Goal: Task Accomplishment & Management: Use online tool/utility

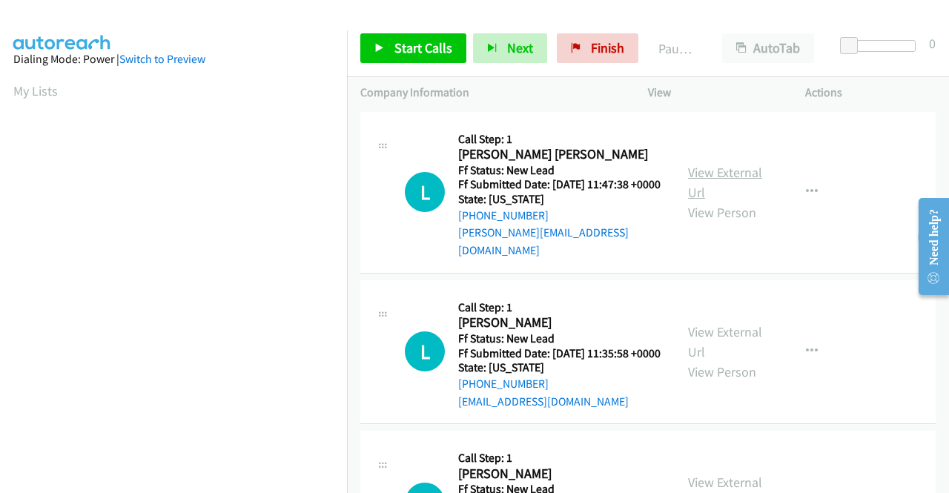
click at [724, 171] on link "View External Url" at bounding box center [725, 182] width 74 height 37
click at [730, 337] on link "View External Url" at bounding box center [725, 341] width 74 height 37
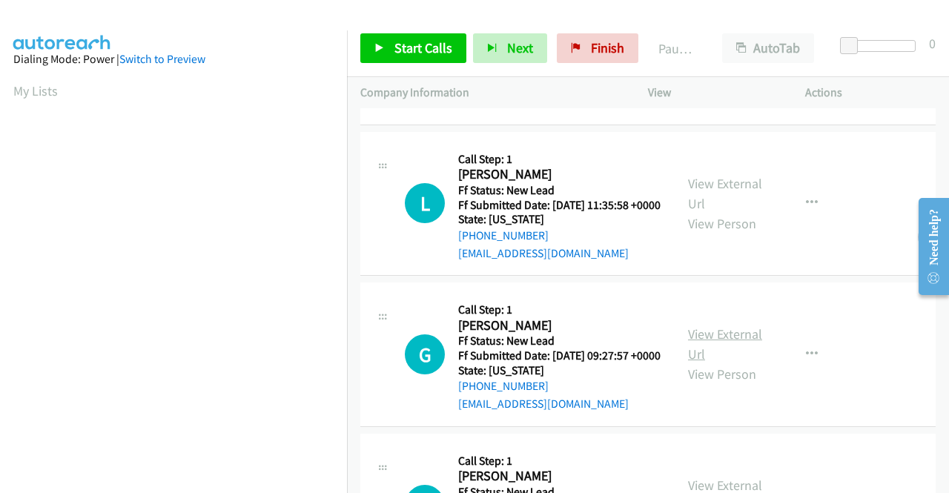
click at [725, 352] on link "View External Url" at bounding box center [725, 344] width 74 height 37
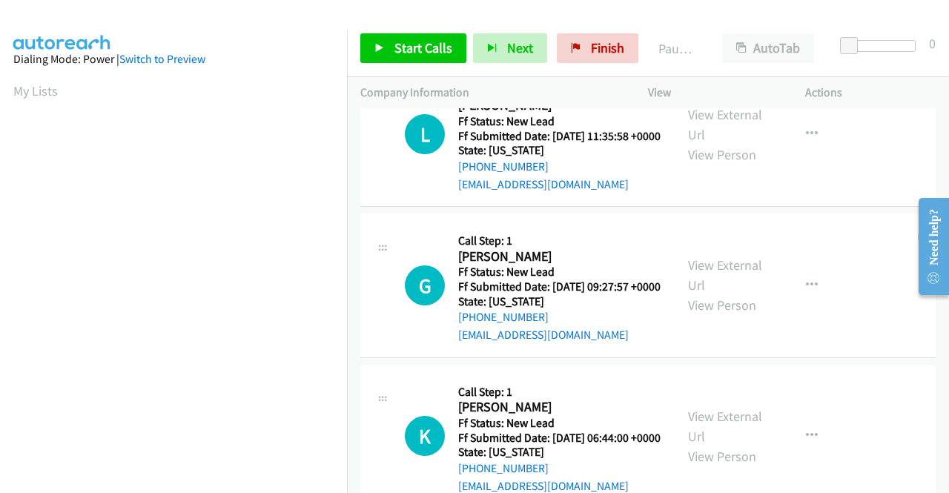
scroll to position [297, 0]
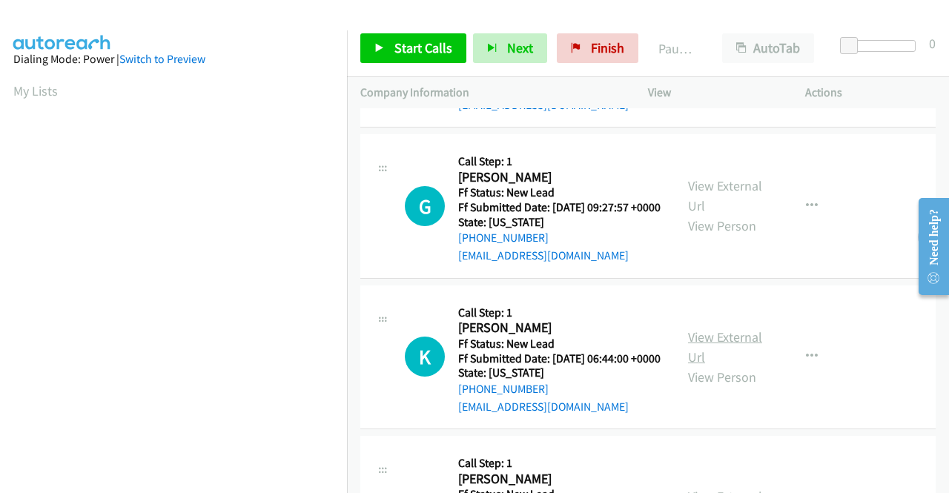
click at [733, 366] on link "View External Url" at bounding box center [725, 347] width 74 height 37
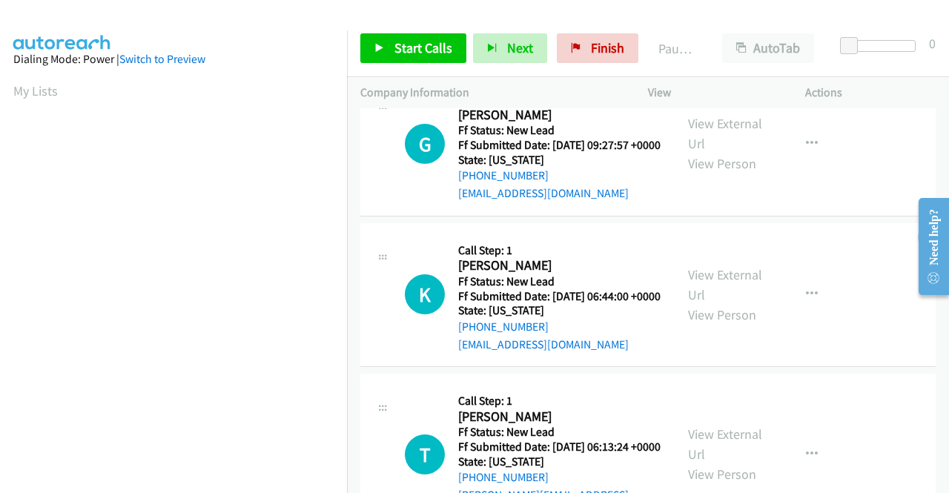
scroll to position [445, 0]
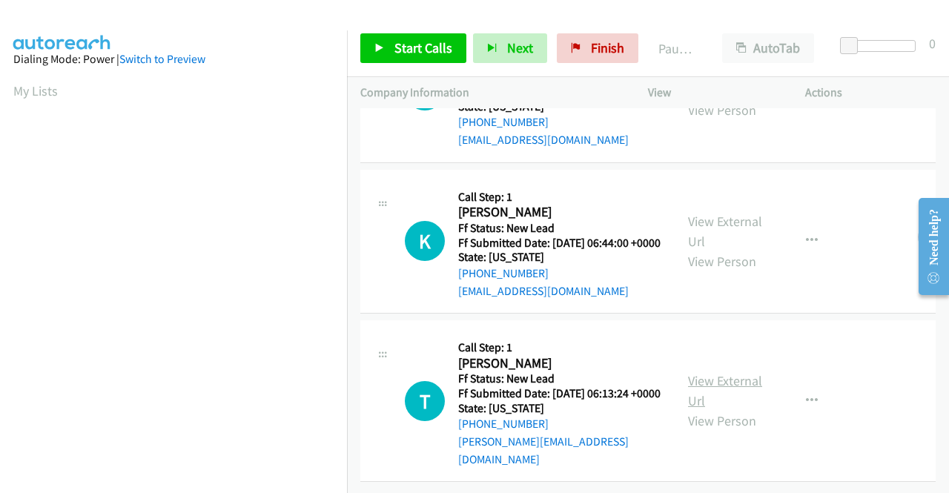
click at [732, 386] on link "View External Url" at bounding box center [725, 390] width 74 height 37
click at [395, 47] on span "Start Calls" at bounding box center [424, 47] width 58 height 17
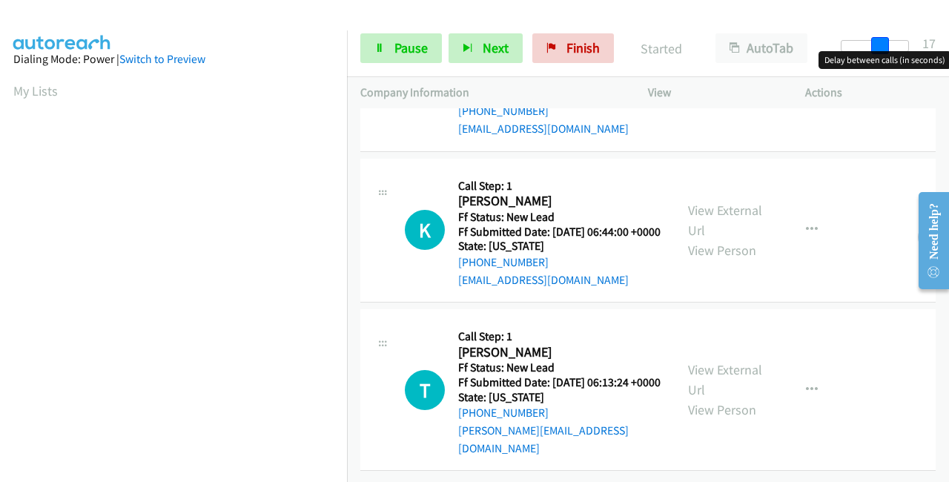
drag, startPoint x: 887, startPoint y: 44, endPoint x: 949, endPoint y: 43, distance: 61.6
click at [949, 43] on div "Start Calls Pause Next Finish Started AutoTab AutoTab 17" at bounding box center [648, 48] width 602 height 57
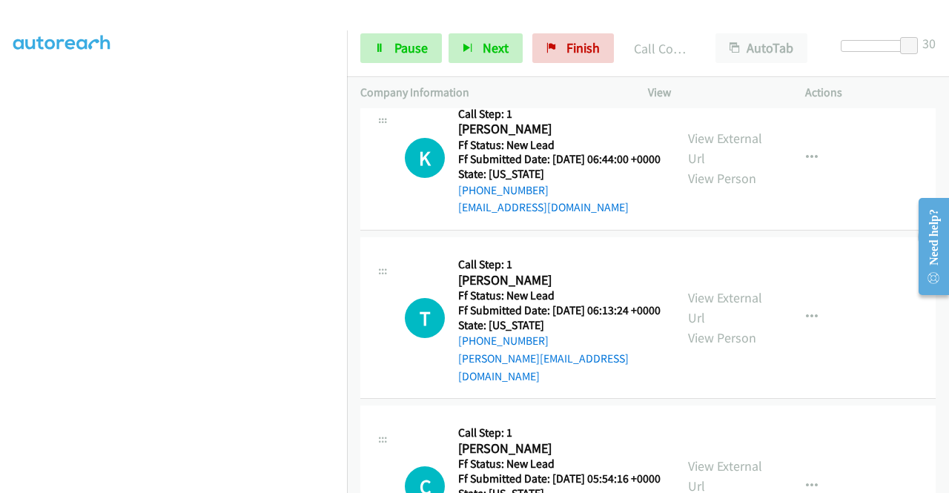
scroll to position [745, 0]
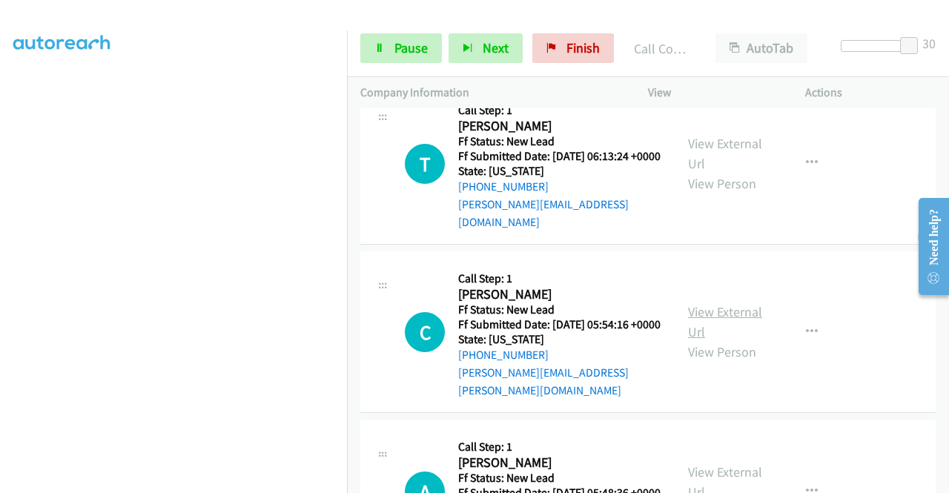
click at [705, 340] on link "View External Url" at bounding box center [725, 321] width 74 height 37
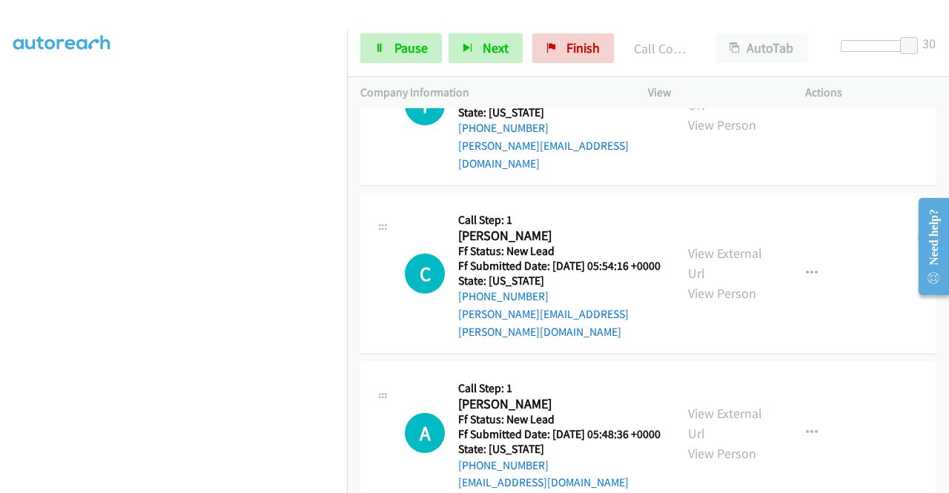
scroll to position [967, 0]
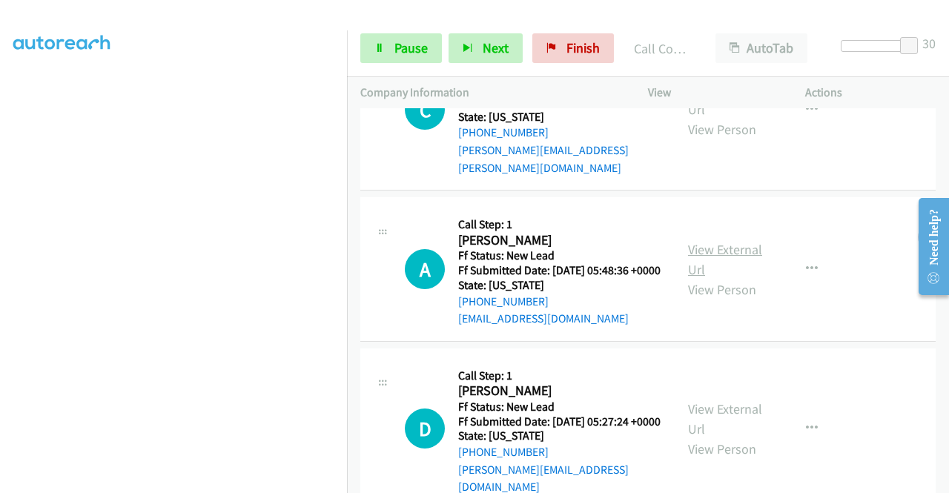
click at [728, 278] on link "View External Url" at bounding box center [725, 259] width 74 height 37
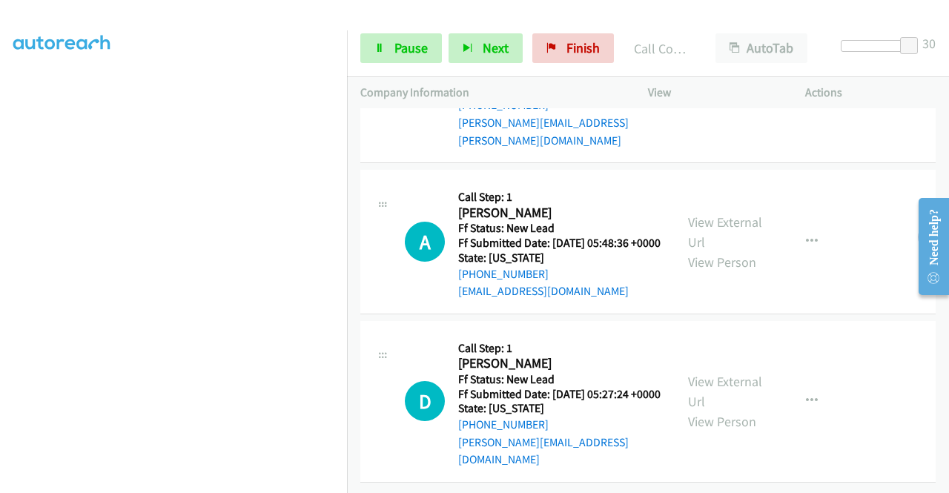
scroll to position [1050, 0]
click at [723, 373] on link "View External Url" at bounding box center [725, 391] width 74 height 37
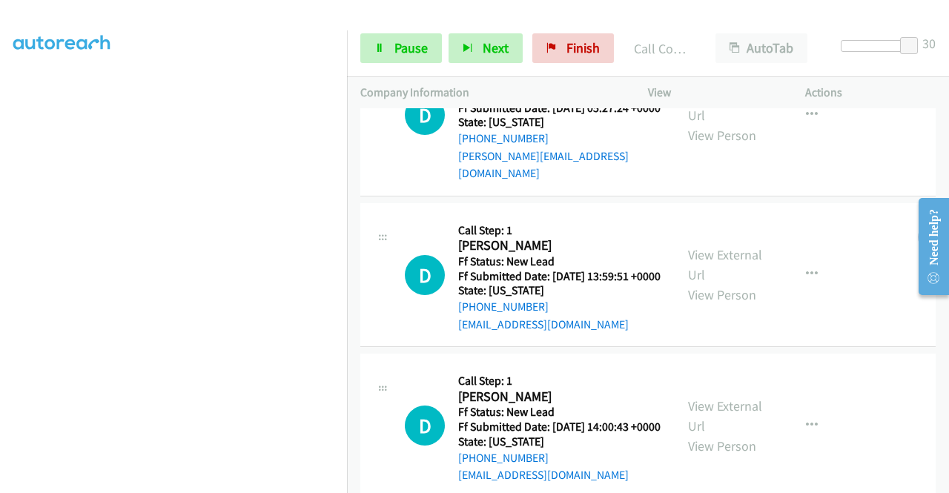
scroll to position [1400, 0]
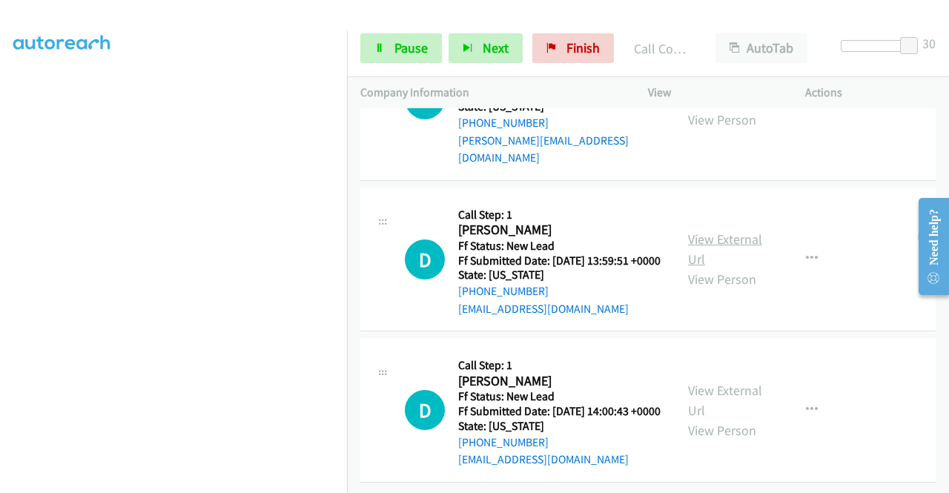
click at [739, 268] on link "View External Url" at bounding box center [725, 249] width 74 height 37
click at [714, 382] on link "View External Url" at bounding box center [725, 400] width 74 height 37
click at [806, 253] on icon "button" at bounding box center [812, 259] width 12 height 12
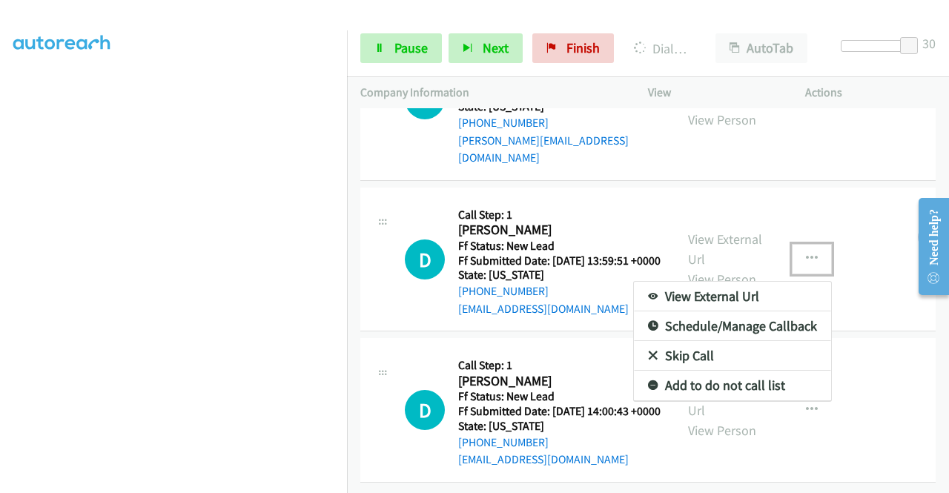
click at [700, 341] on link "Skip Call" at bounding box center [732, 356] width 197 height 30
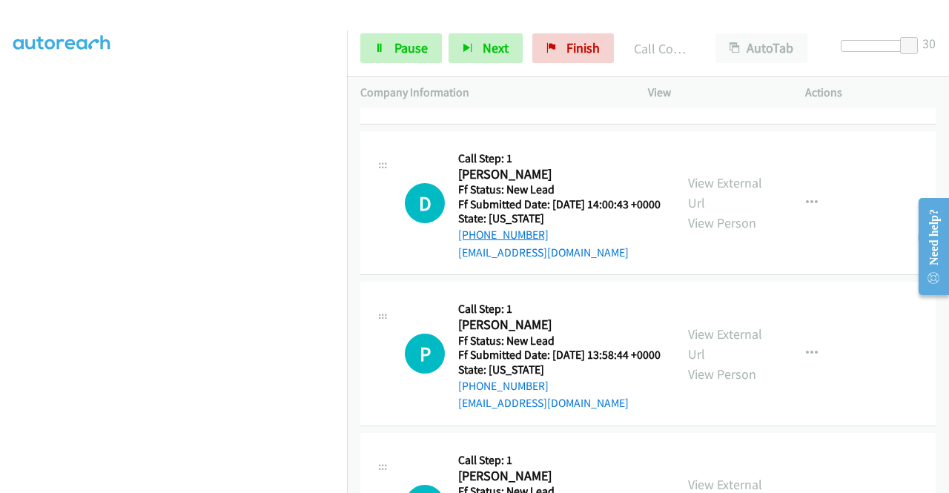
scroll to position [1697, 0]
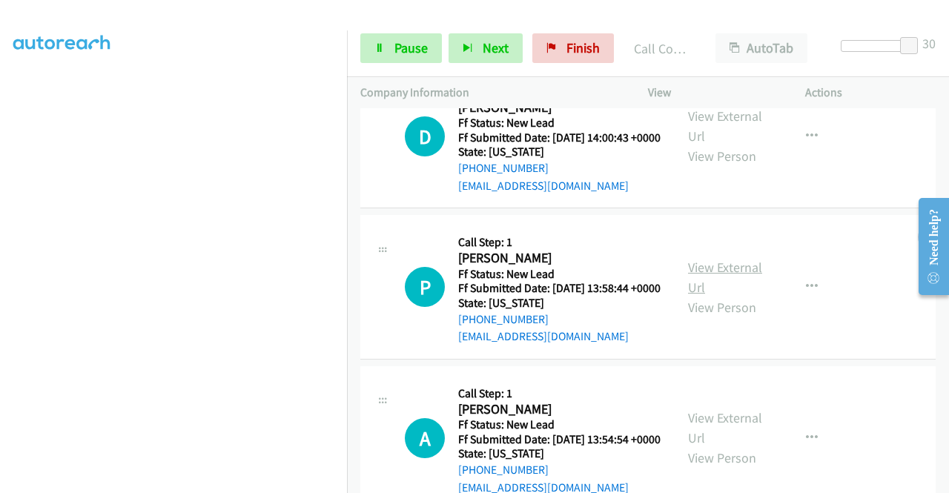
click at [724, 296] on link "View External Url" at bounding box center [725, 277] width 74 height 37
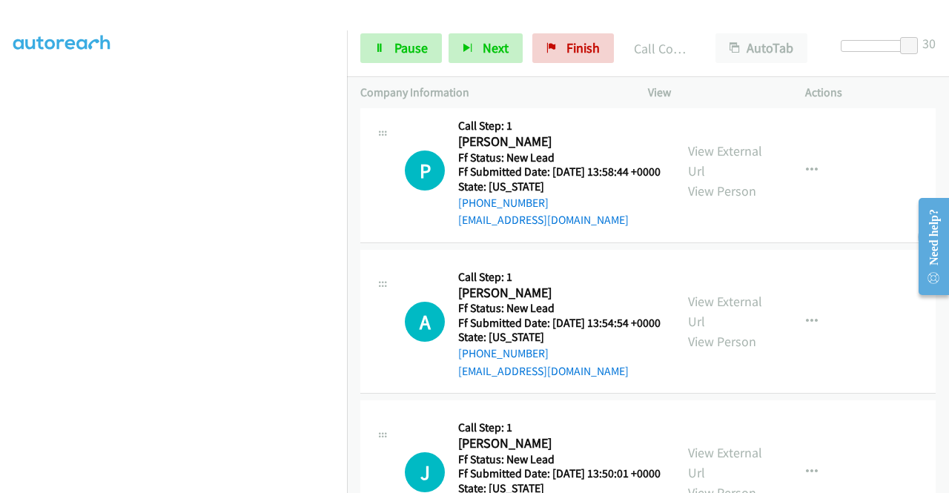
scroll to position [1994, 0]
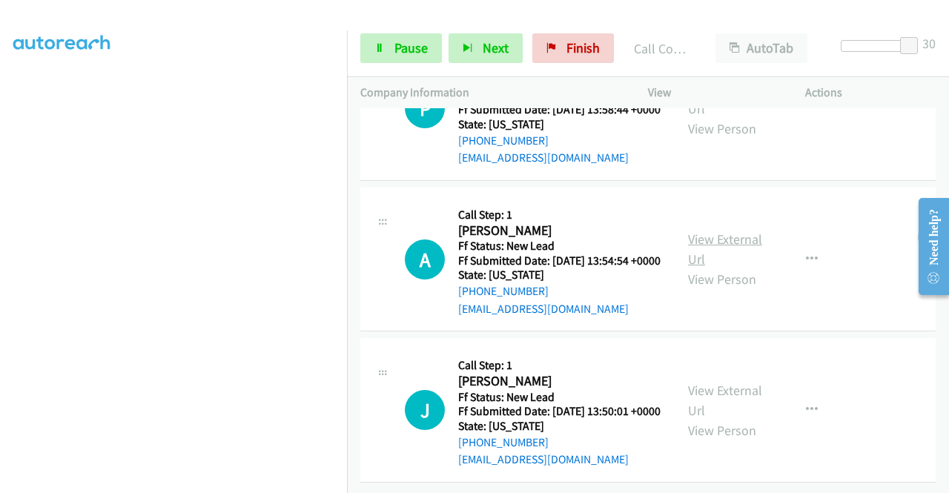
click at [737, 231] on link "View External Url" at bounding box center [725, 249] width 74 height 37
click at [728, 389] on div "View External Url View Person" at bounding box center [726, 410] width 77 height 60
click at [730, 382] on link "View External Url" at bounding box center [725, 400] width 74 height 37
click at [386, 50] on link "Pause" at bounding box center [401, 48] width 82 height 30
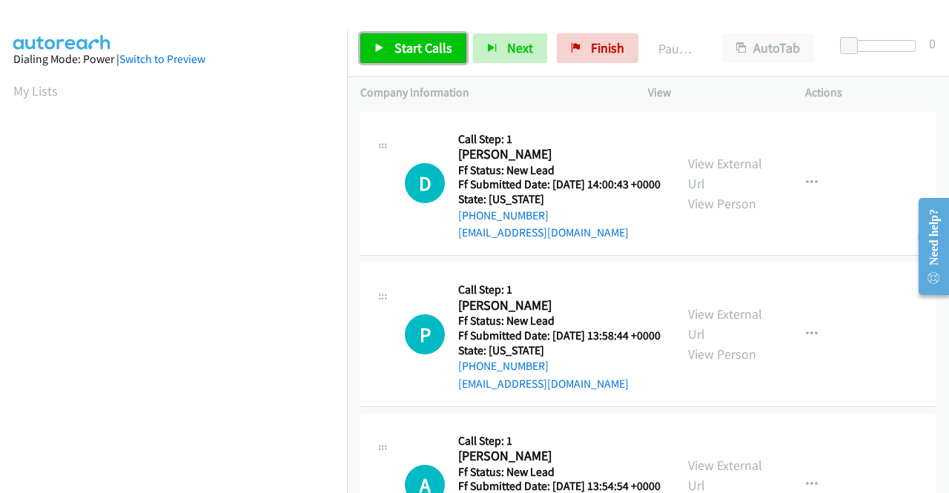
click at [434, 51] on span "Start Calls" at bounding box center [424, 47] width 58 height 17
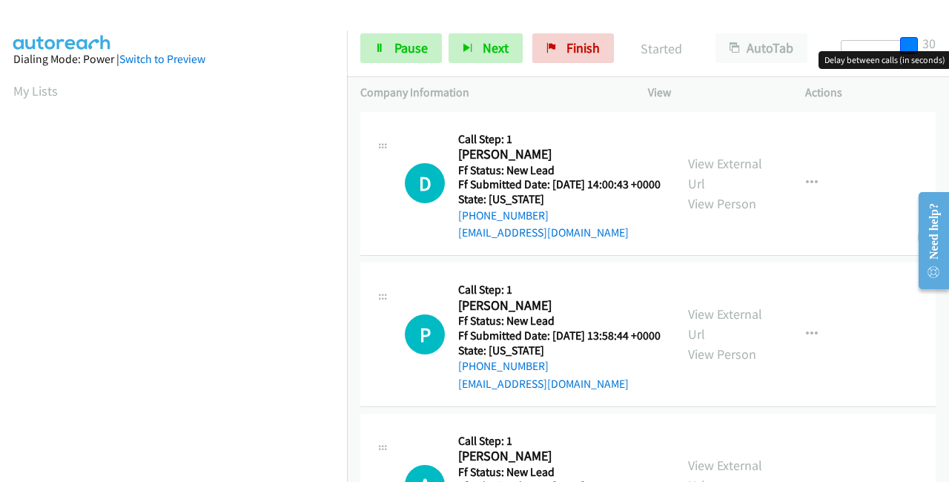
drag, startPoint x: 847, startPoint y: 44, endPoint x: 949, endPoint y: 38, distance: 101.8
click at [949, 38] on div "Start Calls Pause Next Finish Started AutoTab AutoTab 30" at bounding box center [648, 48] width 602 height 57
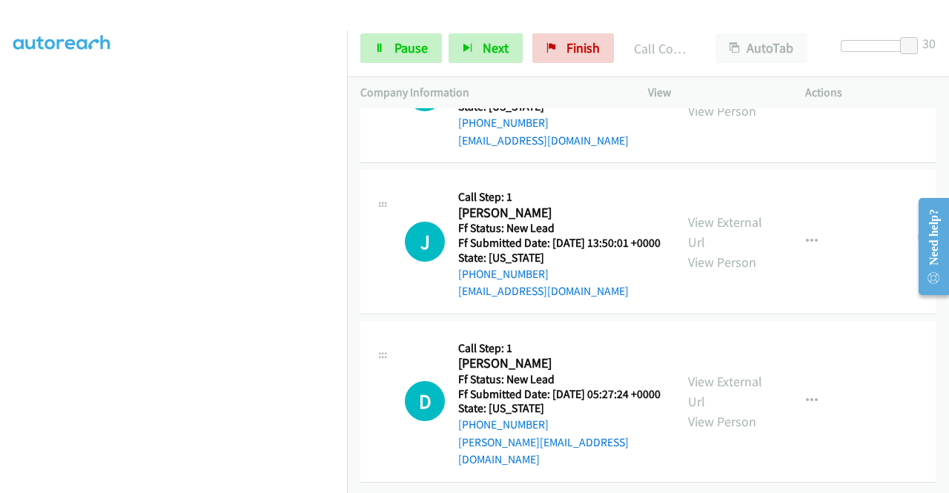
scroll to position [522, 0]
drag, startPoint x: 909, startPoint y: 35, endPoint x: 805, endPoint y: 47, distance: 105.2
click at [805, 47] on div "Start Calls Pause Next Finish Call Completed AutoTab AutoTab 30" at bounding box center [648, 48] width 602 height 57
drag, startPoint x: 908, startPoint y: 41, endPoint x: 823, endPoint y: 45, distance: 84.7
click at [823, 45] on div "Start Calls Pause Next Finish Call Completed AutoTab AutoTab 0" at bounding box center [648, 48] width 602 height 57
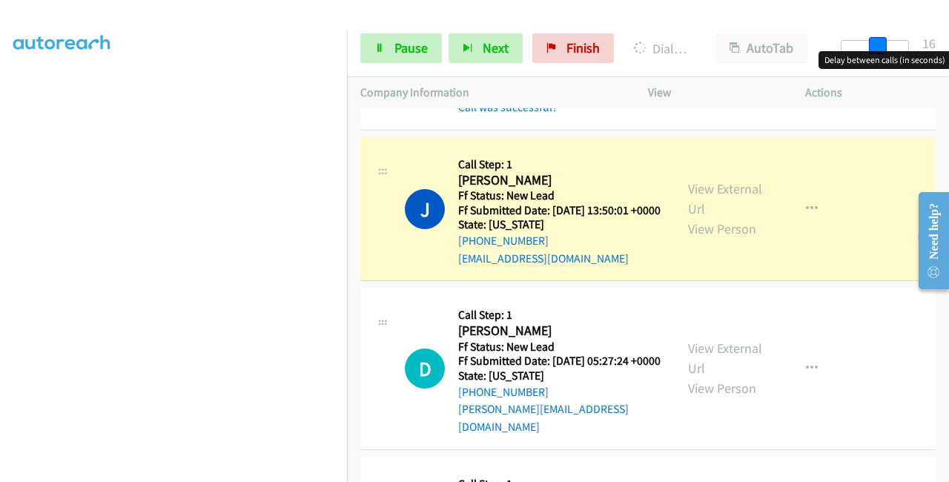
drag, startPoint x: 848, startPoint y: 40, endPoint x: 948, endPoint y: 39, distance: 100.1
click at [949, 39] on div "Start Calls Pause Next Finish Dialing Jemima Bisimwa AutoTab AutoTab 16" at bounding box center [648, 48] width 602 height 57
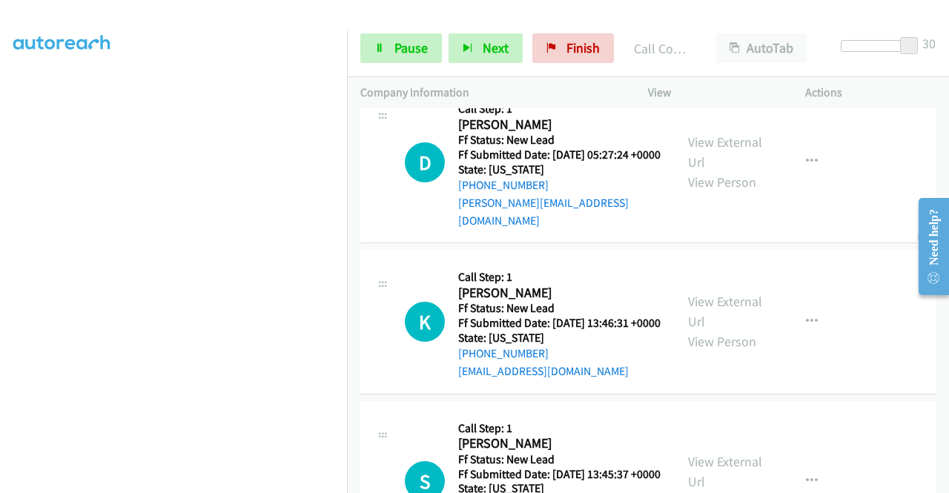
scroll to position [893, 0]
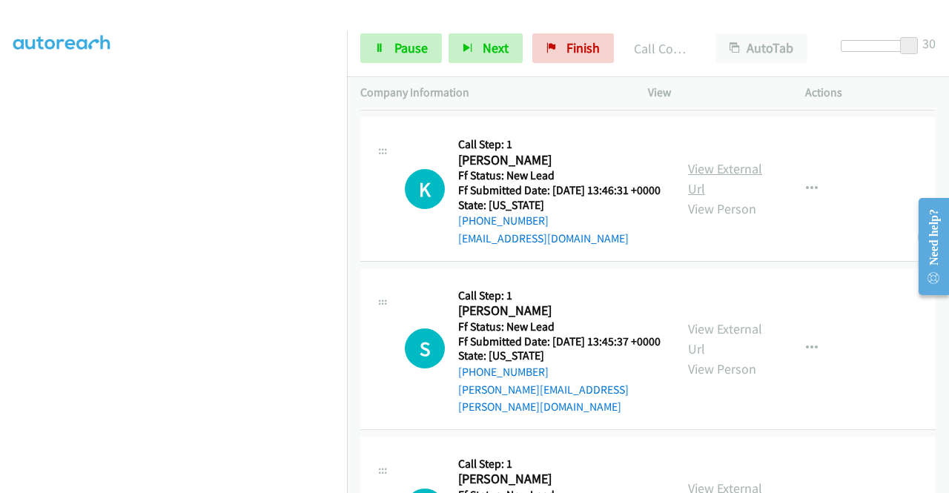
click at [725, 197] on link "View External Url" at bounding box center [725, 178] width 74 height 37
click at [741, 357] on link "View External Url" at bounding box center [725, 338] width 74 height 37
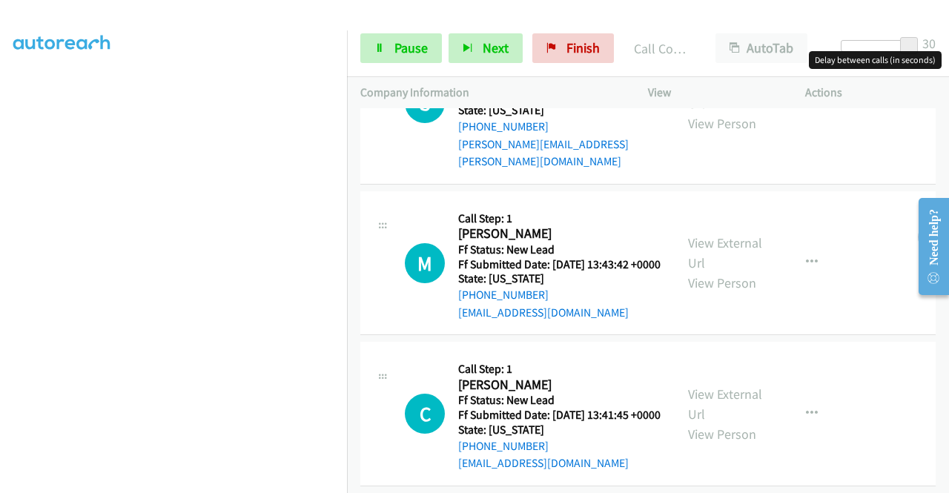
scroll to position [1115, 0]
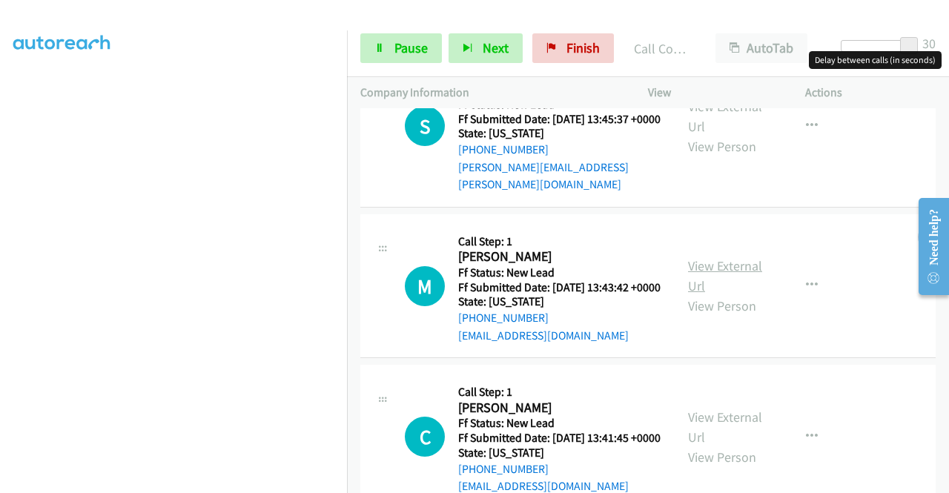
click at [725, 294] on link "View External Url" at bounding box center [725, 275] width 74 height 37
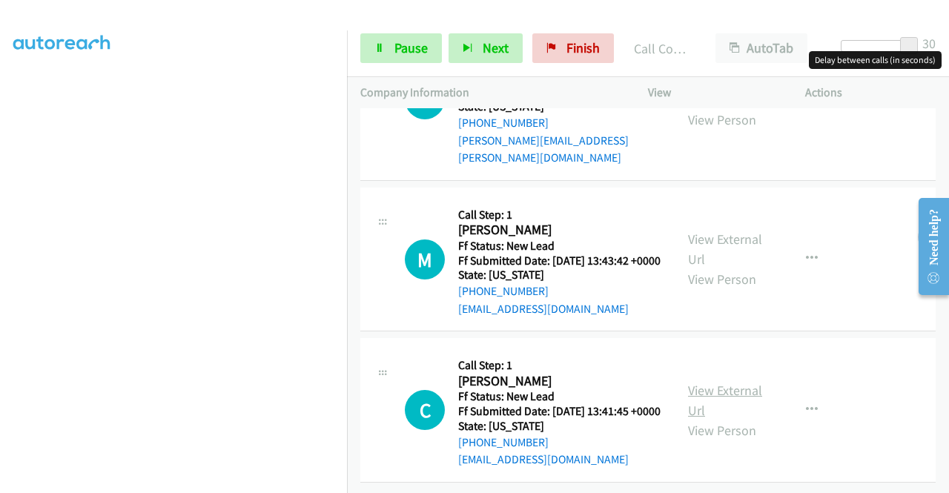
click at [713, 382] on link "View External Url" at bounding box center [725, 400] width 74 height 37
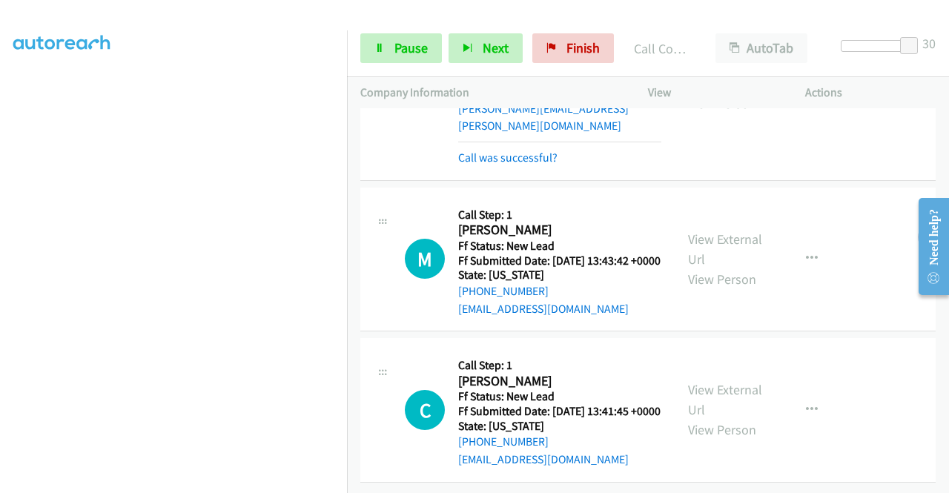
scroll to position [1341, 0]
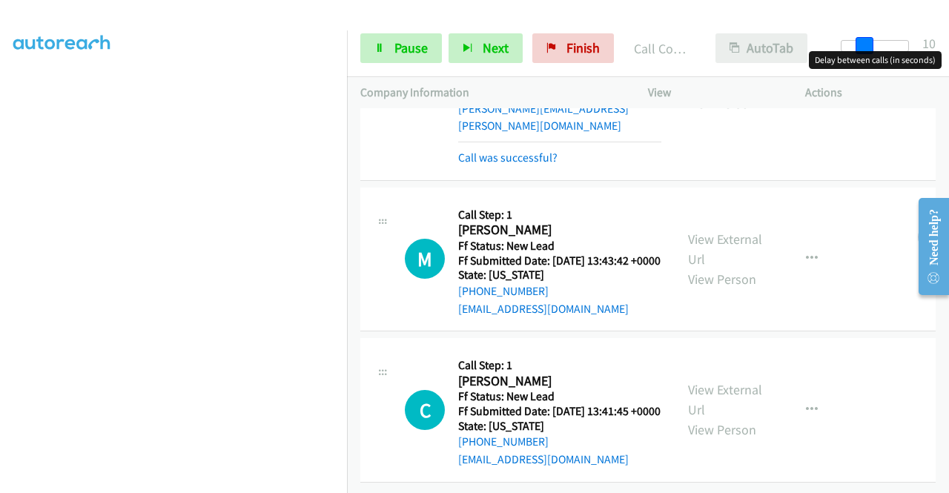
drag, startPoint x: 907, startPoint y: 41, endPoint x: 802, endPoint y: 59, distance: 106.1
click at [802, 59] on div "Start Calls Pause Next Finish Call Completed AutoTab AutoTab 10" at bounding box center [648, 48] width 602 height 57
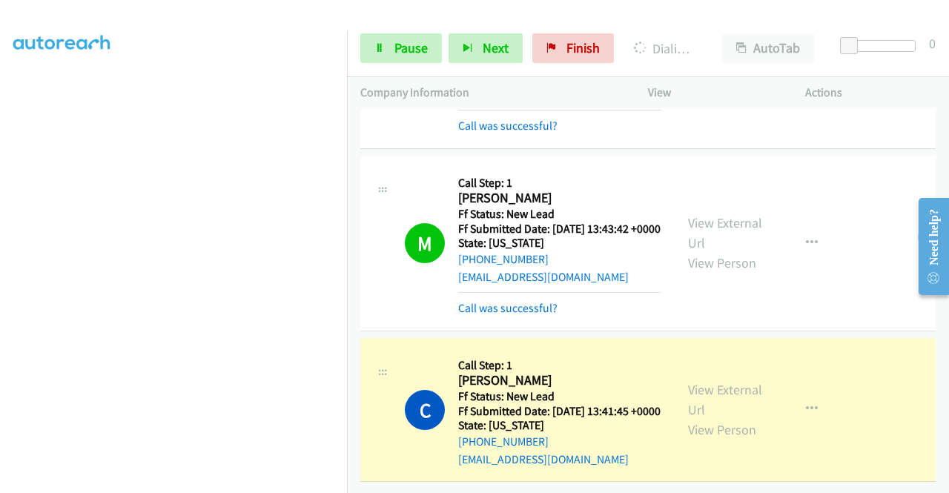
scroll to position [0, 0]
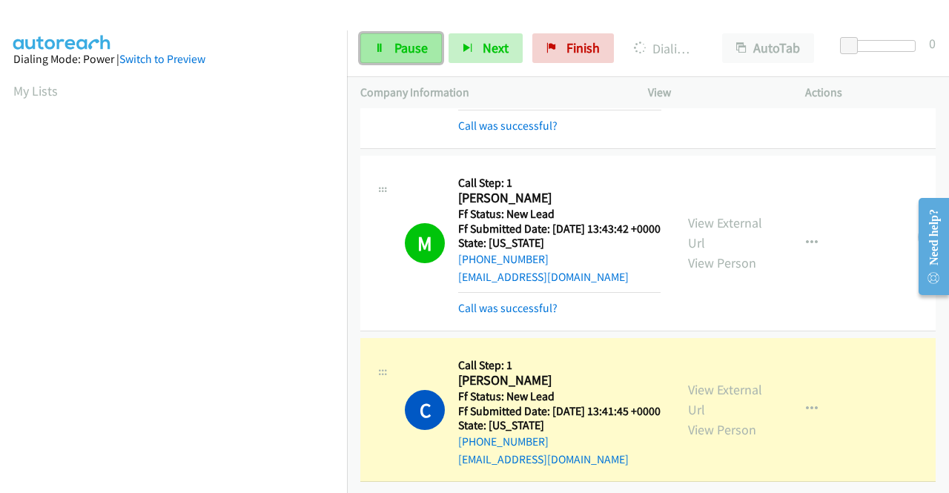
click at [401, 47] on span "Pause" at bounding box center [411, 47] width 33 height 17
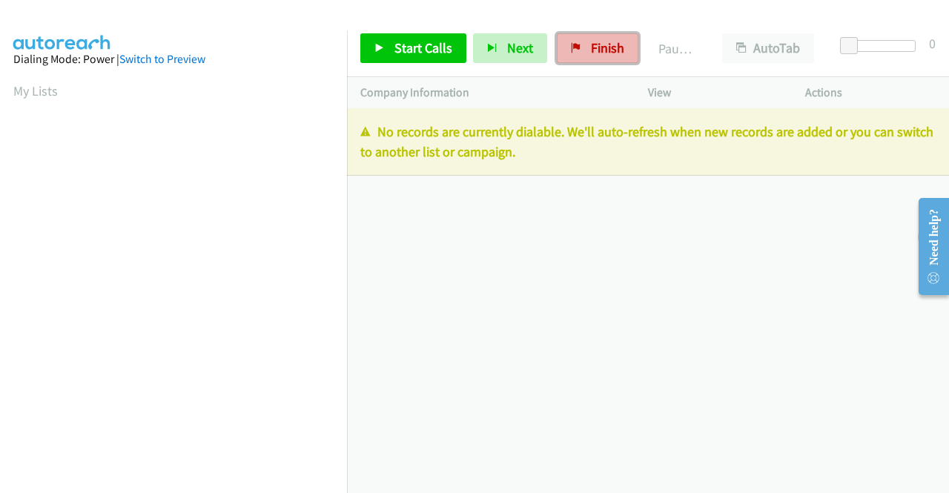
click at [601, 45] on span "Finish" at bounding box center [607, 47] width 33 height 17
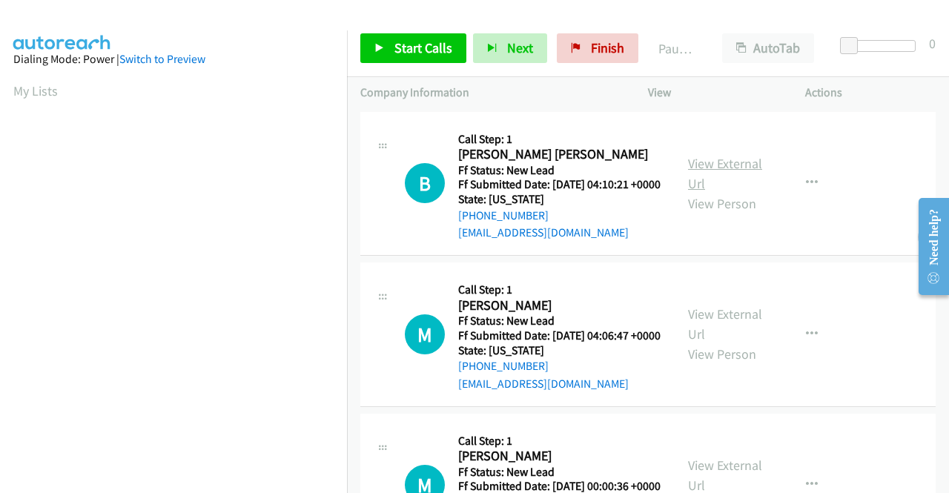
click at [727, 173] on link "View External Url" at bounding box center [725, 173] width 74 height 37
click at [719, 336] on link "View External Url" at bounding box center [725, 324] width 74 height 37
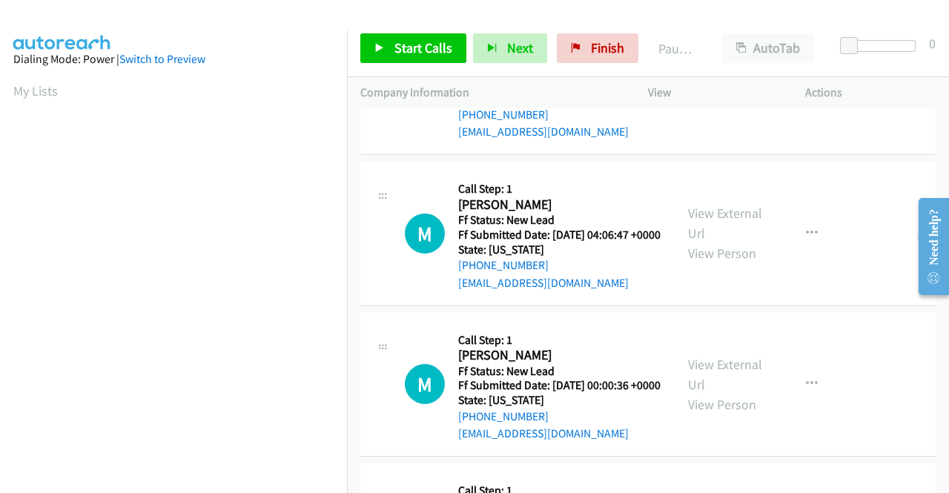
scroll to position [222, 0]
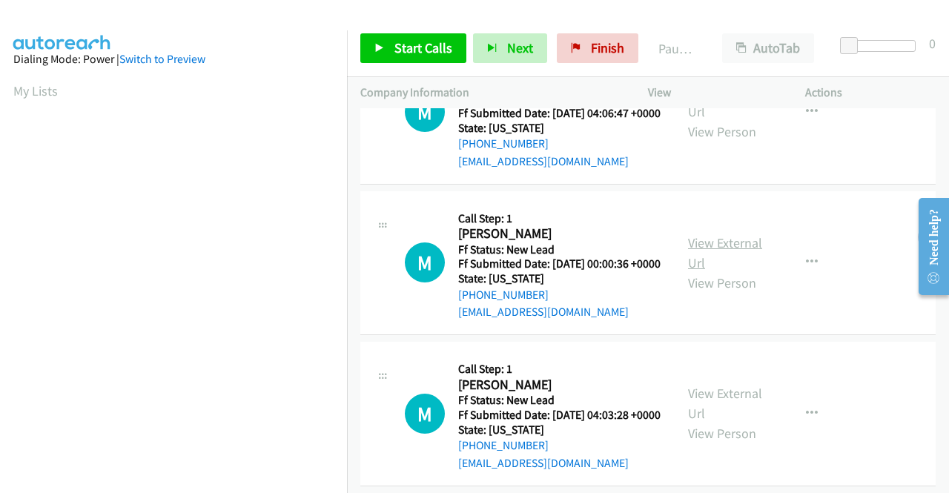
click at [721, 271] on link "View External Url" at bounding box center [725, 252] width 74 height 37
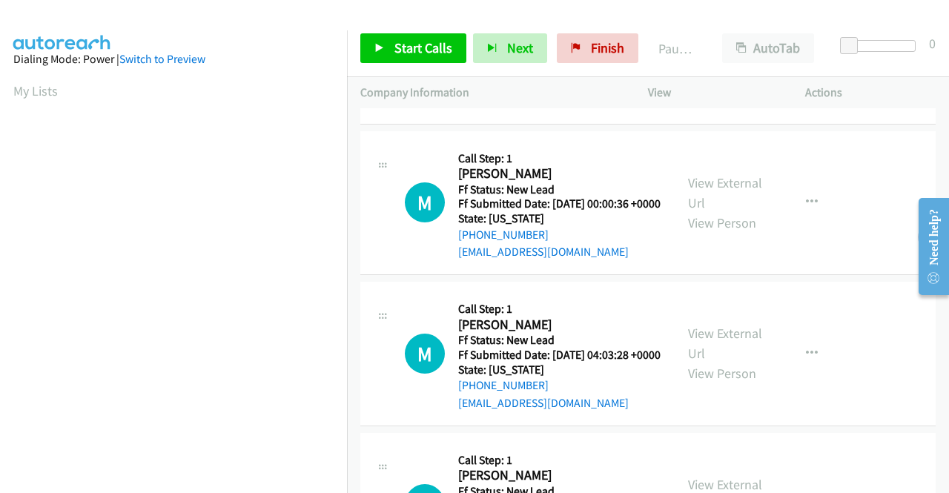
scroll to position [371, 0]
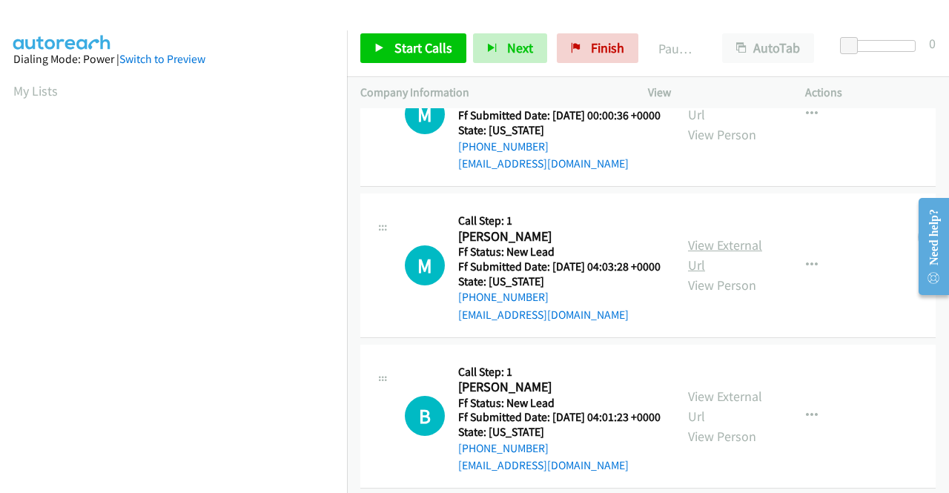
click at [731, 274] on link "View External Url" at bounding box center [725, 255] width 74 height 37
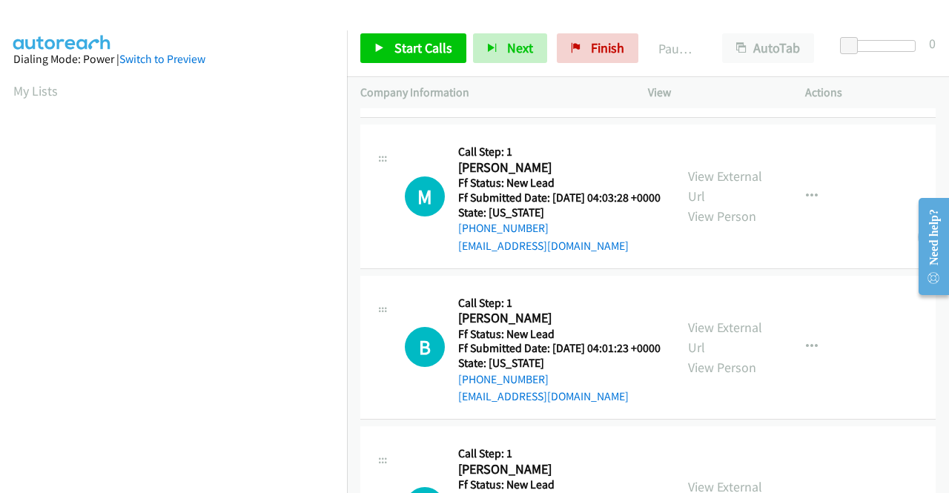
scroll to position [593, 0]
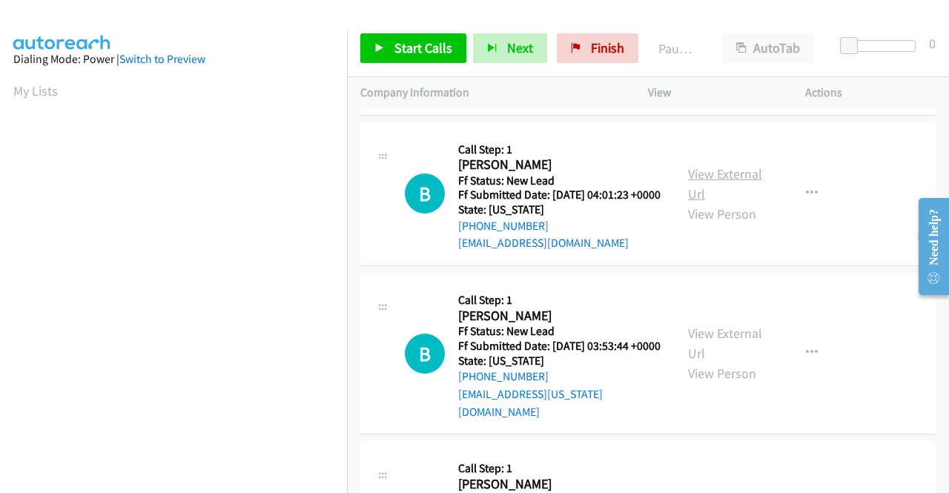
click at [727, 202] on link "View External Url" at bounding box center [725, 183] width 74 height 37
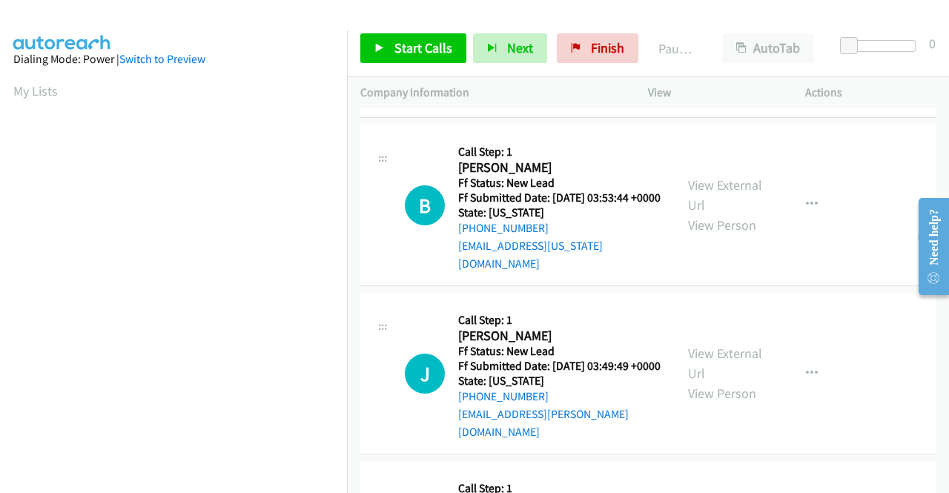
scroll to position [667, 0]
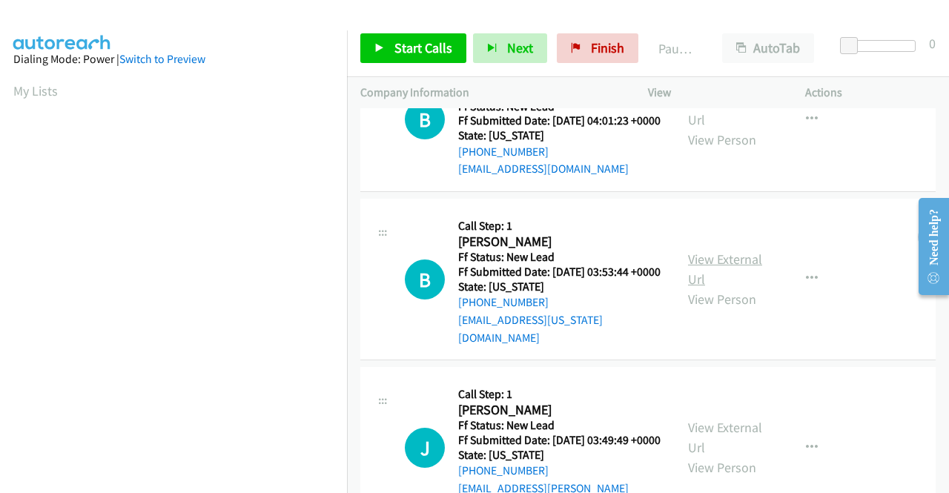
click at [727, 288] on link "View External Url" at bounding box center [725, 269] width 74 height 37
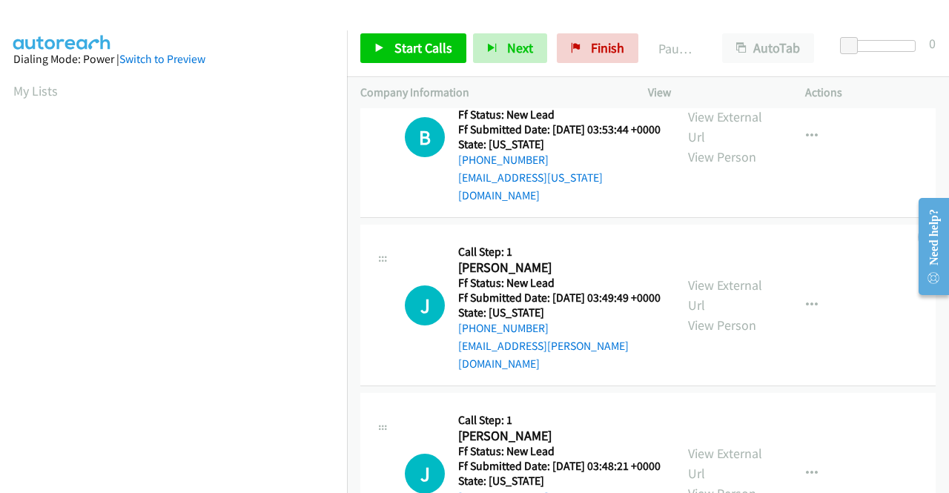
scroll to position [816, 0]
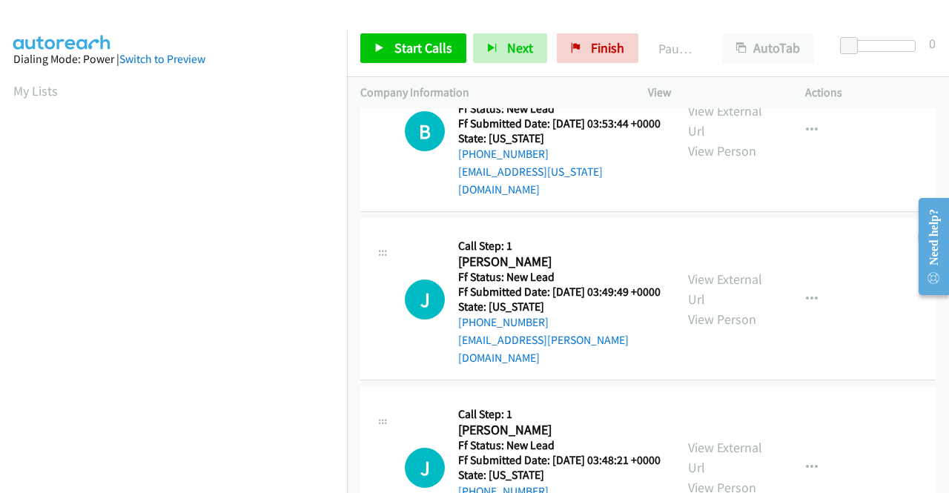
click at [748, 329] on div "View External Url View Person" at bounding box center [726, 299] width 77 height 60
click at [743, 308] on link "View External Url" at bounding box center [725, 289] width 74 height 37
click at [411, 50] on span "Start Calls" at bounding box center [424, 47] width 58 height 17
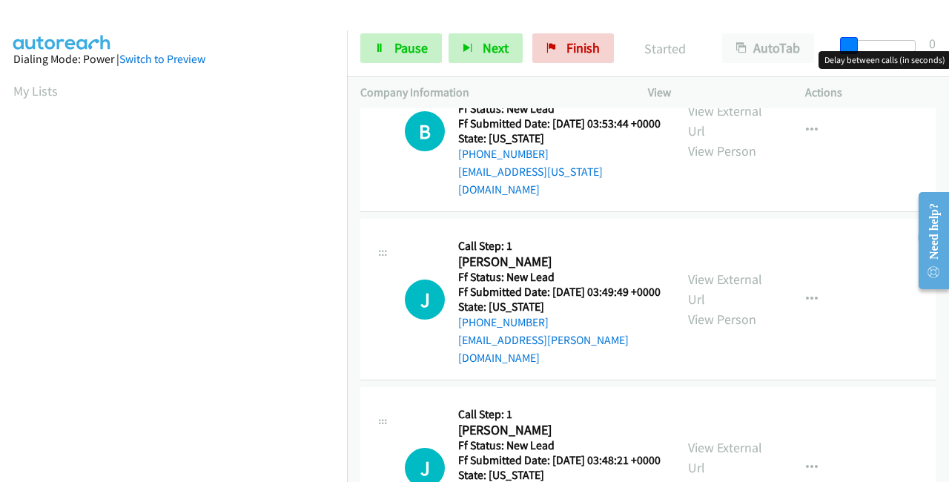
drag, startPoint x: 845, startPoint y: 43, endPoint x: 949, endPoint y: 63, distance: 105.0
click at [949, 63] on body "Start Calls Pause Next Finish Started AutoTab AutoTab 0 Company Information Inf…" at bounding box center [474, 35] width 949 height 70
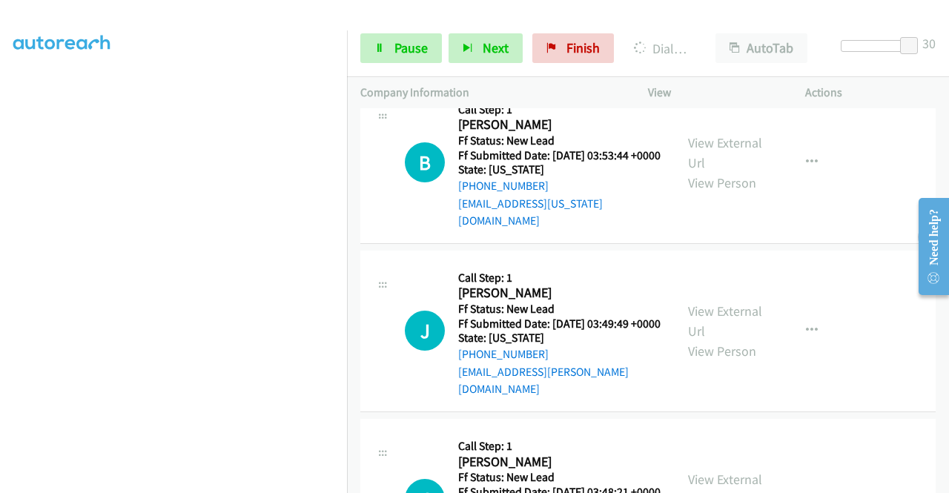
scroll to position [847, 0]
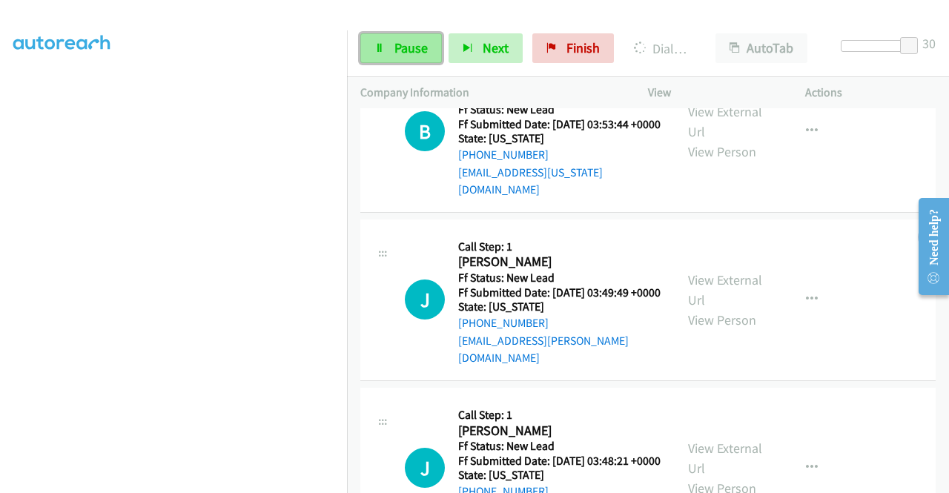
click at [399, 52] on span "Pause" at bounding box center [411, 47] width 33 height 17
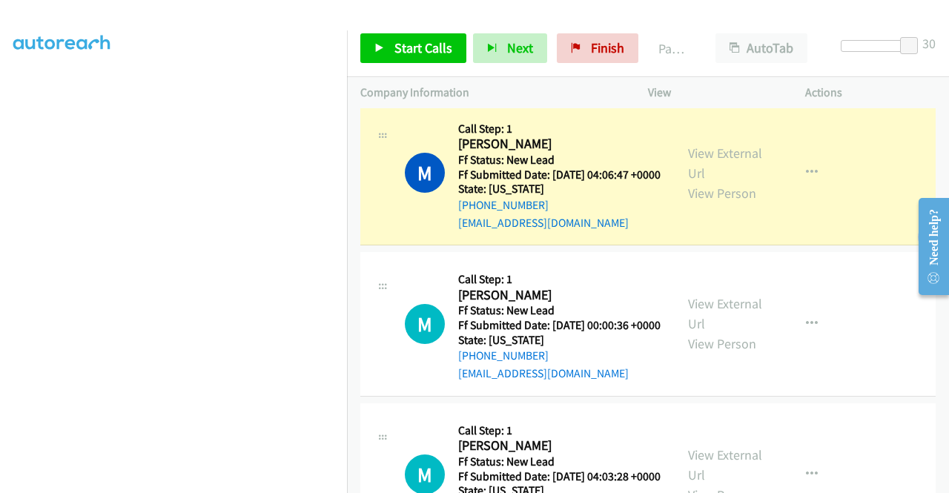
scroll to position [179, 0]
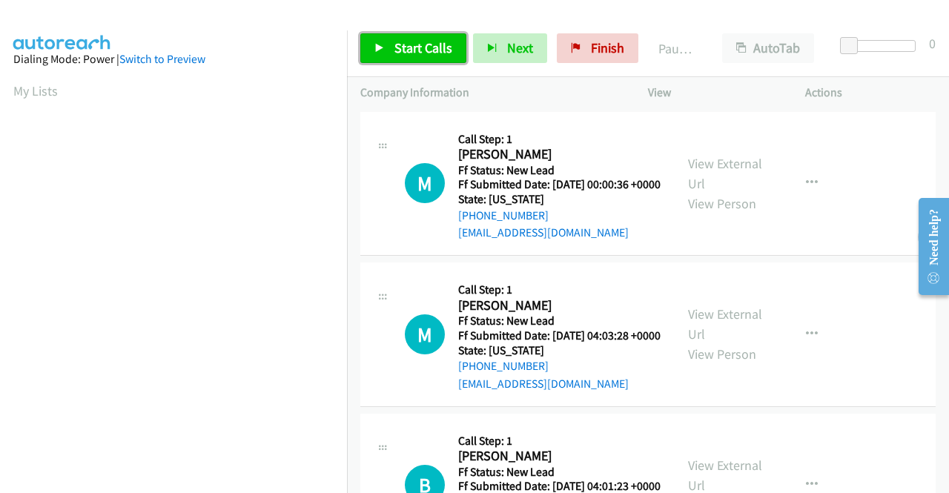
click at [438, 51] on span "Start Calls" at bounding box center [424, 47] width 58 height 17
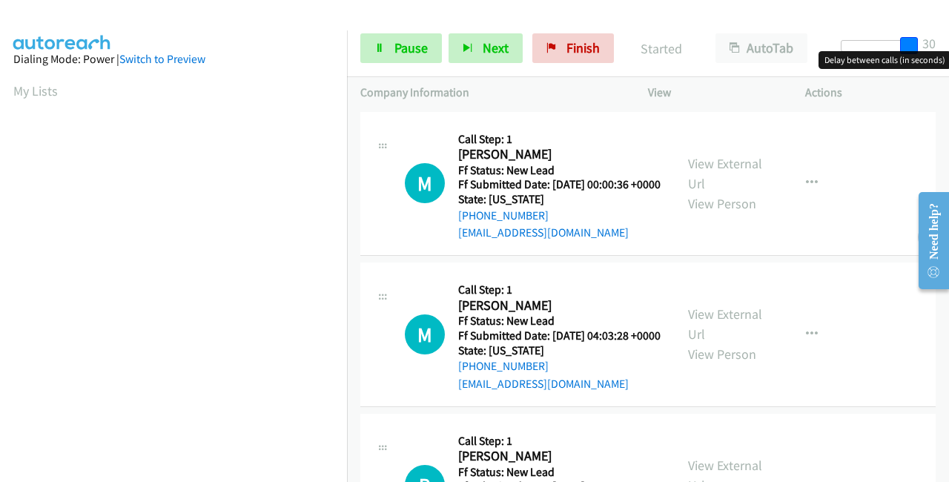
drag, startPoint x: 858, startPoint y: 44, endPoint x: 935, endPoint y: 47, distance: 77.2
click at [935, 47] on div "Start Calls Pause Next Finish Started AutoTab AutoTab 30" at bounding box center [648, 48] width 602 height 57
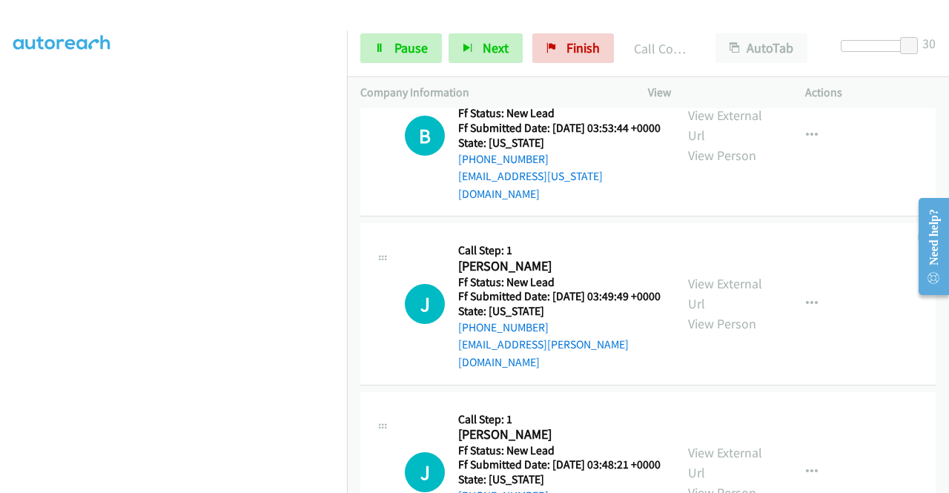
scroll to position [742, 0]
click at [718, 312] on link "View External Url" at bounding box center [725, 293] width 74 height 37
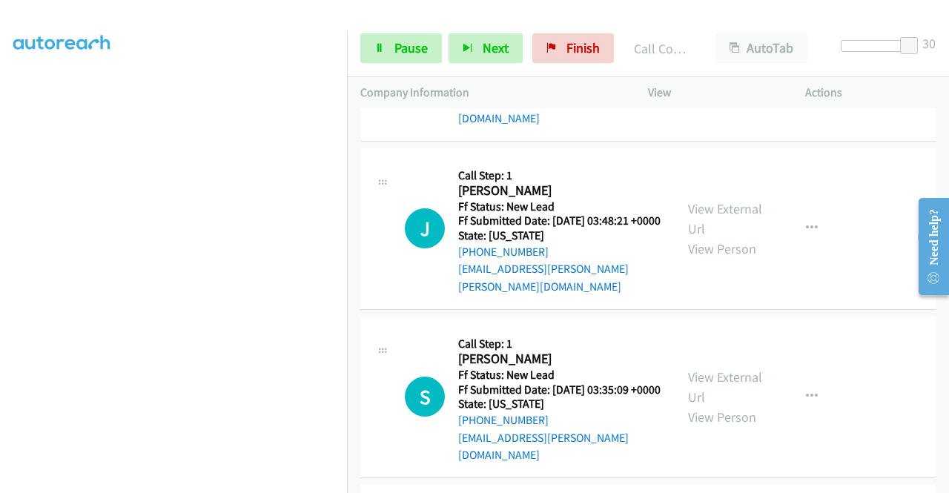
scroll to position [890, 0]
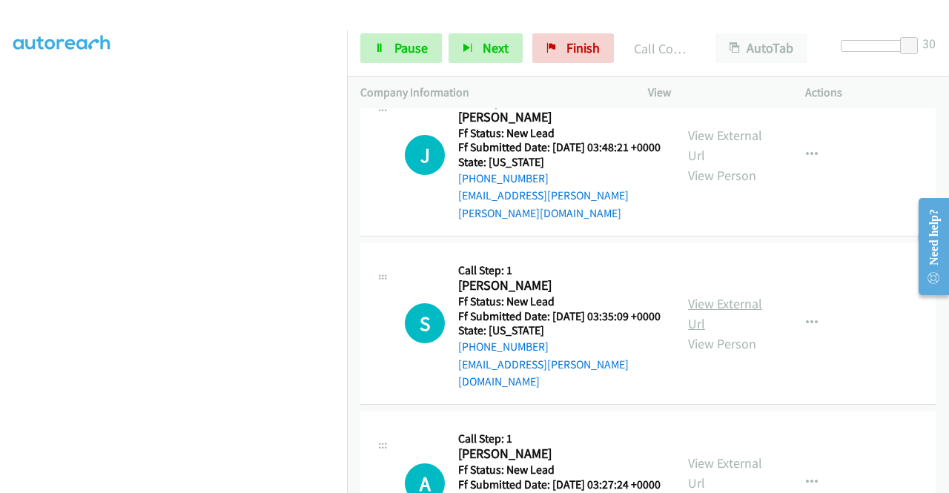
click at [717, 329] on link "View External Url" at bounding box center [725, 313] width 74 height 37
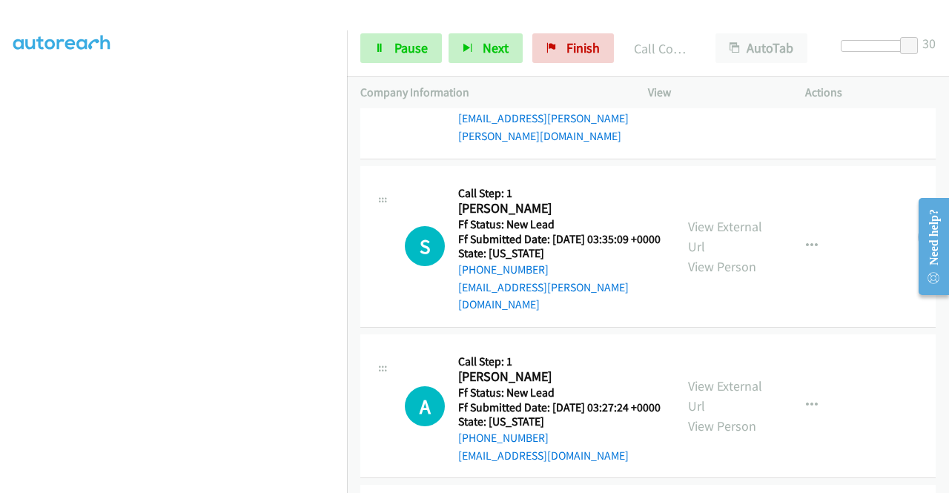
scroll to position [1112, 0]
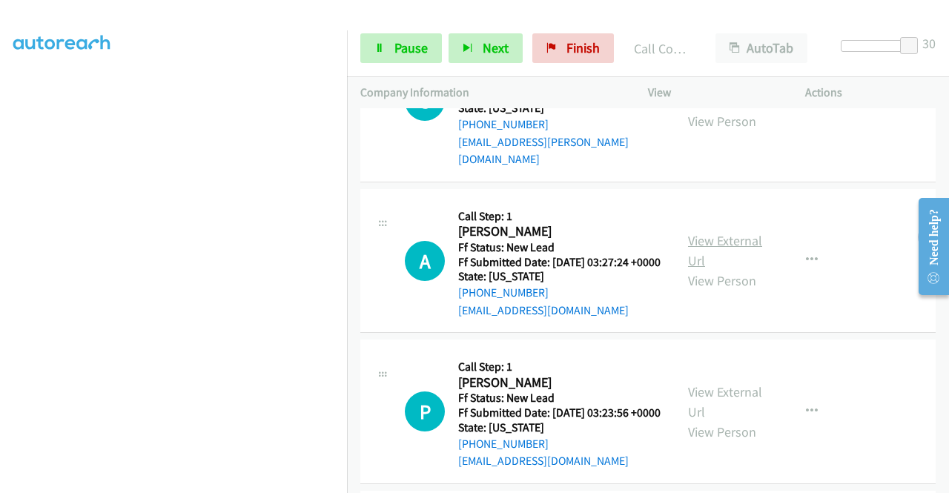
click at [715, 269] on link "View External Url" at bounding box center [725, 250] width 74 height 37
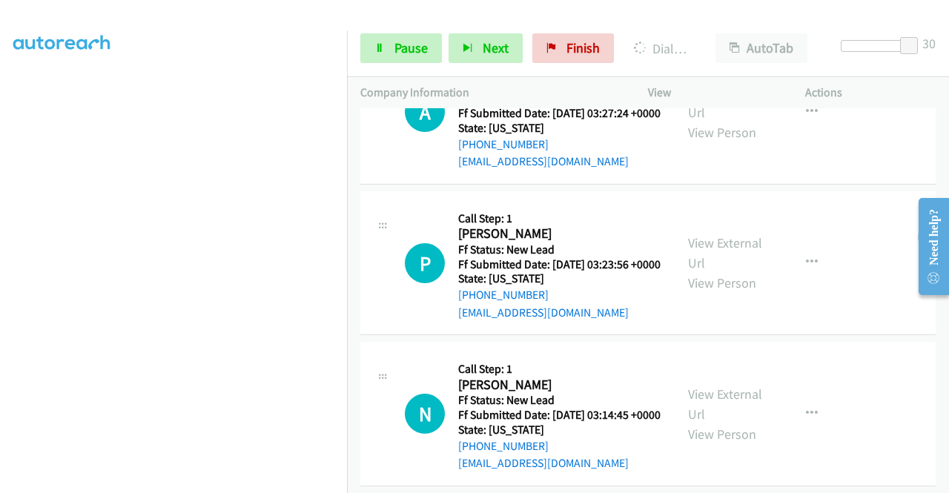
scroll to position [1409, 0]
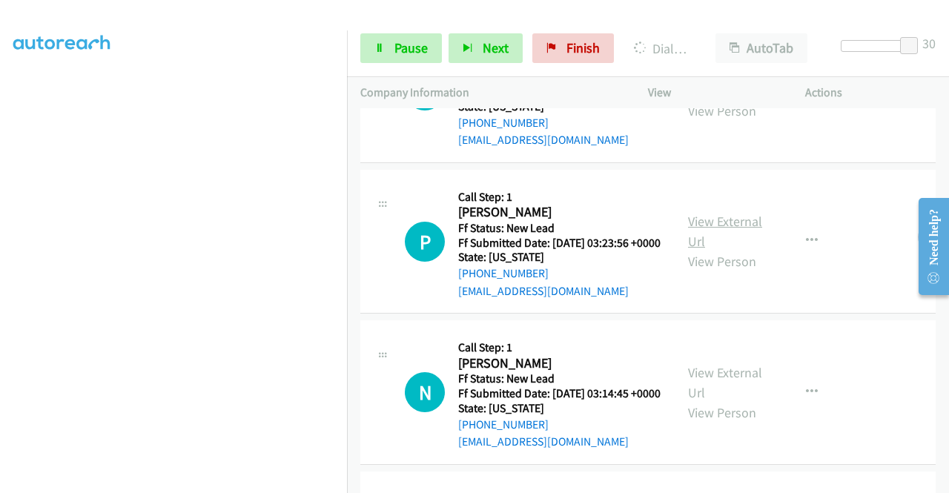
click at [725, 250] on link "View External Url" at bounding box center [725, 231] width 74 height 37
click at [727, 401] on link "View External Url" at bounding box center [725, 382] width 74 height 37
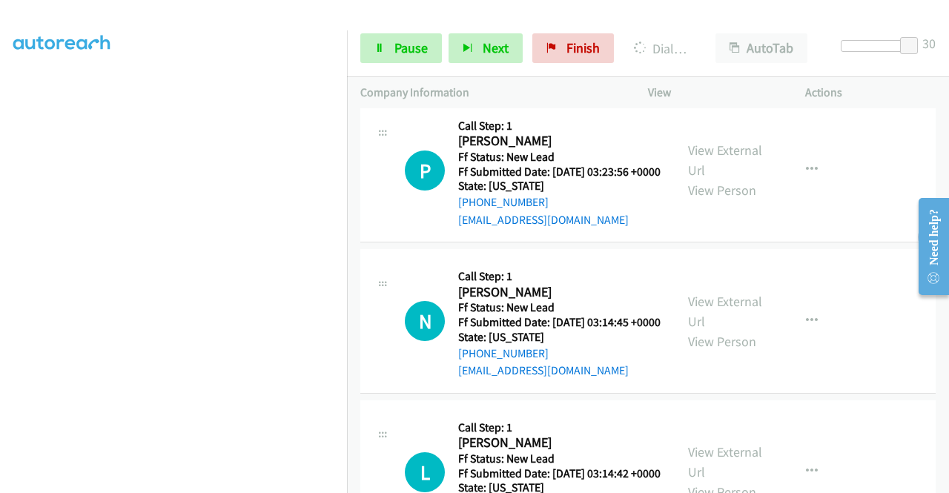
scroll to position [1557, 0]
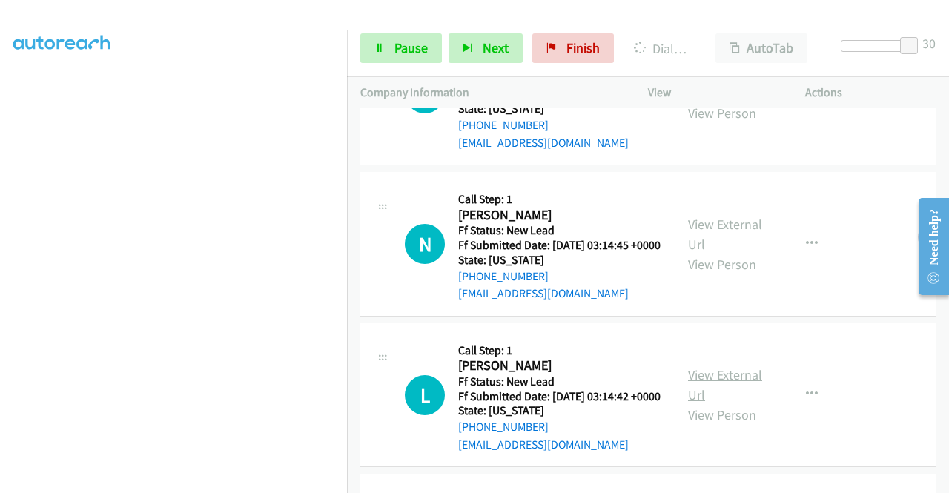
click at [738, 403] on link "View External Url" at bounding box center [725, 384] width 74 height 37
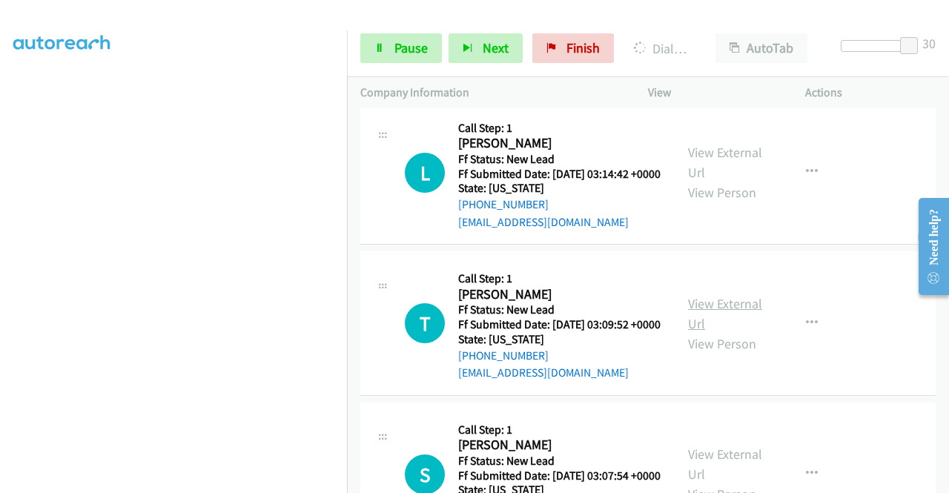
click at [713, 332] on link "View External Url" at bounding box center [725, 313] width 74 height 37
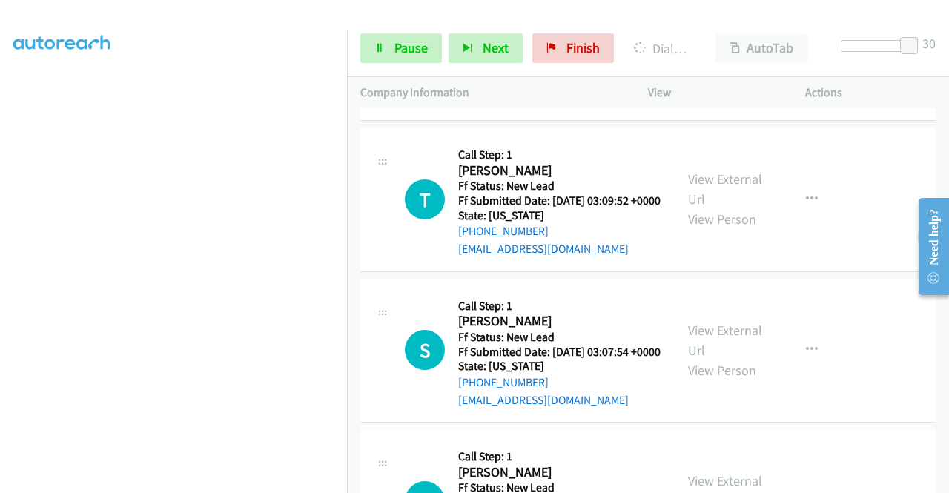
scroll to position [2065, 0]
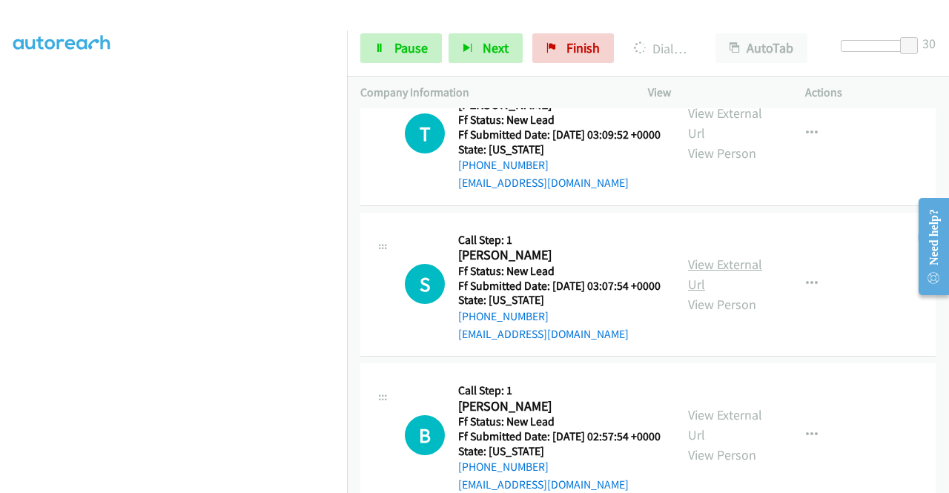
click at [710, 293] on link "View External Url" at bounding box center [725, 274] width 74 height 37
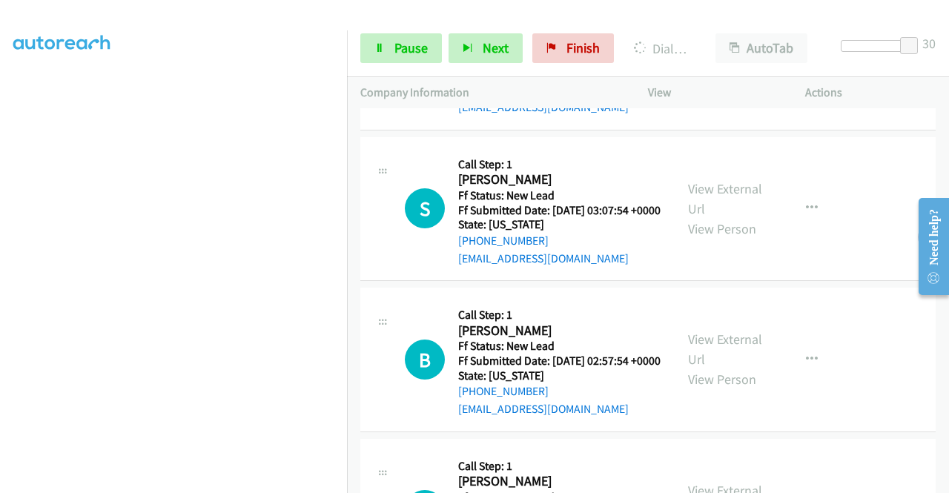
scroll to position [2213, 0]
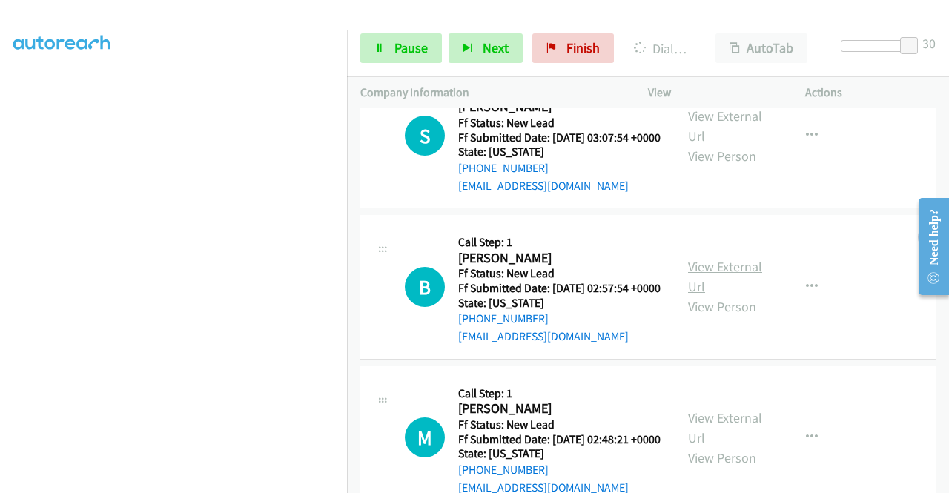
click at [736, 295] on link "View External Url" at bounding box center [725, 276] width 74 height 37
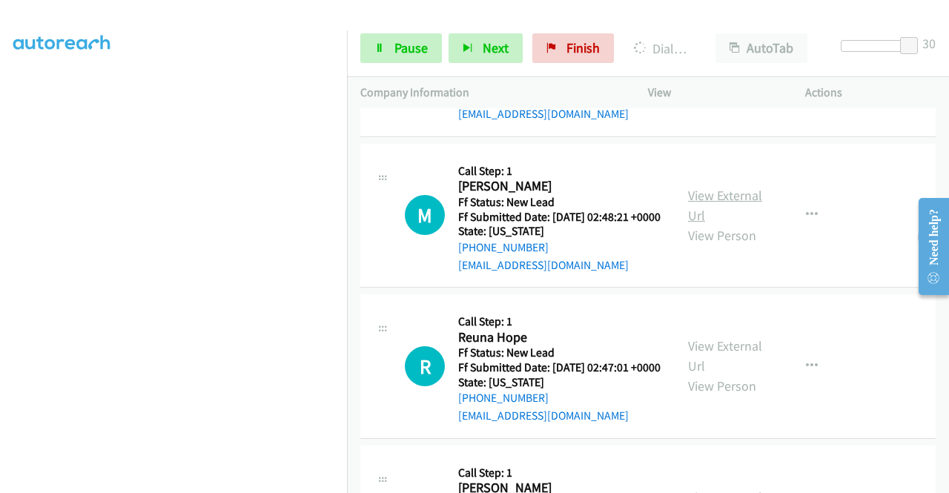
click at [704, 224] on link "View External Url" at bounding box center [725, 205] width 74 height 37
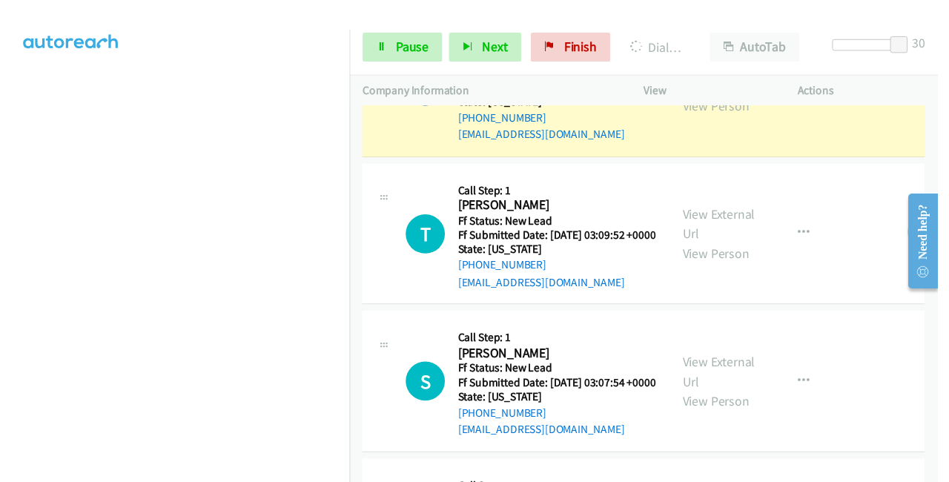
scroll to position [0, 0]
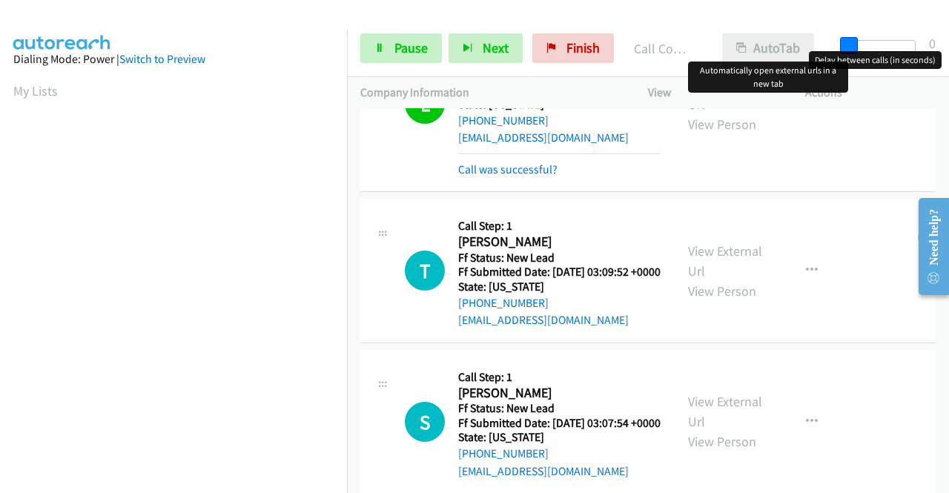
drag, startPoint x: 905, startPoint y: 44, endPoint x: 811, endPoint y: 44, distance: 94.2
click at [811, 44] on div "Start Calls Pause Next Finish Call Completed AutoTab AutoTab 0" at bounding box center [648, 48] width 602 height 57
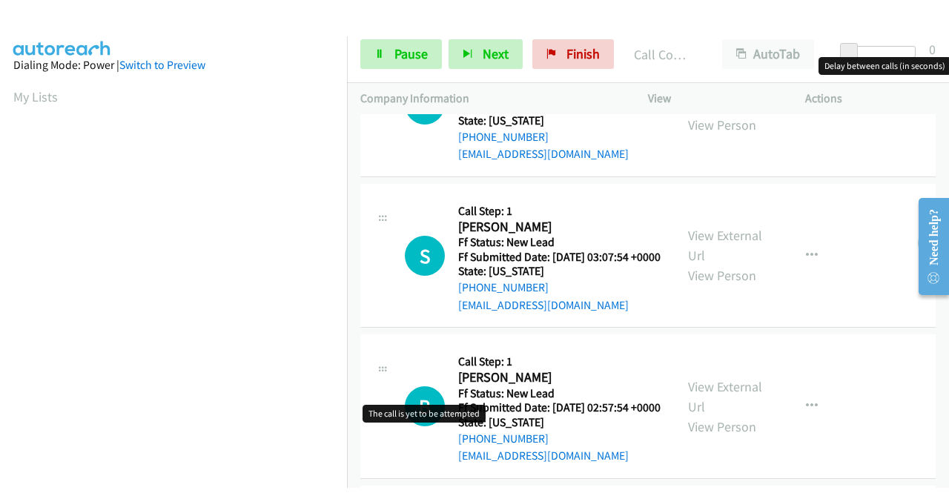
scroll to position [2139, 0]
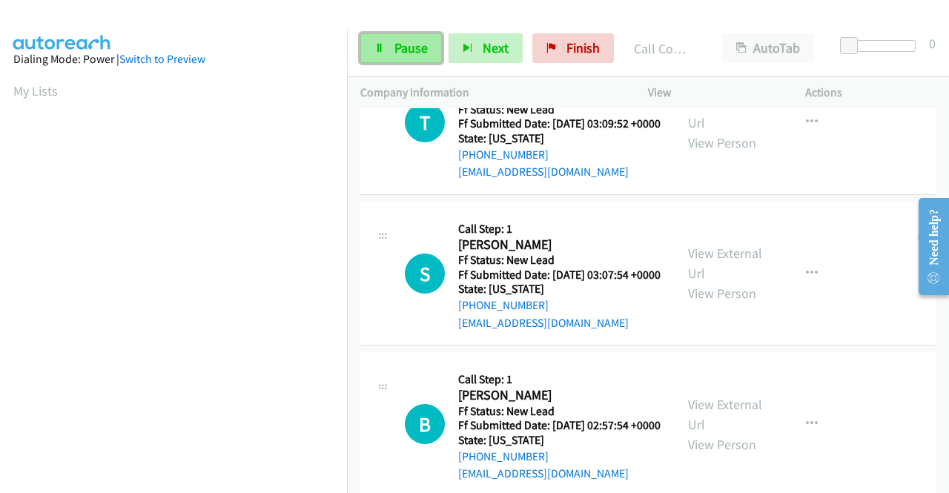
click at [405, 46] on span "Pause" at bounding box center [411, 47] width 33 height 17
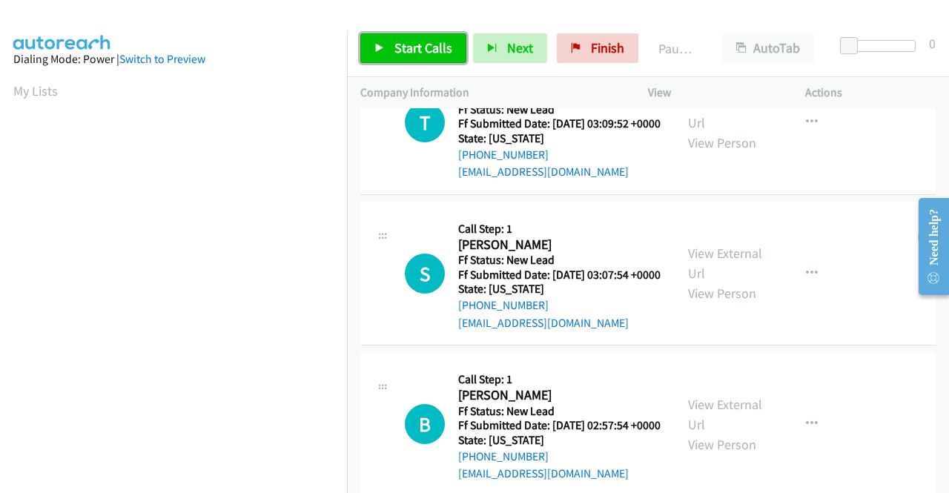
click at [395, 48] on span "Start Calls" at bounding box center [424, 47] width 58 height 17
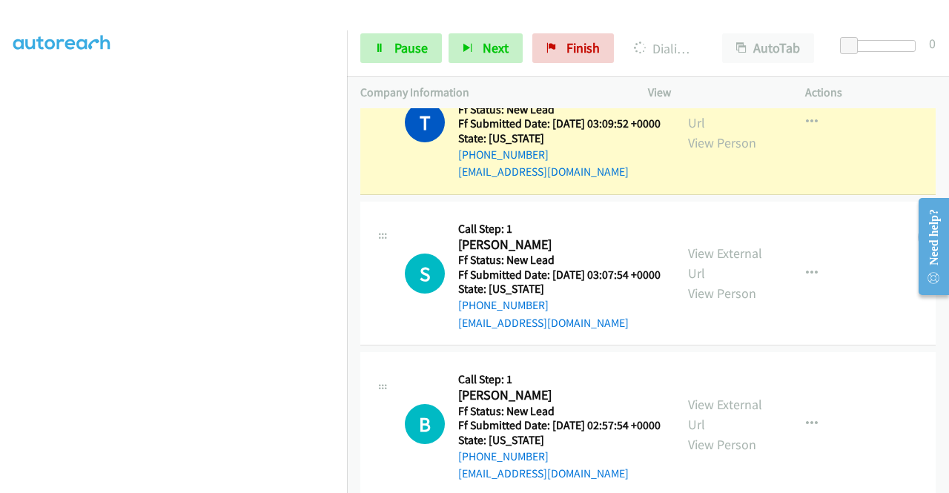
scroll to position [116, 0]
click at [411, 46] on span "Pause" at bounding box center [411, 47] width 33 height 17
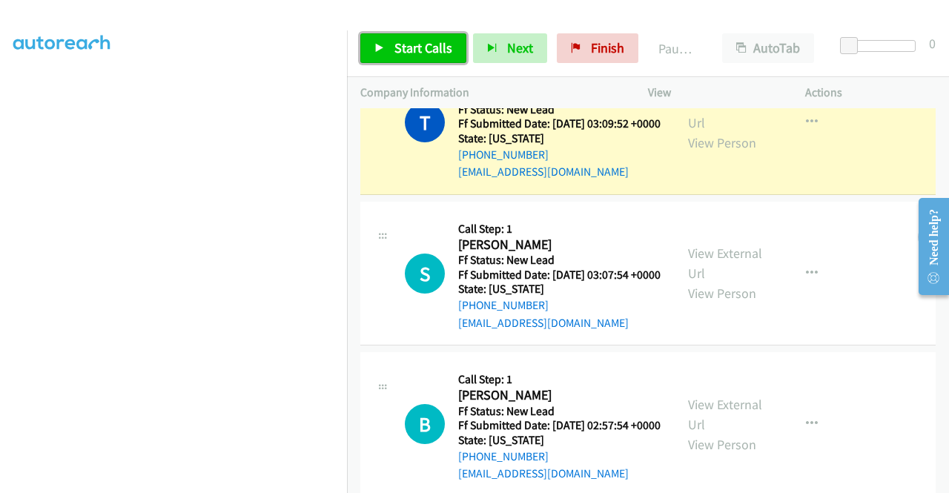
click at [423, 47] on span "Start Calls" at bounding box center [424, 47] width 58 height 17
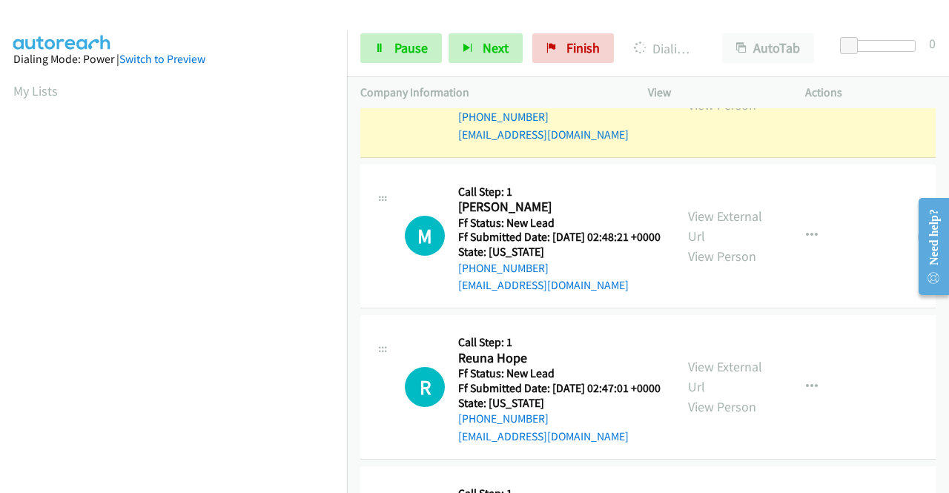
scroll to position [338, 0]
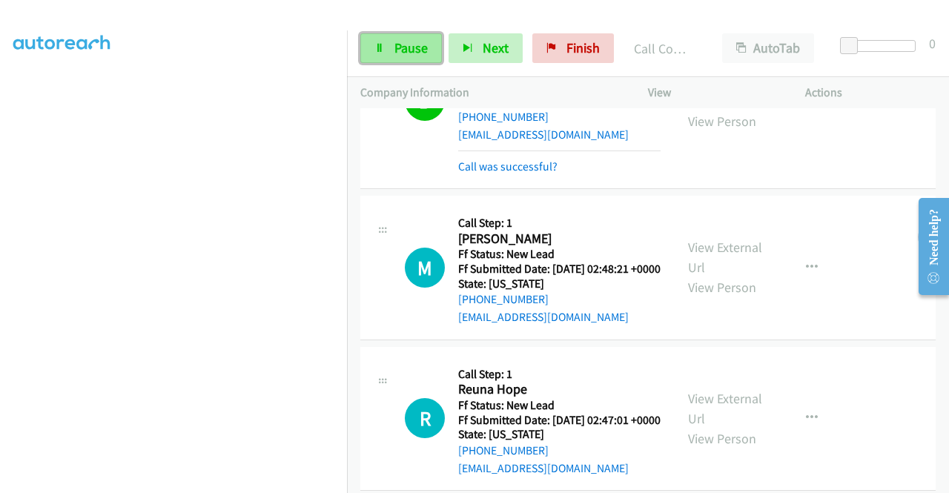
click at [398, 46] on span "Pause" at bounding box center [411, 47] width 33 height 17
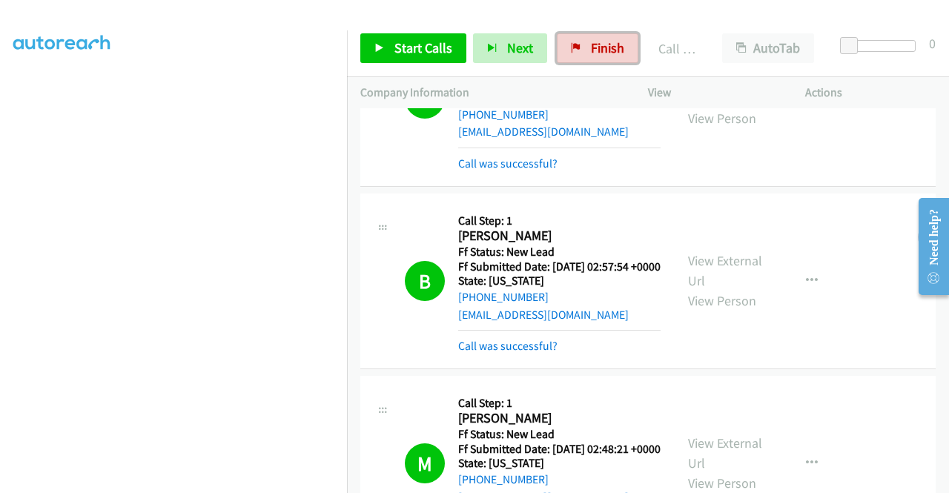
drag, startPoint x: 599, startPoint y: 44, endPoint x: 525, endPoint y: 73, distance: 79.2
click at [599, 44] on span "Finish" at bounding box center [607, 47] width 33 height 17
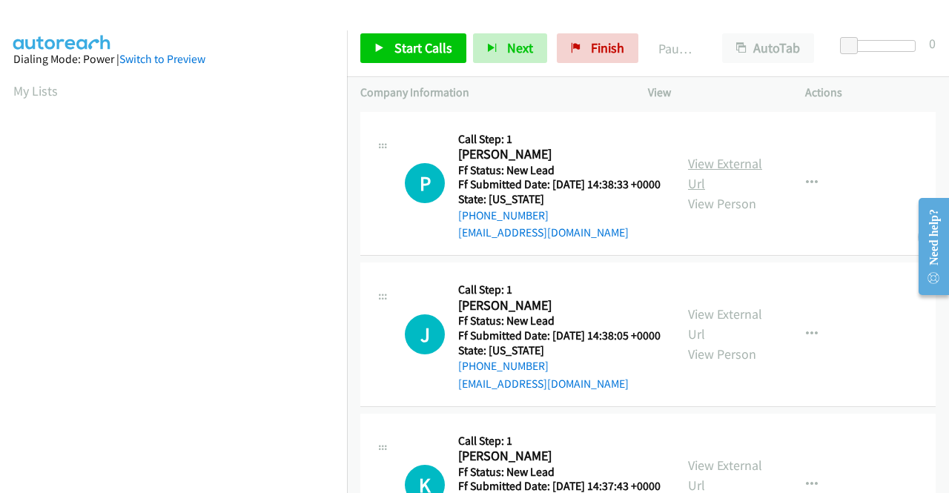
click at [718, 169] on link "View External Url" at bounding box center [725, 173] width 74 height 37
click at [733, 336] on link "View External Url" at bounding box center [725, 324] width 74 height 37
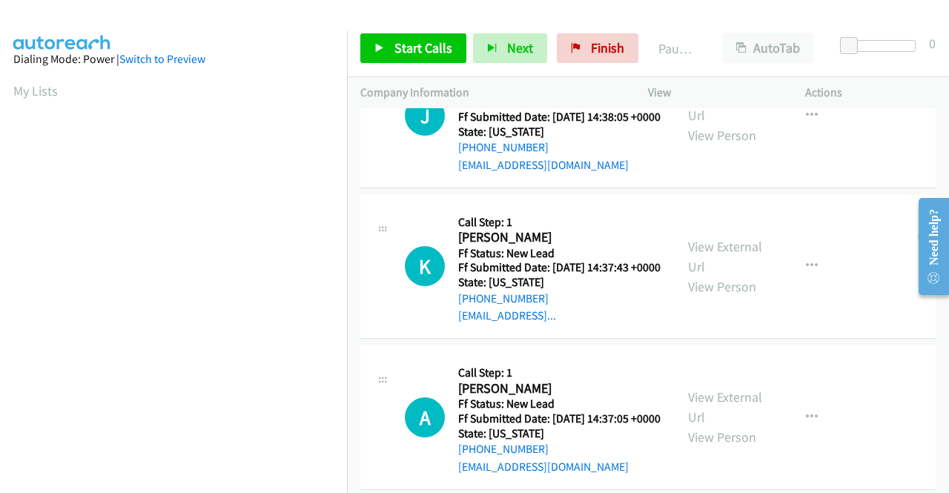
scroll to position [222, 0]
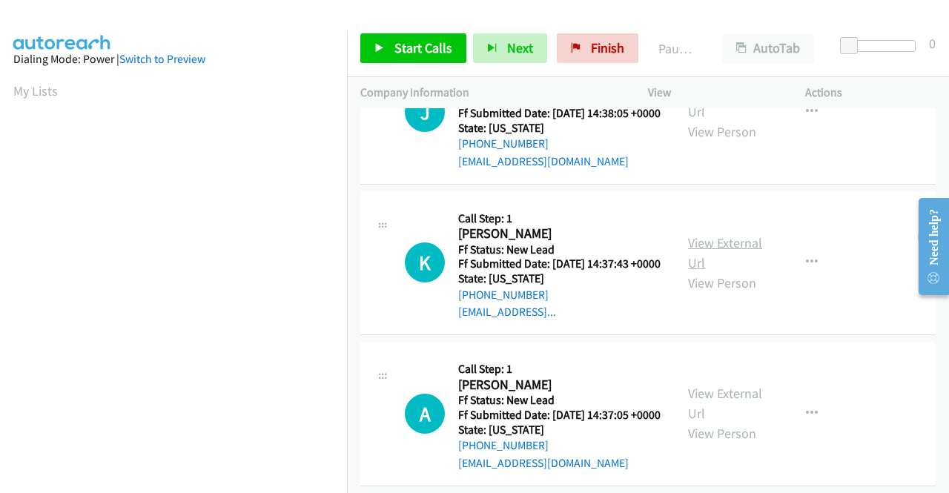
click at [727, 271] on link "View External Url" at bounding box center [725, 252] width 74 height 37
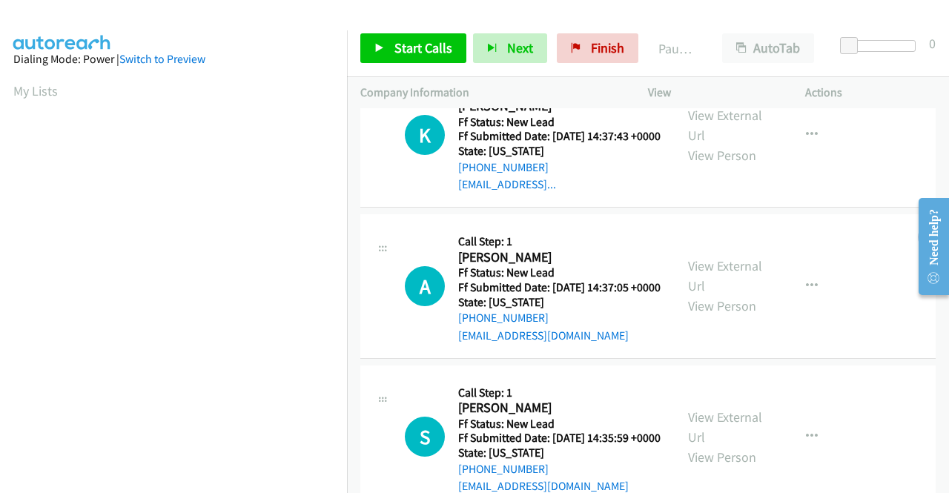
scroll to position [371, 0]
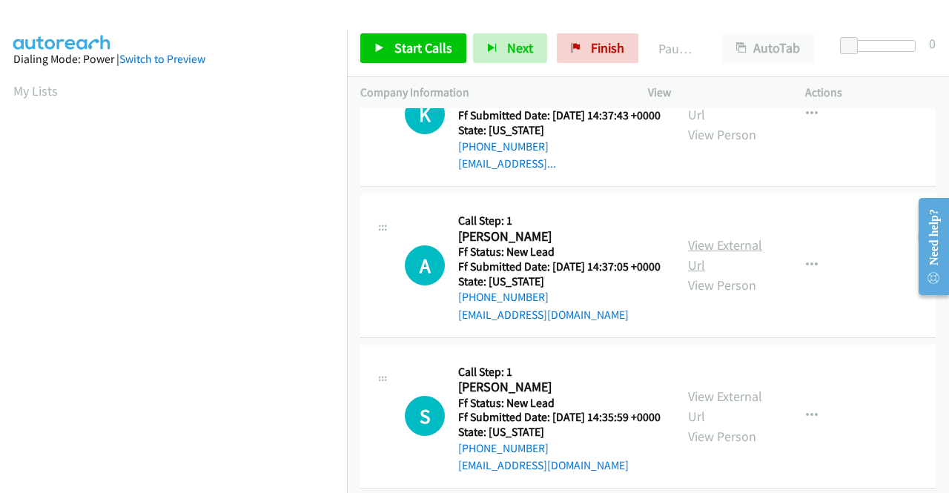
click at [730, 274] on link "View External Url" at bounding box center [725, 255] width 74 height 37
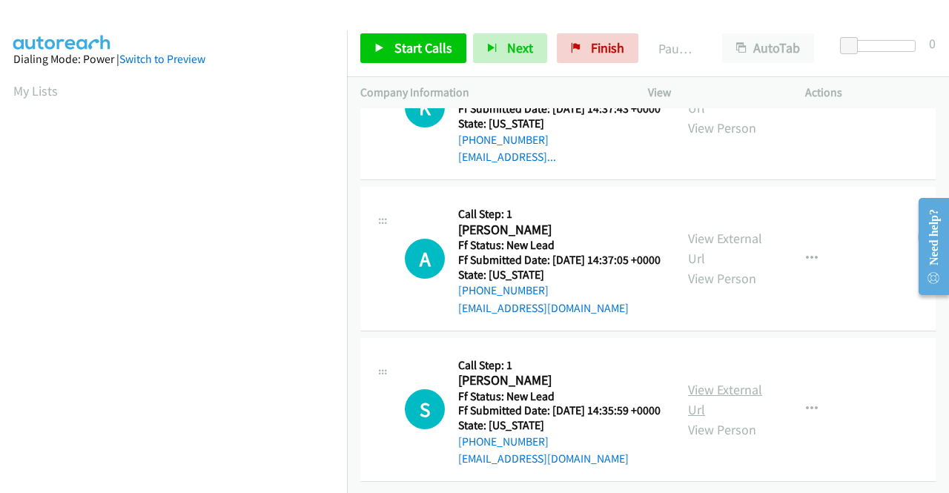
scroll to position [460, 0]
click at [728, 381] on link "View External Url" at bounding box center [725, 399] width 74 height 37
click at [400, 57] on link "Start Calls" at bounding box center [413, 48] width 106 height 30
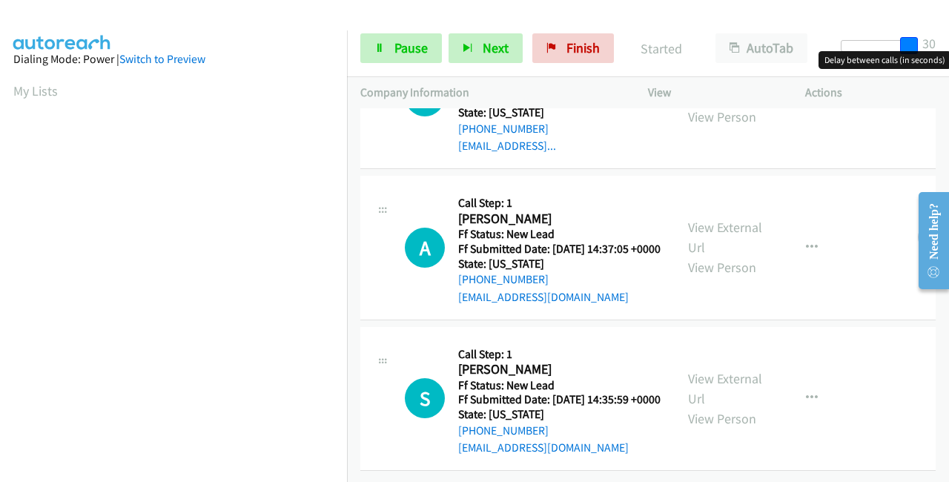
drag, startPoint x: 865, startPoint y: 47, endPoint x: 949, endPoint y: 56, distance: 84.2
click at [949, 56] on body "Start Calls Pause Next Finish Started AutoTab AutoTab 30 Company Information In…" at bounding box center [474, 35] width 949 height 70
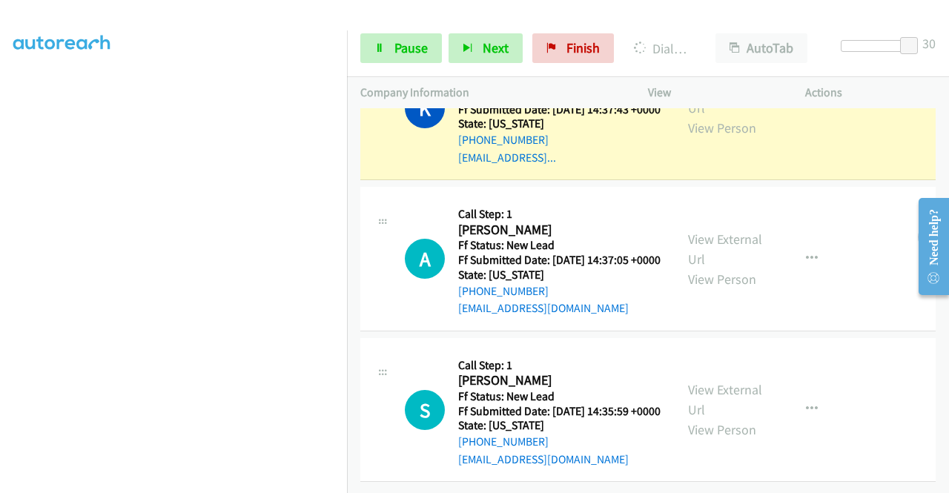
scroll to position [522, 0]
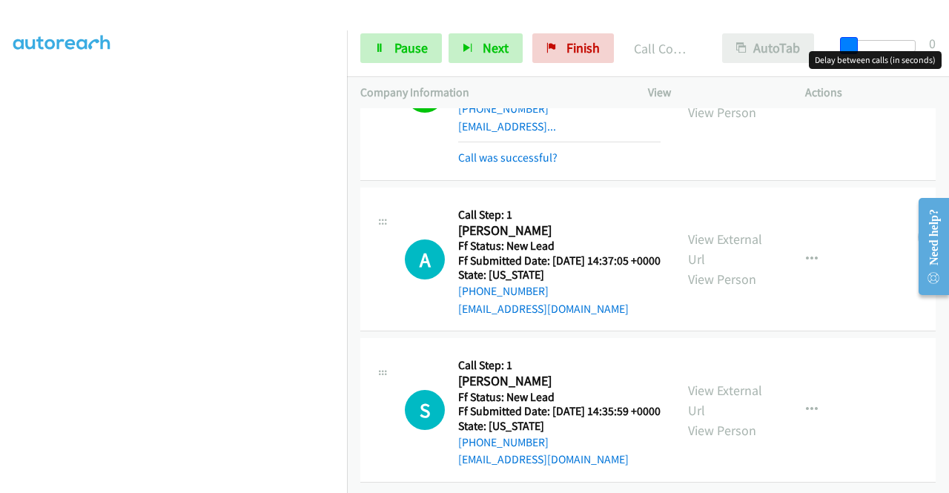
drag, startPoint x: 911, startPoint y: 44, endPoint x: 789, endPoint y: 60, distance: 122.6
click at [801, 60] on div "Start Calls Pause Next Finish Call Completed AutoTab AutoTab 0" at bounding box center [648, 48] width 602 height 57
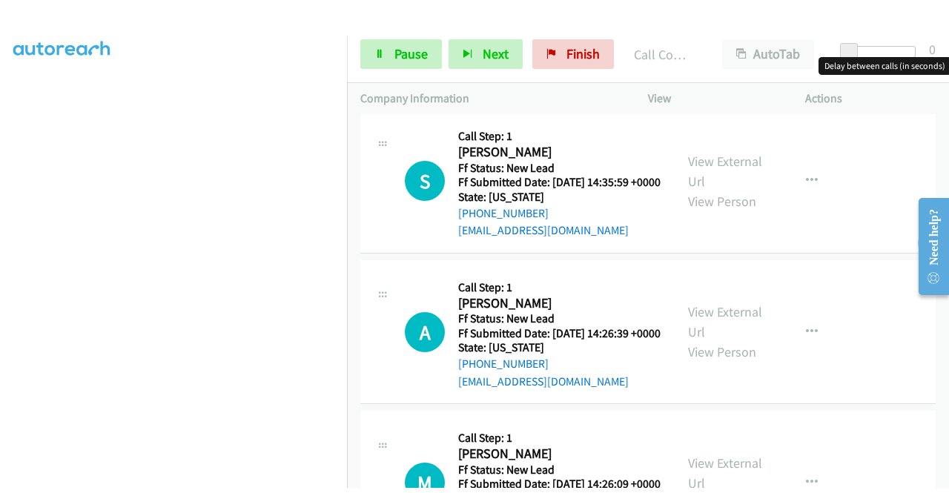
scroll to position [702, 0]
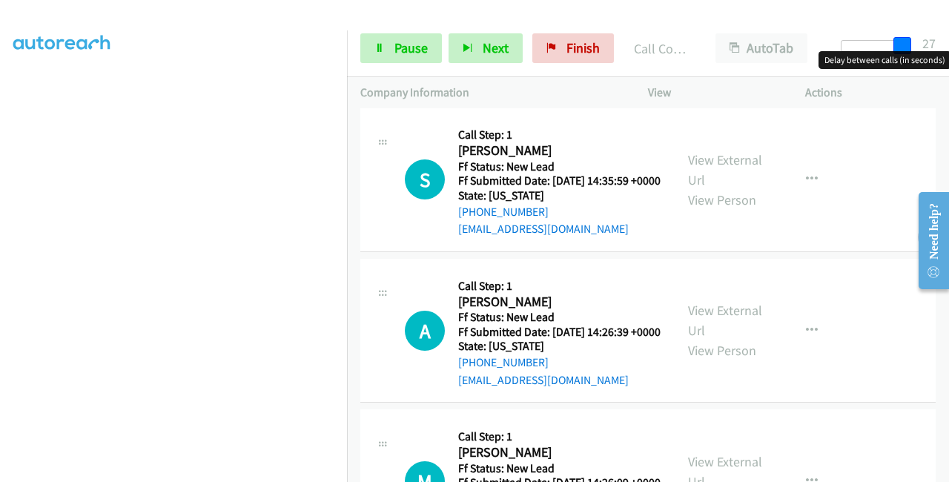
drag, startPoint x: 853, startPoint y: 44, endPoint x: 949, endPoint y: 32, distance: 96.4
click at [949, 32] on div "Start Calls Pause Next Finish Call Completed AutoTab AutoTab 27" at bounding box center [648, 48] width 602 height 57
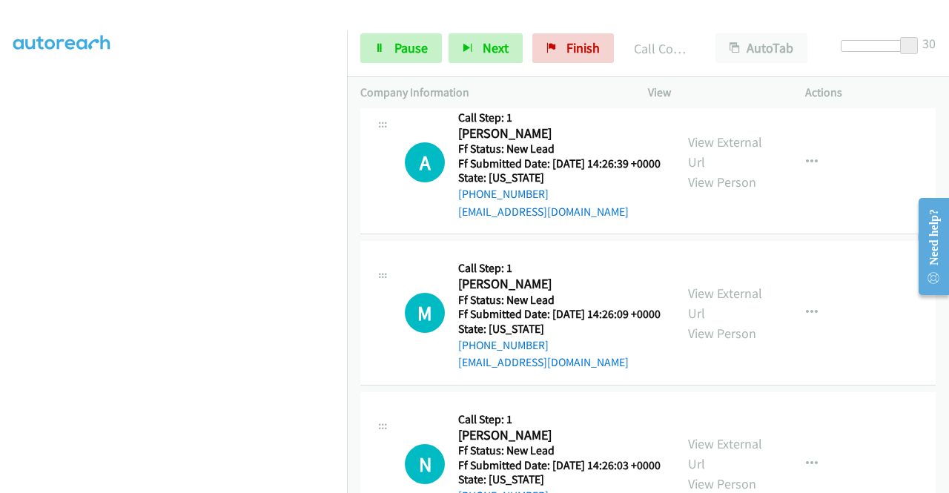
scroll to position [925, 0]
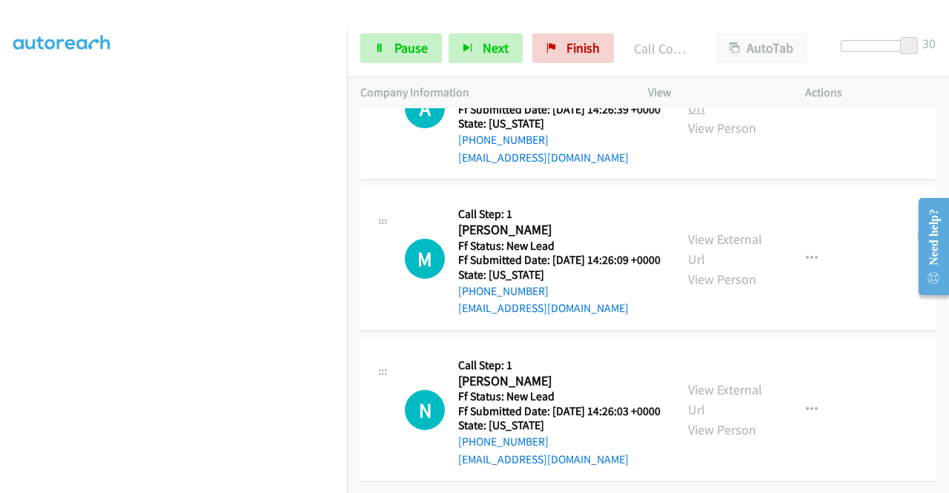
click at [721, 116] on link "View External Url" at bounding box center [725, 97] width 74 height 37
click at [730, 268] on link "View External Url" at bounding box center [725, 249] width 74 height 37
click at [708, 381] on link "View External Url" at bounding box center [725, 399] width 74 height 37
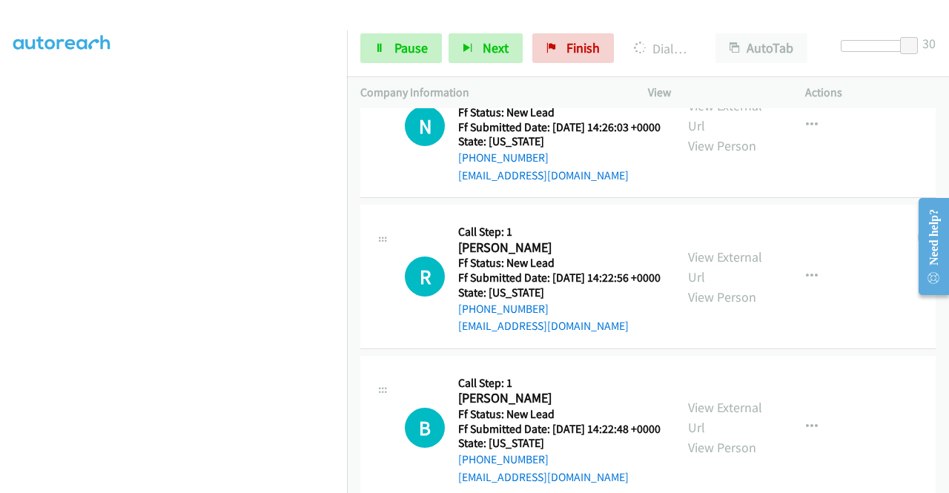
scroll to position [1452, 0]
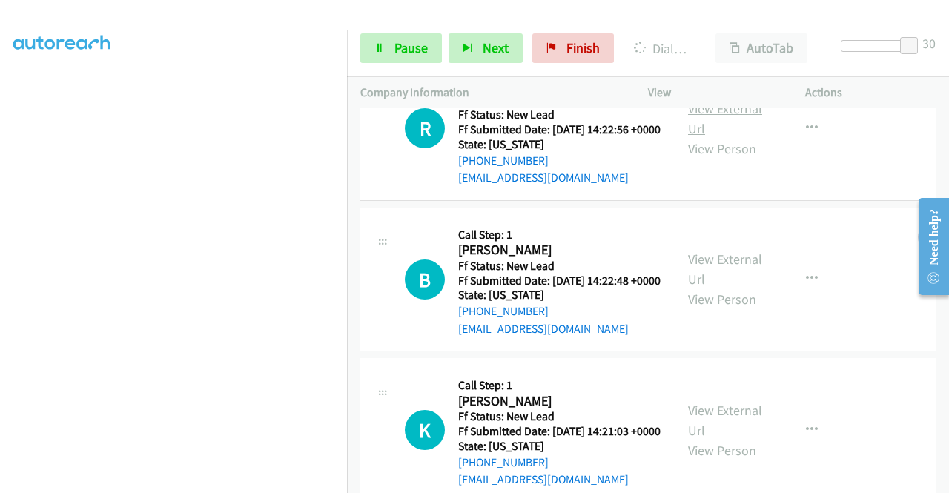
click at [719, 137] on link "View External Url" at bounding box center [725, 118] width 74 height 37
click at [706, 288] on link "View External Url" at bounding box center [725, 269] width 74 height 37
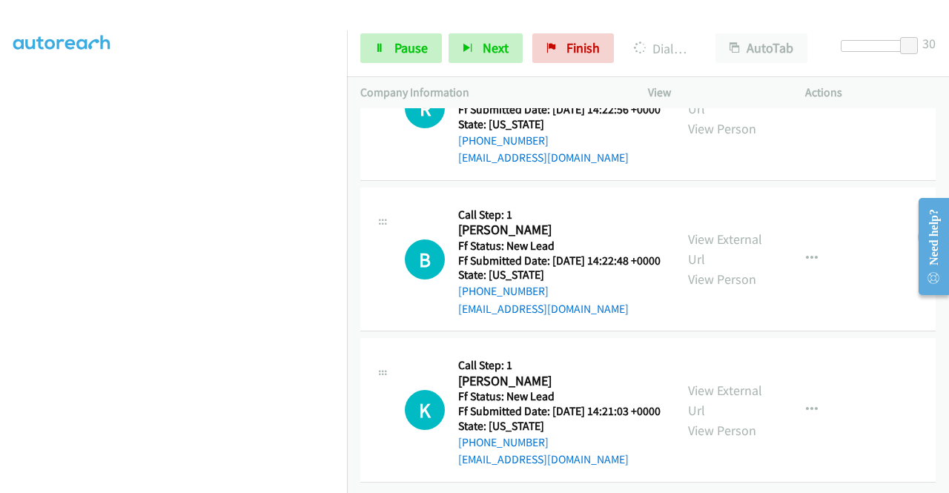
scroll to position [1640, 0]
click at [734, 382] on link "View External Url" at bounding box center [725, 400] width 74 height 37
click at [730, 116] on link "View External Url" at bounding box center [725, 97] width 74 height 37
click at [707, 267] on link "View External Url" at bounding box center [725, 248] width 74 height 37
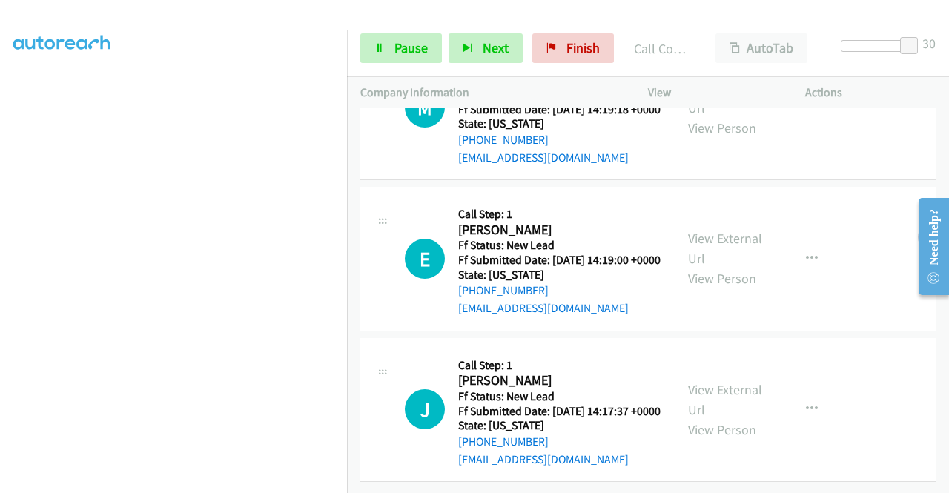
scroll to position [2222, 0]
click at [719, 381] on link "View External Url" at bounding box center [725, 399] width 74 height 37
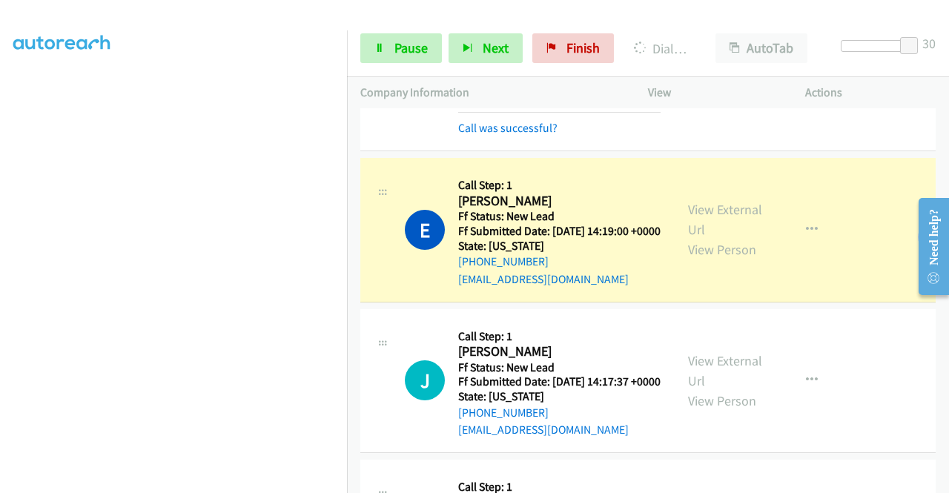
scroll to position [338, 0]
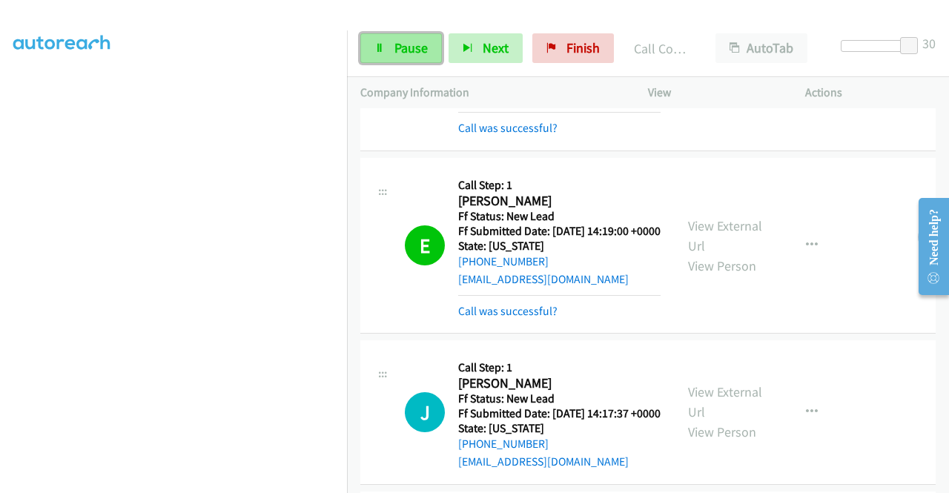
click at [398, 48] on span "Pause" at bounding box center [411, 47] width 33 height 17
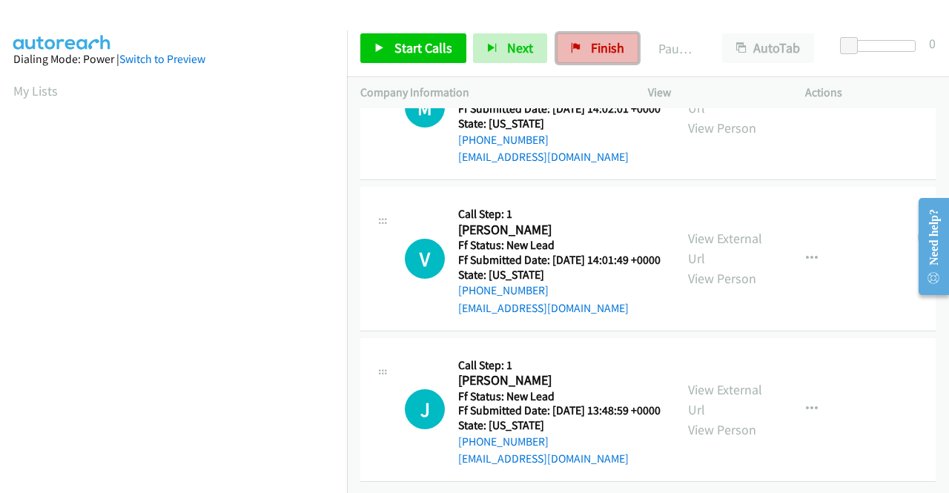
click at [593, 50] on span "Finish" at bounding box center [607, 47] width 33 height 17
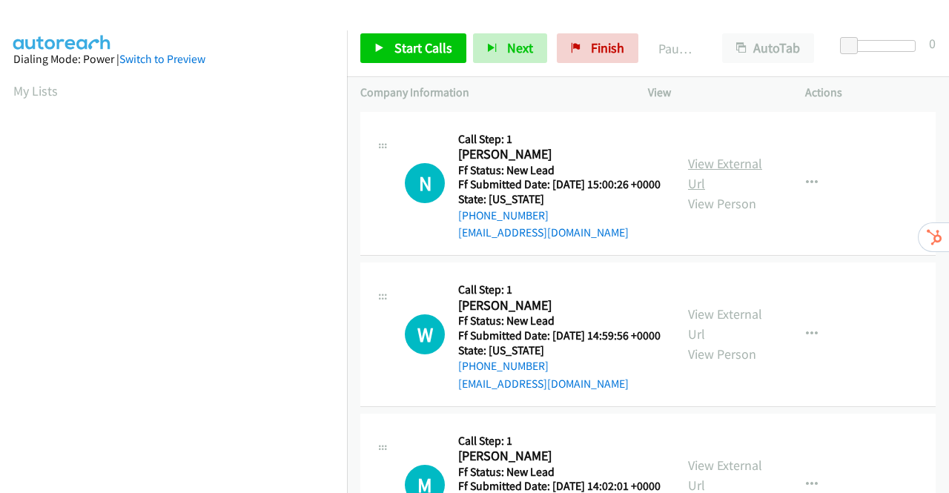
click at [724, 171] on link "View External Url" at bounding box center [725, 173] width 74 height 37
click at [735, 338] on link "View External Url" at bounding box center [725, 324] width 74 height 37
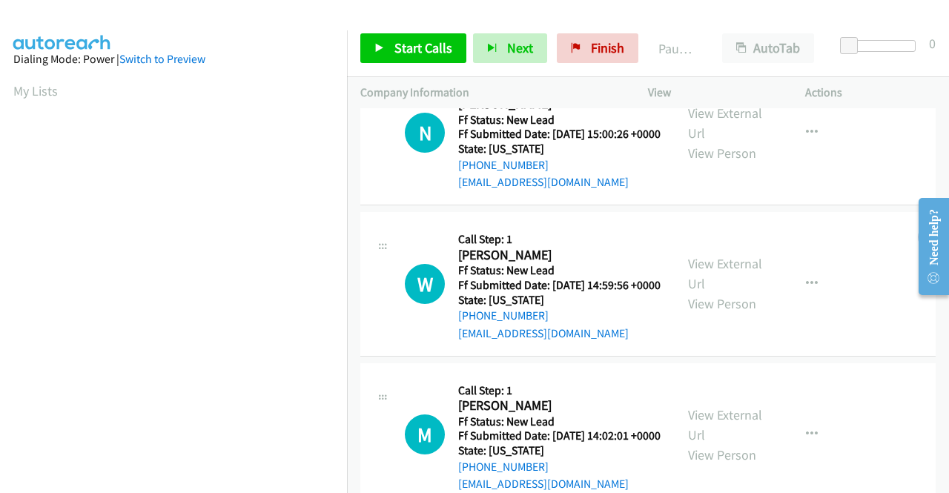
scroll to position [74, 0]
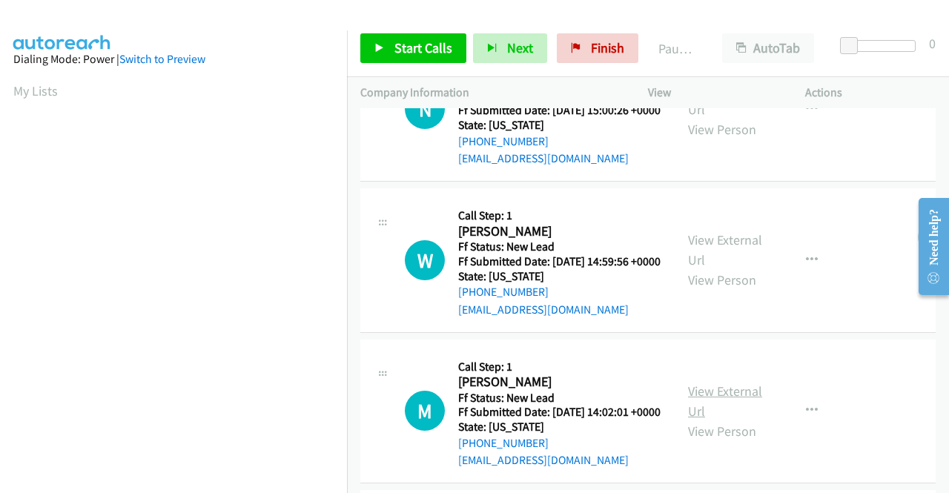
click at [710, 420] on link "View External Url" at bounding box center [725, 401] width 74 height 37
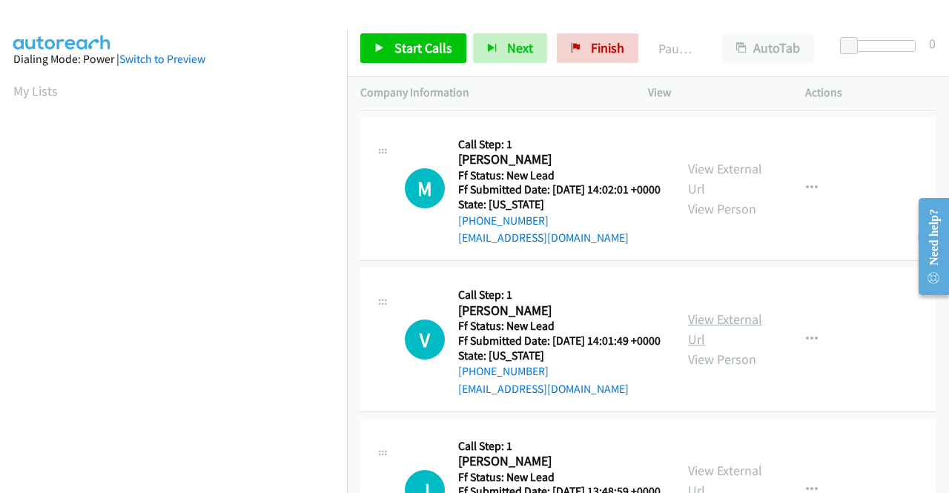
click at [733, 348] on link "View External Url" at bounding box center [725, 329] width 74 height 37
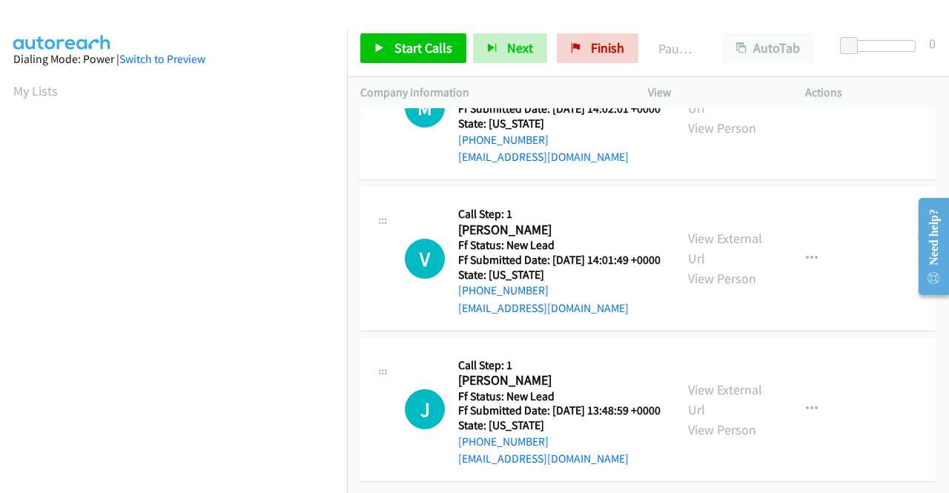
scroll to position [460, 0]
click at [740, 381] on link "View External Url" at bounding box center [725, 399] width 74 height 37
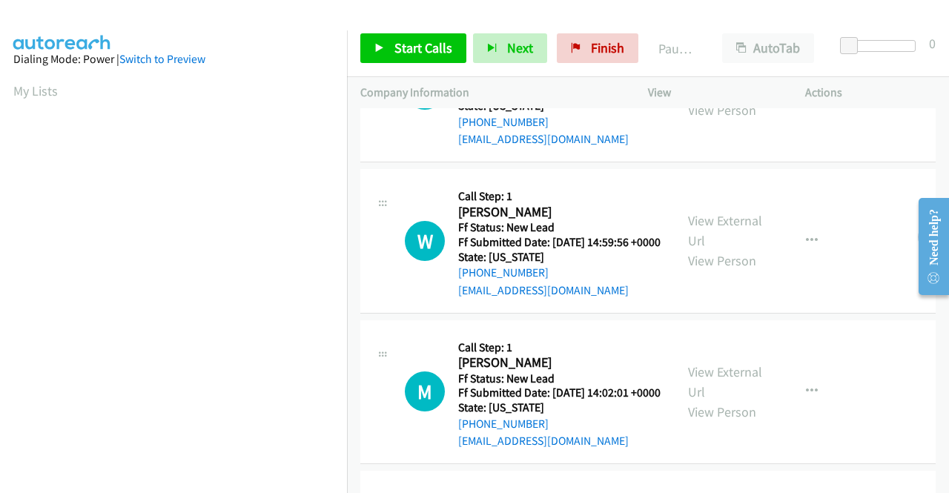
scroll to position [0, 0]
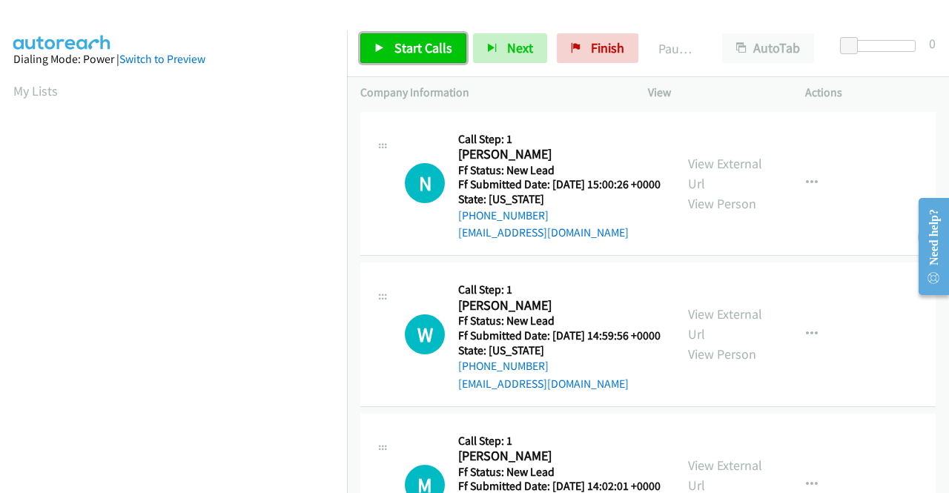
click at [389, 41] on link "Start Calls" at bounding box center [413, 48] width 106 height 30
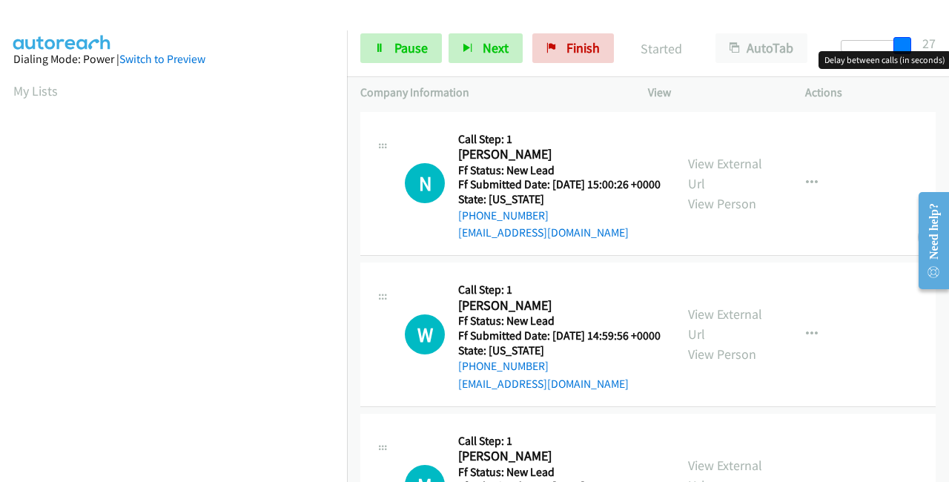
drag, startPoint x: 847, startPoint y: 53, endPoint x: 949, endPoint y: 38, distance: 102.7
click at [949, 38] on div "Start Calls Pause Next Finish Started AutoTab AutoTab 27" at bounding box center [648, 48] width 602 height 57
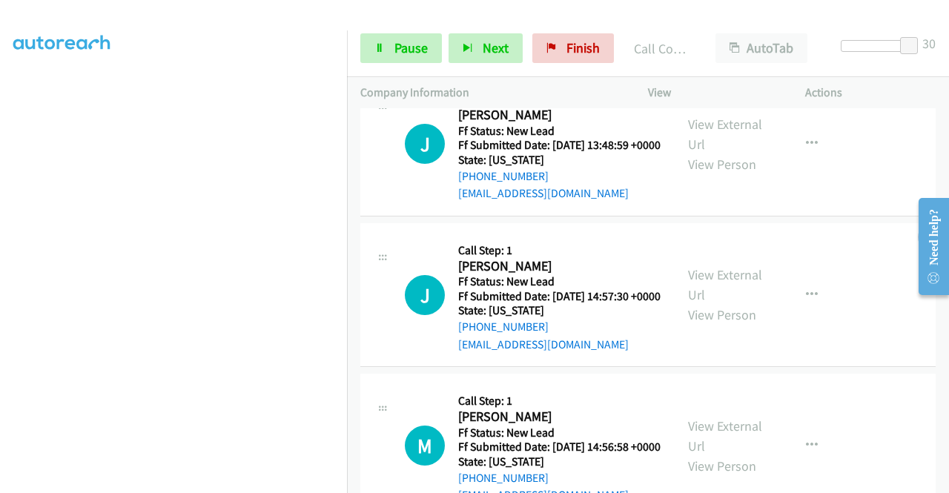
scroll to position [819, 0]
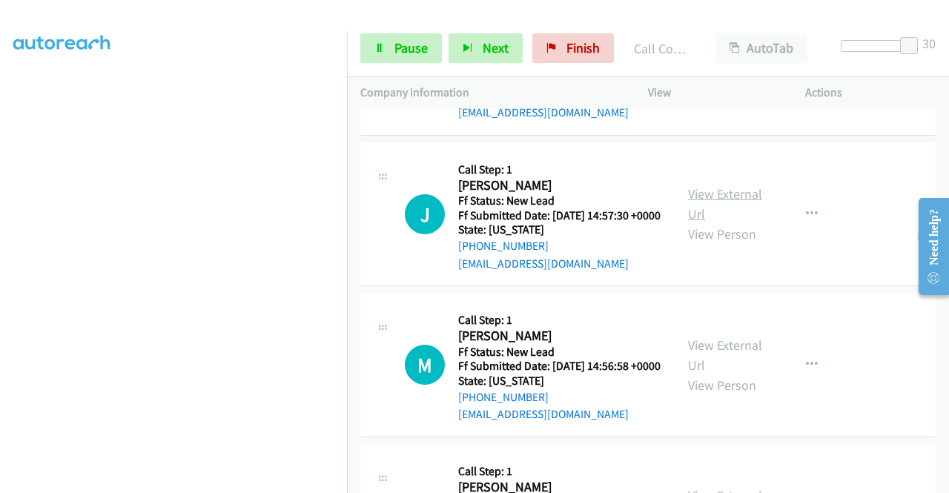
click at [722, 222] on link "View External Url" at bounding box center [725, 203] width 74 height 37
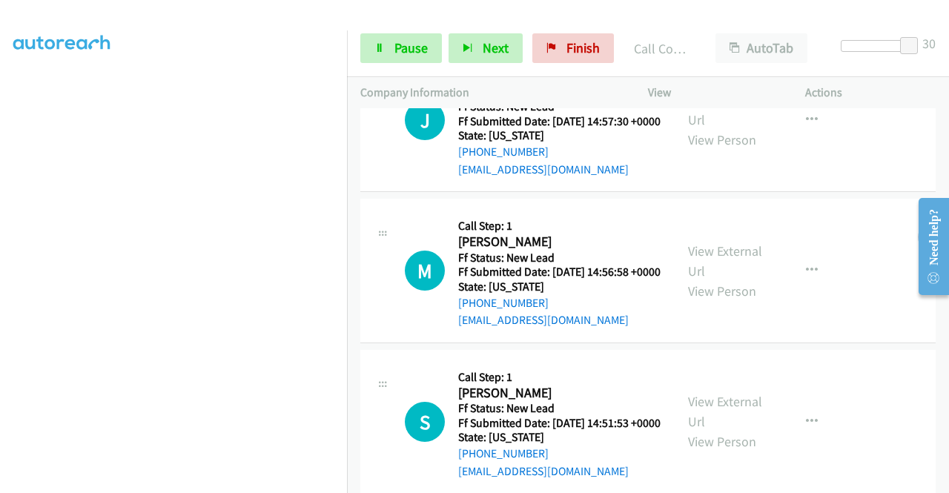
scroll to position [967, 0]
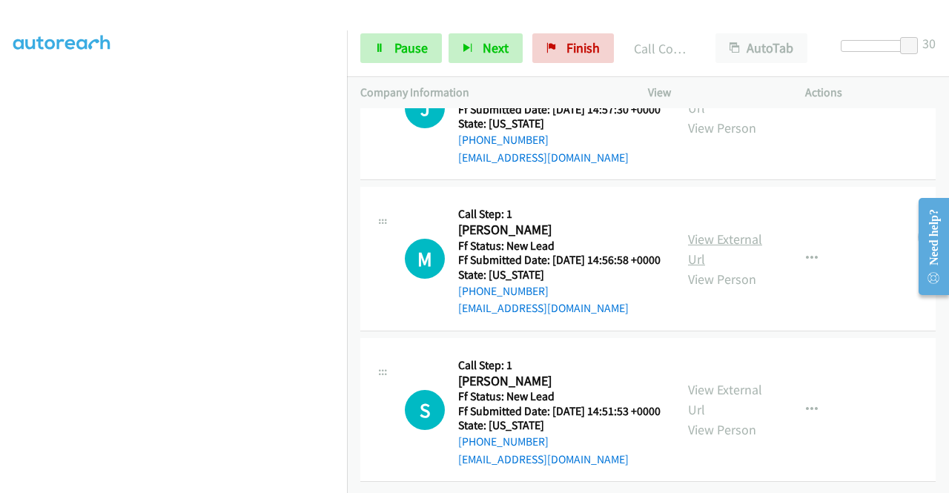
click at [710, 268] on link "View External Url" at bounding box center [725, 249] width 74 height 37
click at [706, 381] on link "View External Url" at bounding box center [725, 399] width 74 height 37
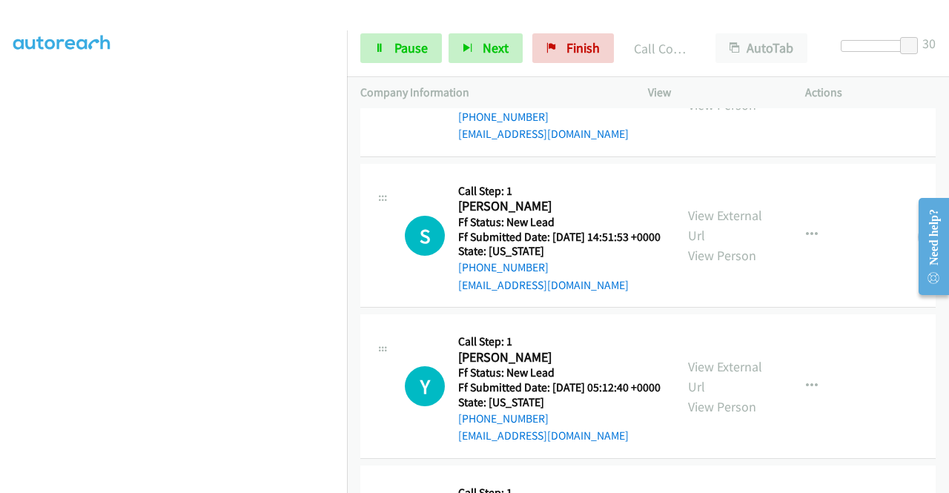
scroll to position [1261, 0]
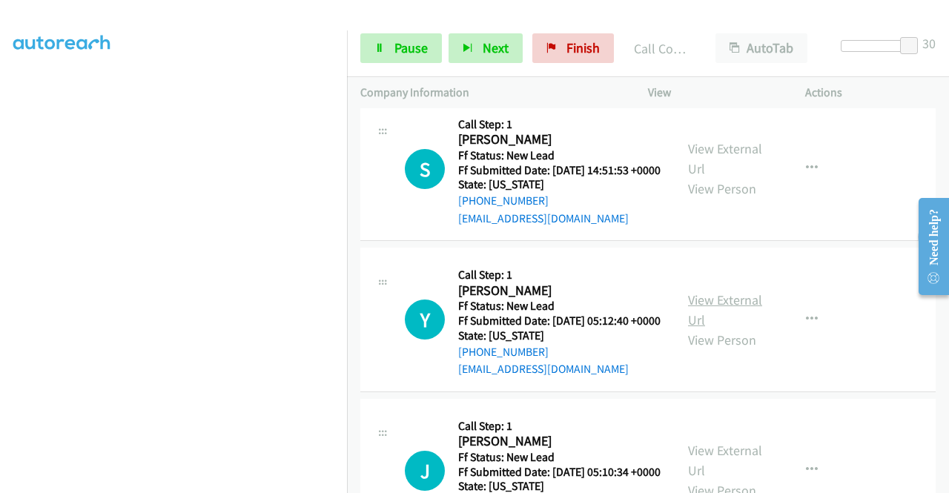
click at [709, 329] on link "View External Url" at bounding box center [725, 309] width 74 height 37
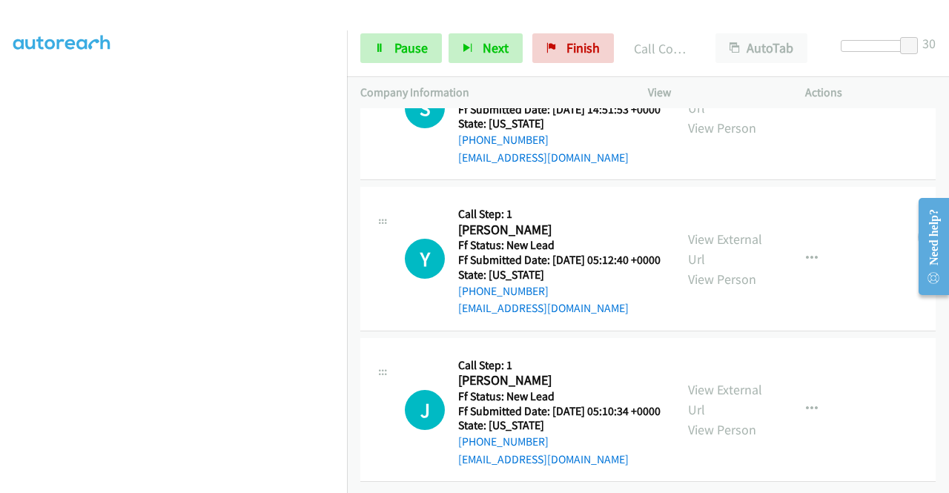
scroll to position [1474, 0]
click at [698, 381] on link "View External Url" at bounding box center [725, 399] width 74 height 37
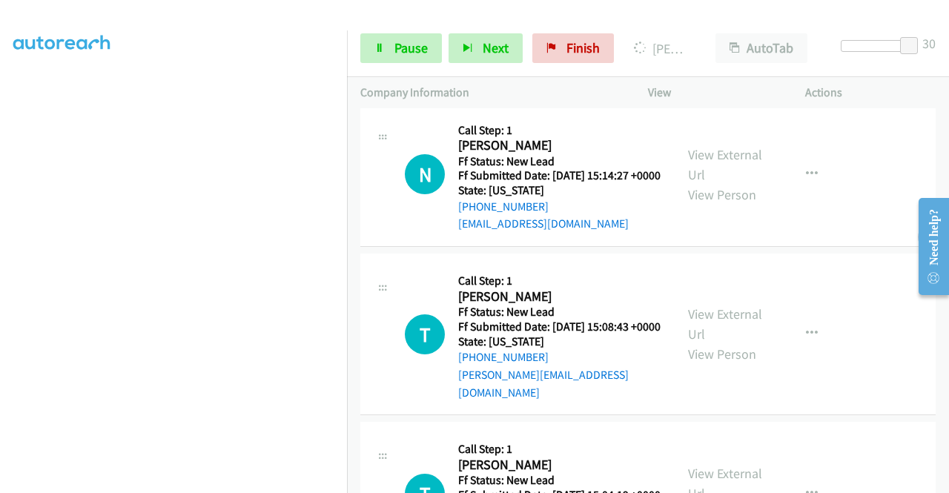
scroll to position [1845, 0]
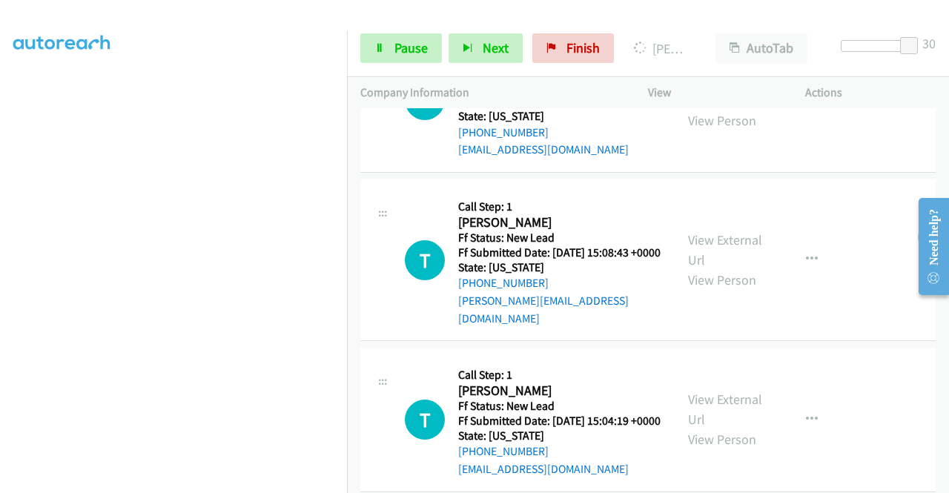
click at [734, 109] on link "View External Url" at bounding box center [725, 90] width 74 height 37
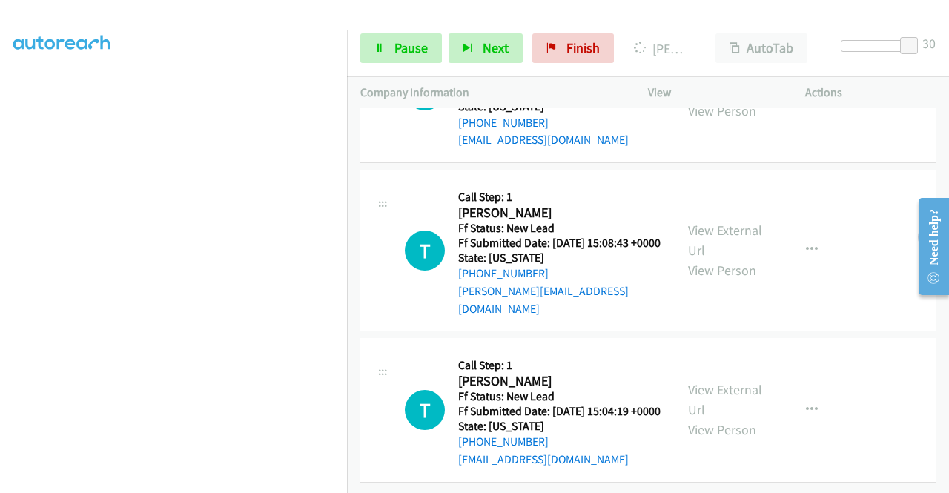
scroll to position [2033, 0]
click at [719, 222] on link "View External Url" at bounding box center [725, 240] width 74 height 37
click at [734, 381] on link "View External Url" at bounding box center [725, 399] width 74 height 37
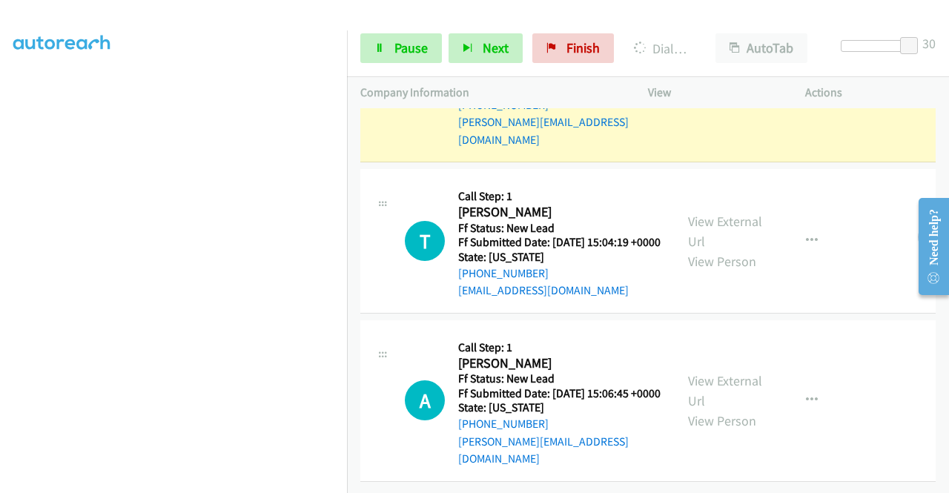
scroll to position [2261, 0]
click at [721, 375] on link "View External Url" at bounding box center [725, 390] width 74 height 37
click at [395, 47] on span "Pause" at bounding box center [411, 47] width 33 height 17
click at [393, 46] on link "Pause" at bounding box center [401, 48] width 82 height 30
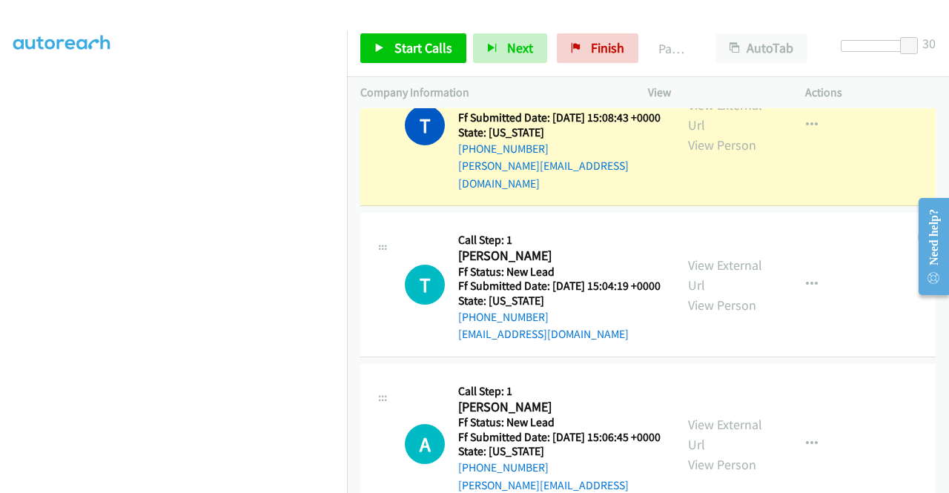
scroll to position [2038, 0]
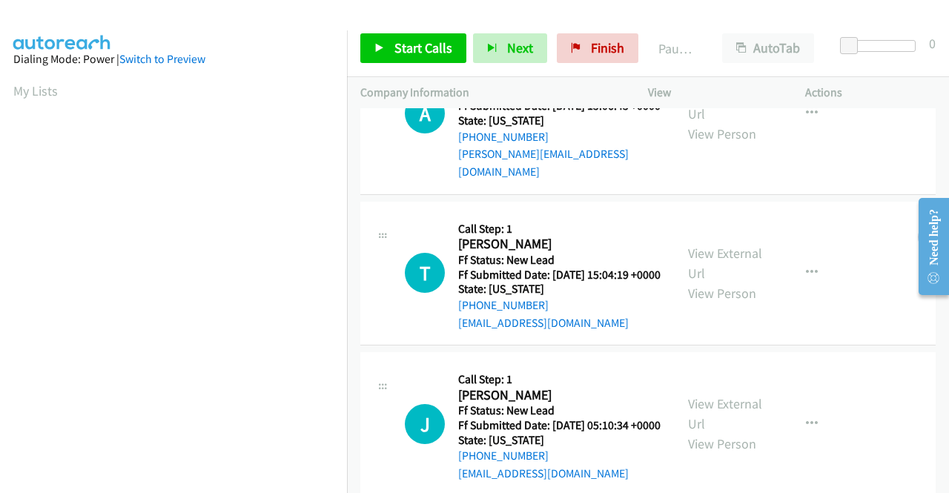
scroll to position [129, 0]
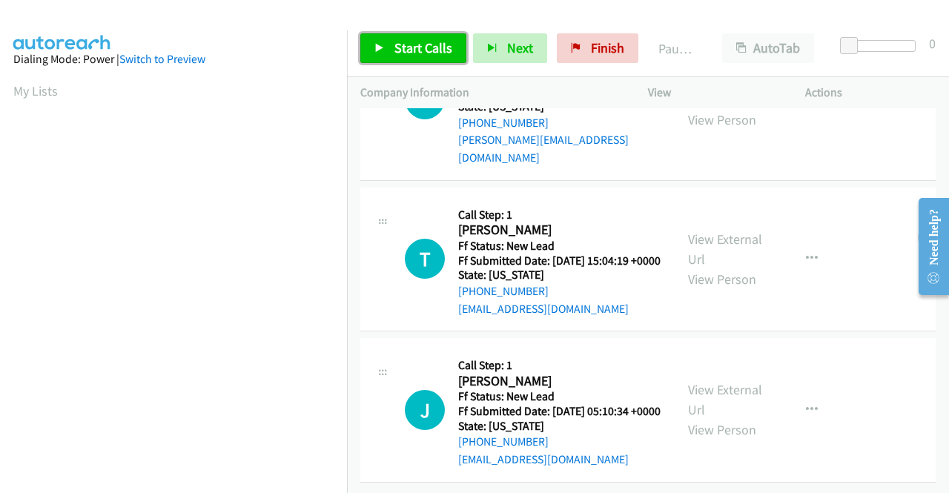
click at [378, 45] on icon at bounding box center [380, 49] width 10 height 10
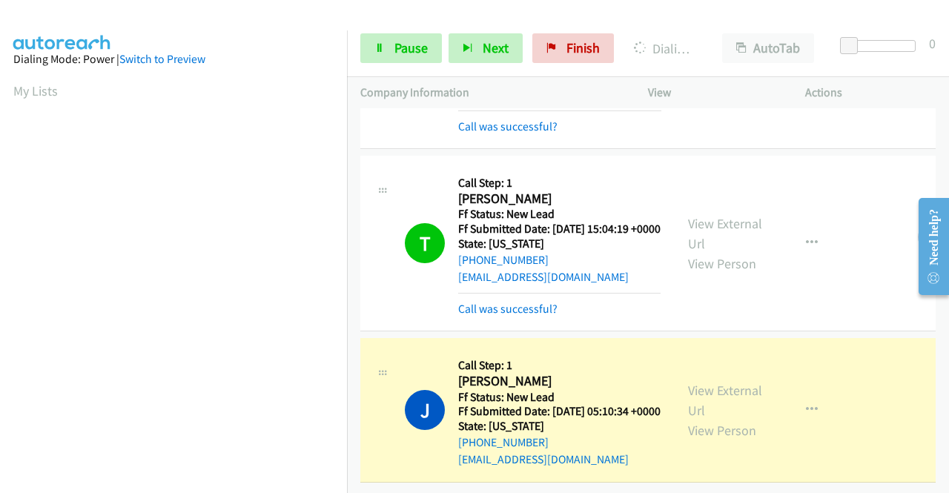
scroll to position [297, 0]
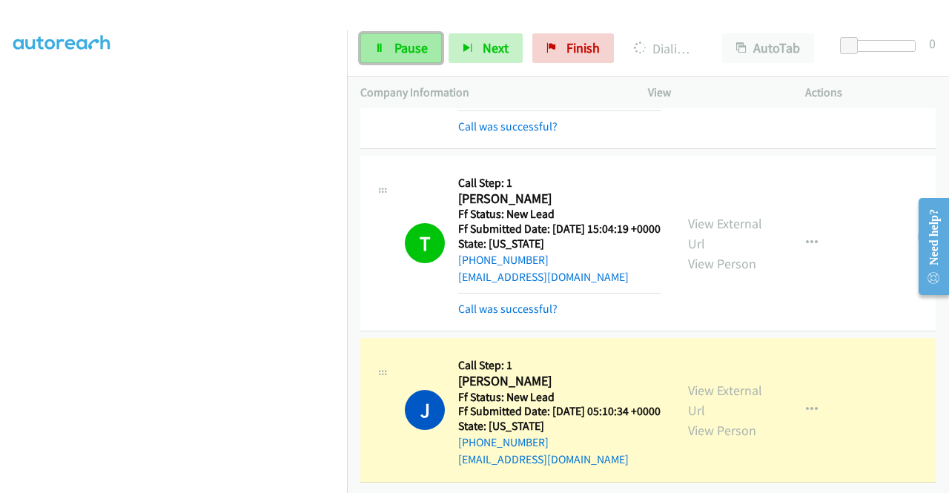
click at [396, 42] on span "Pause" at bounding box center [411, 47] width 33 height 17
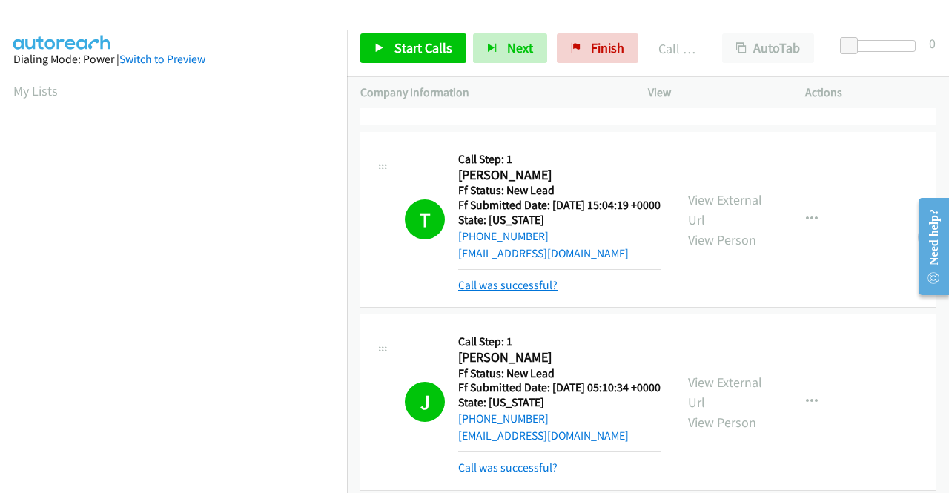
scroll to position [291, 0]
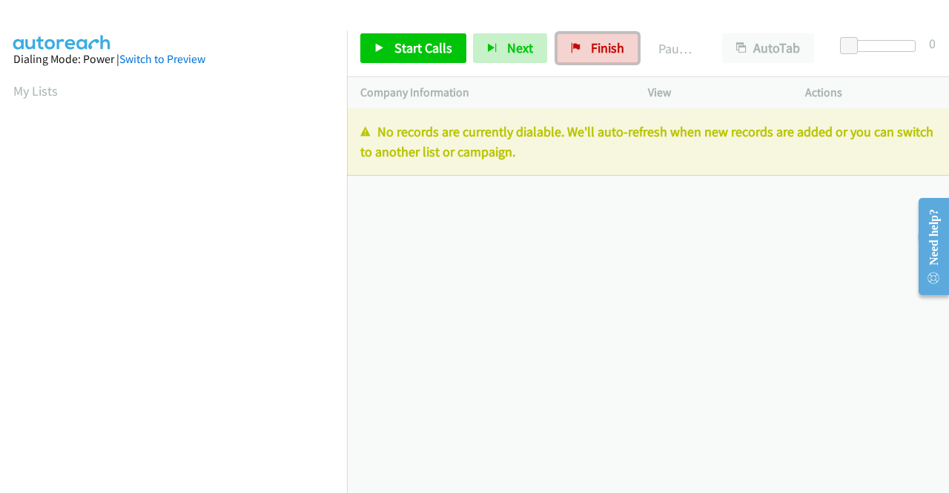
drag, startPoint x: 586, startPoint y: 44, endPoint x: 535, endPoint y: 73, distance: 58.1
click at [591, 44] on span "Finish" at bounding box center [607, 47] width 33 height 17
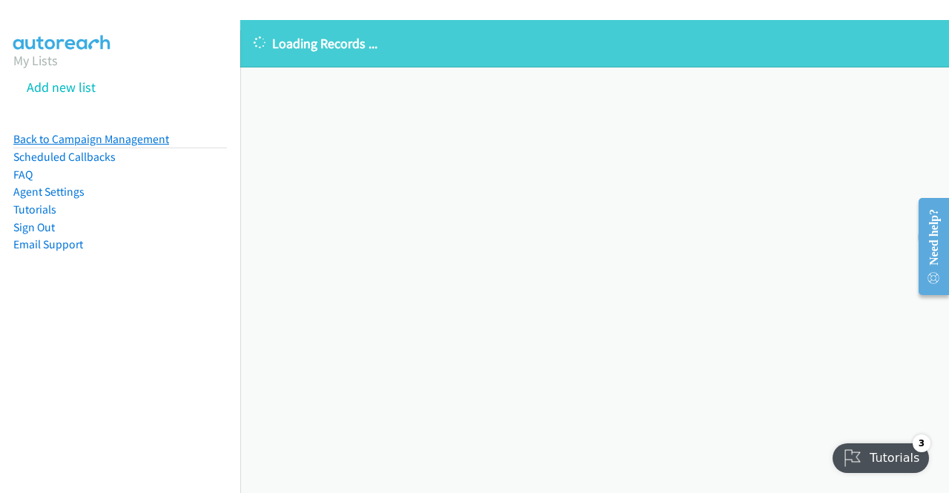
click at [150, 140] on link "Back to Campaign Management" at bounding box center [91, 139] width 156 height 14
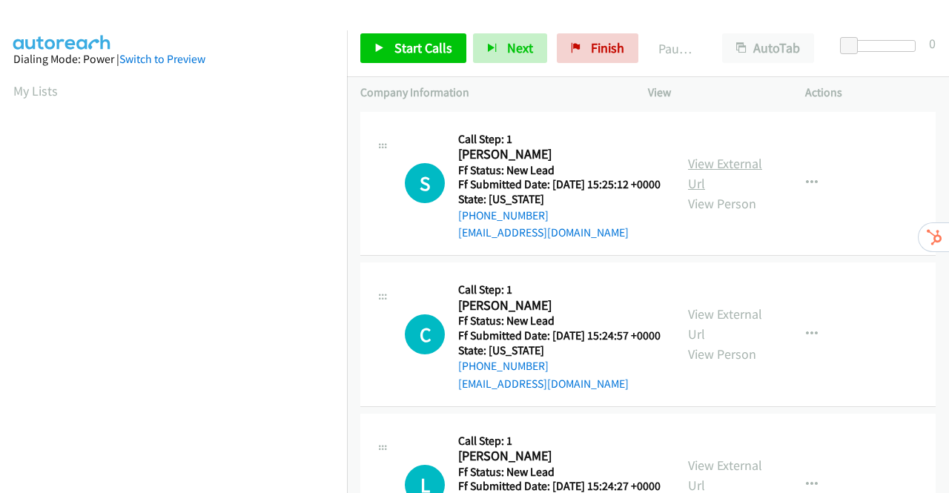
click at [733, 171] on link "View External Url" at bounding box center [725, 173] width 74 height 37
click at [721, 339] on link "View External Url" at bounding box center [725, 324] width 74 height 37
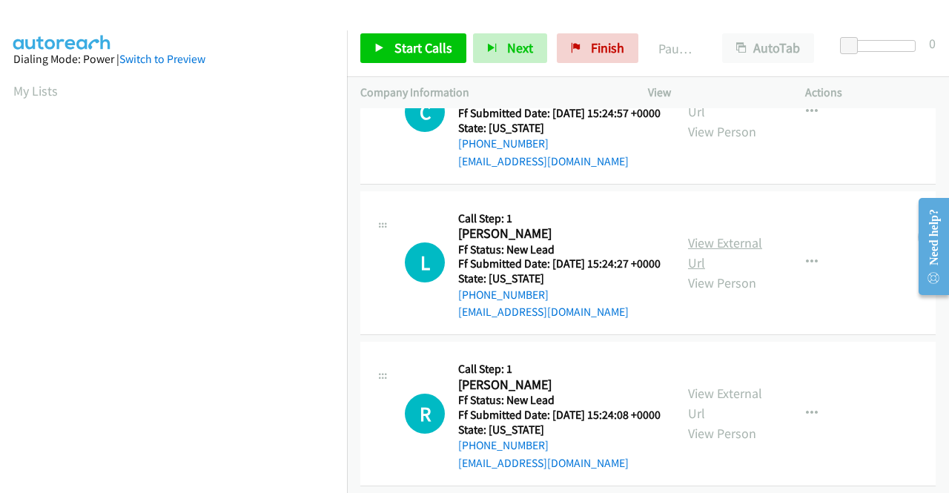
click at [735, 271] on link "View External Url" at bounding box center [725, 252] width 74 height 37
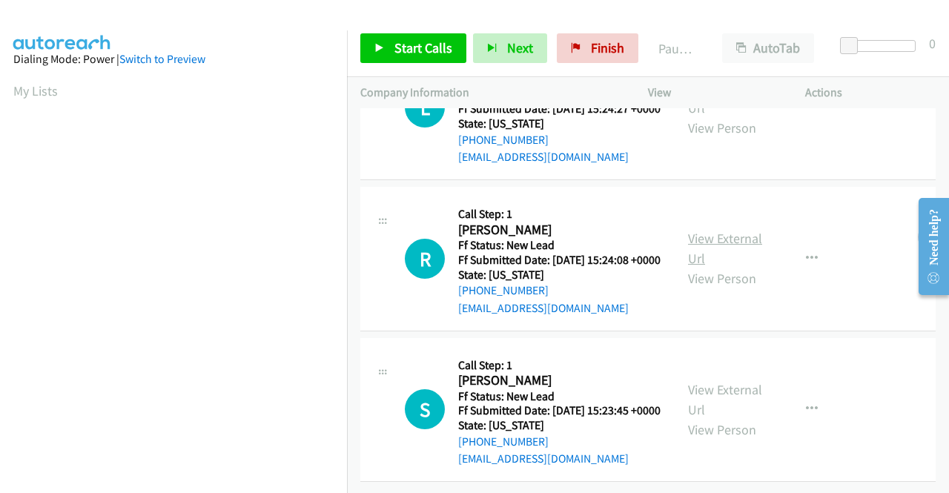
click at [734, 230] on link "View External Url" at bounding box center [725, 248] width 74 height 37
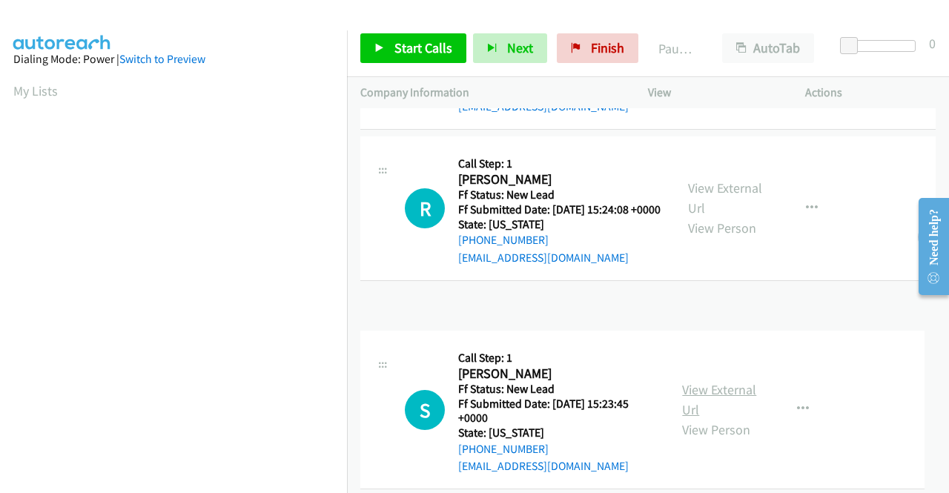
scroll to position [460, 0]
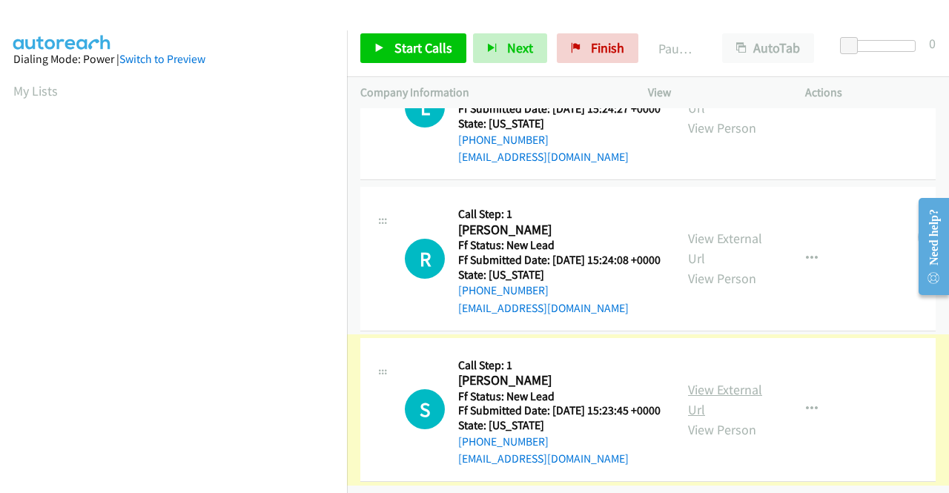
click at [709, 381] on link "View External Url" at bounding box center [725, 399] width 74 height 37
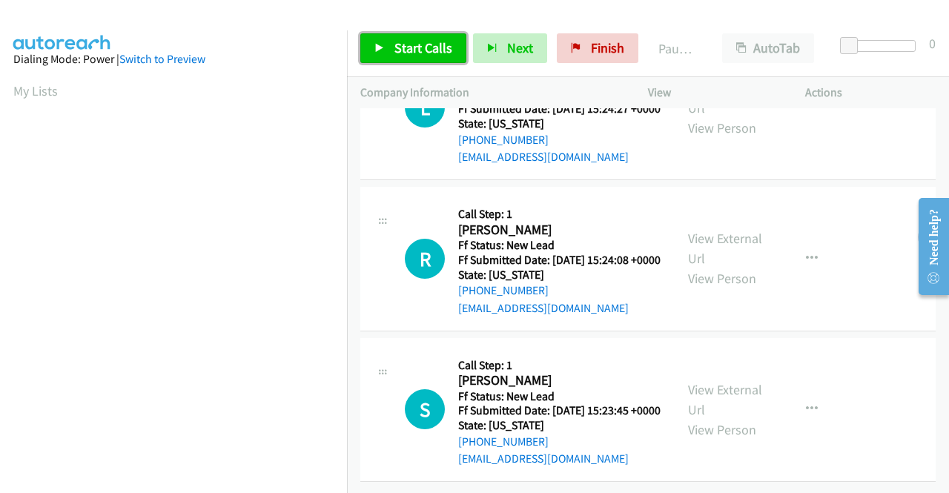
click at [413, 50] on span "Start Calls" at bounding box center [424, 47] width 58 height 17
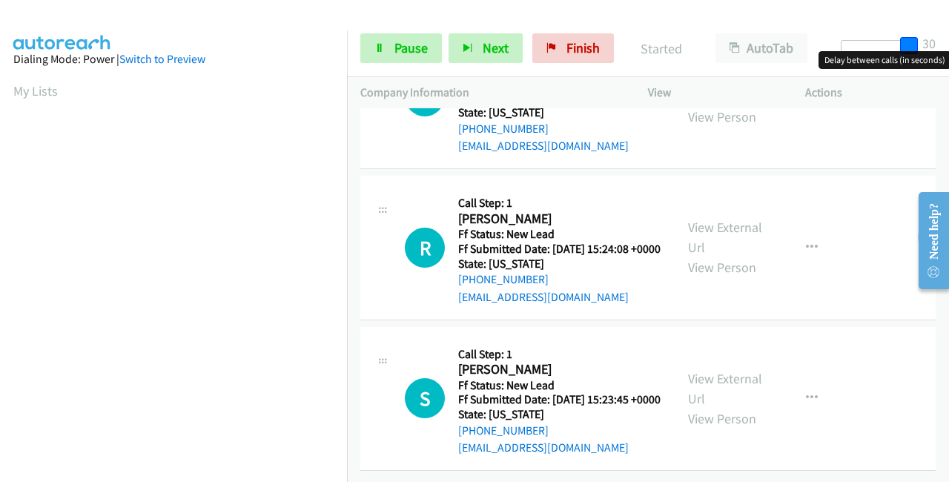
drag, startPoint x: 850, startPoint y: 43, endPoint x: 941, endPoint y: 46, distance: 91.3
click at [940, 46] on div "Start Calls Pause Next Finish Started AutoTab AutoTab 30" at bounding box center [648, 48] width 602 height 57
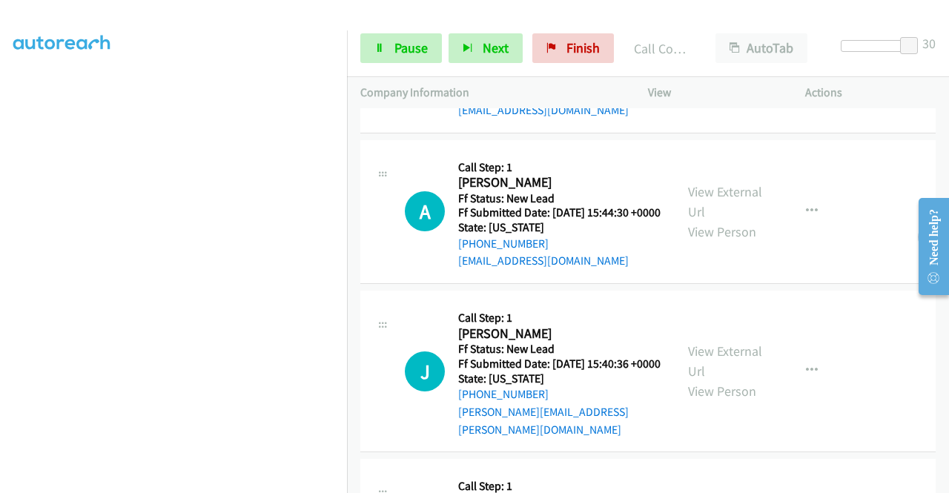
scroll to position [936, 0]
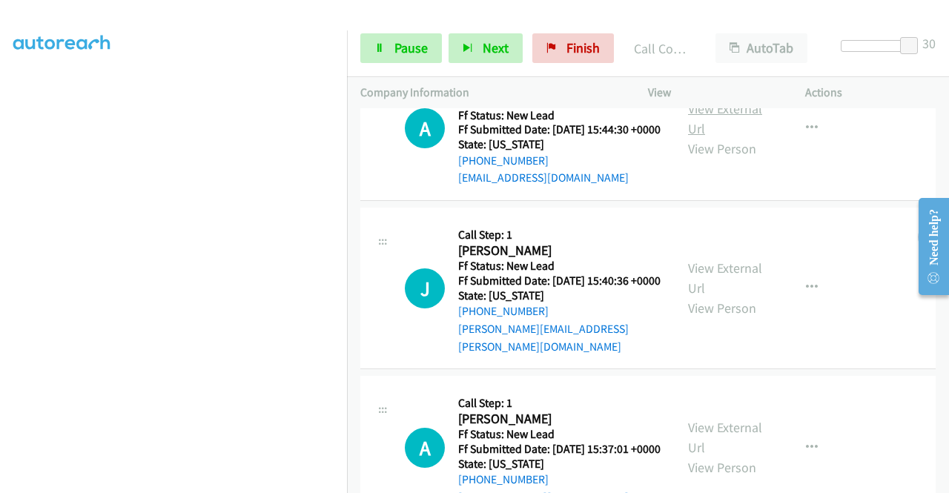
click at [702, 137] on link "View External Url" at bounding box center [725, 118] width 74 height 37
click at [708, 297] on link "View External Url" at bounding box center [725, 278] width 74 height 37
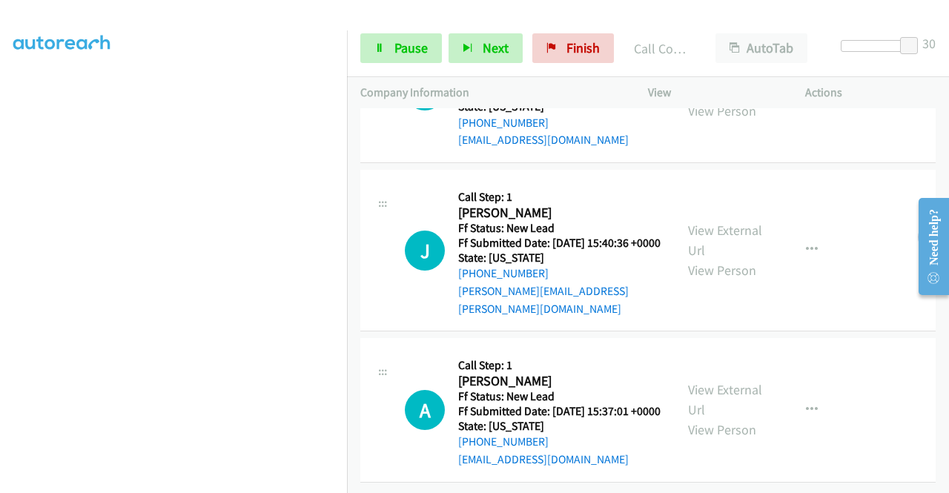
scroll to position [1081, 0]
click at [708, 381] on link "View External Url" at bounding box center [725, 399] width 74 height 37
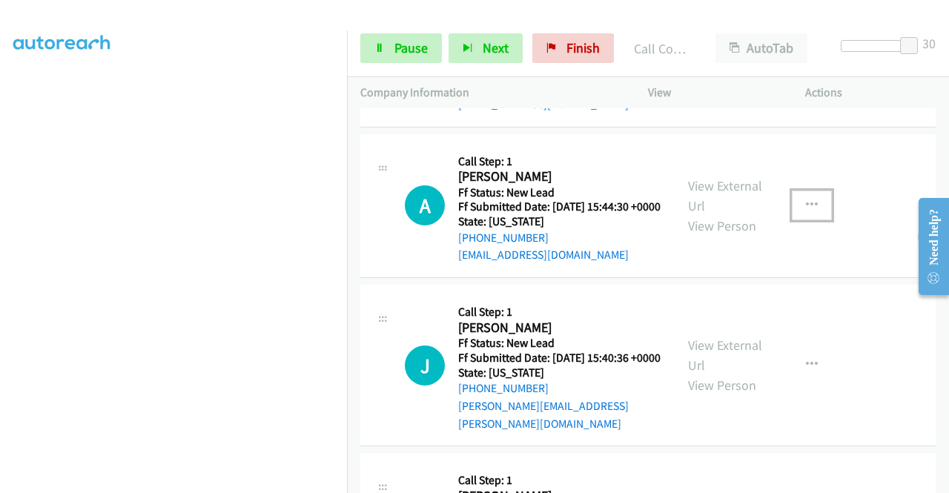
click at [806, 211] on icon "button" at bounding box center [812, 206] width 12 height 12
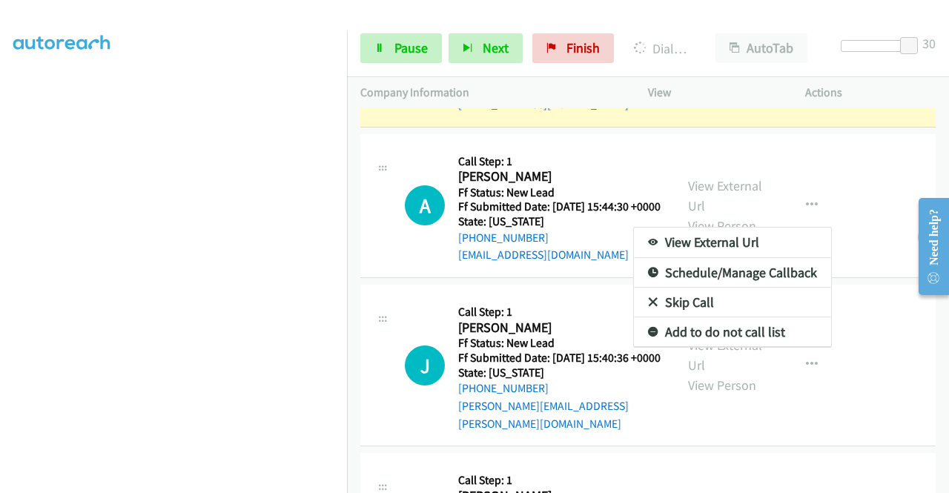
click at [675, 317] on link "Skip Call" at bounding box center [732, 303] width 197 height 30
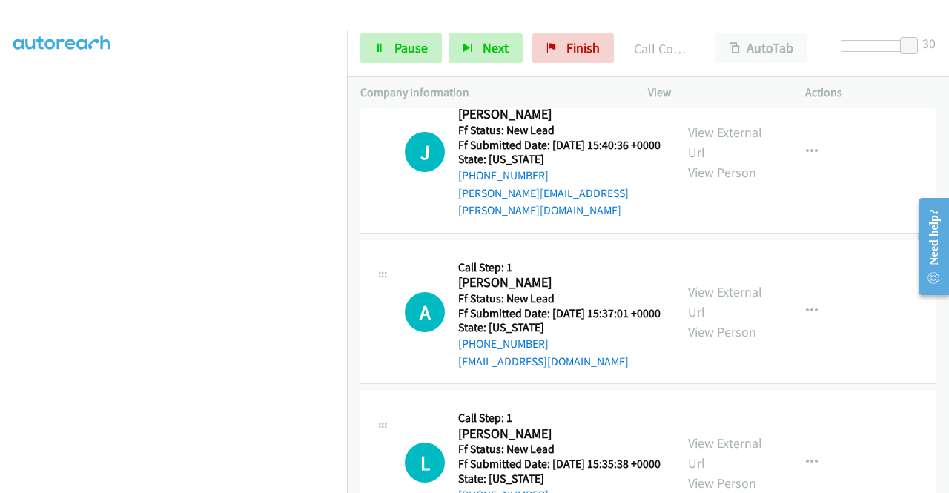
scroll to position [1023, 0]
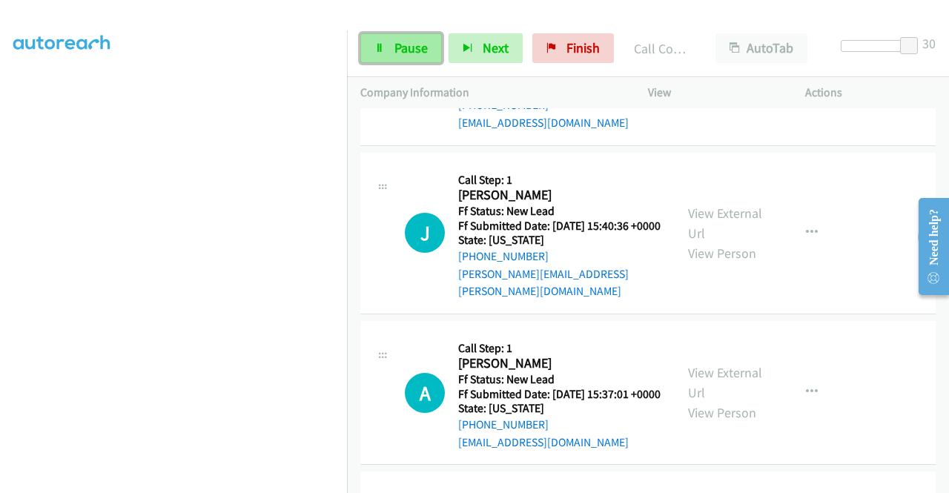
click at [406, 49] on span "Pause" at bounding box center [411, 47] width 33 height 17
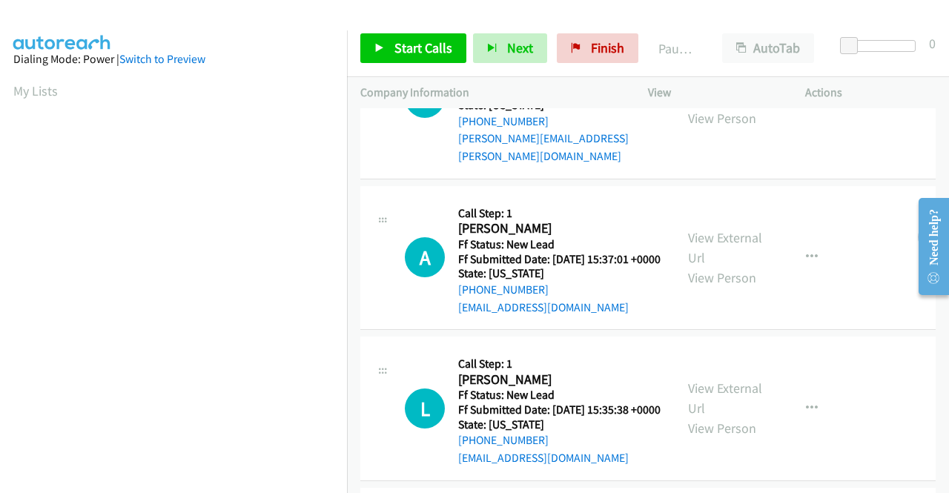
scroll to position [148, 0]
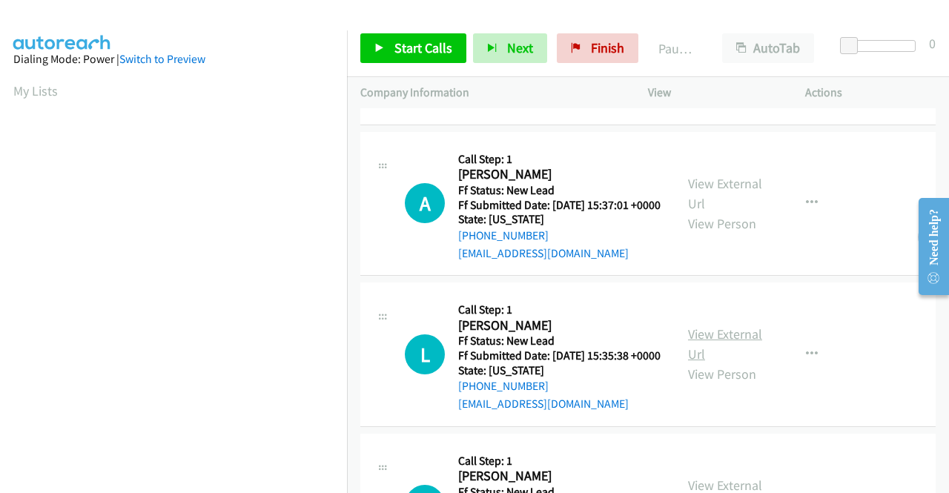
click at [733, 358] on link "View External Url" at bounding box center [725, 344] width 74 height 37
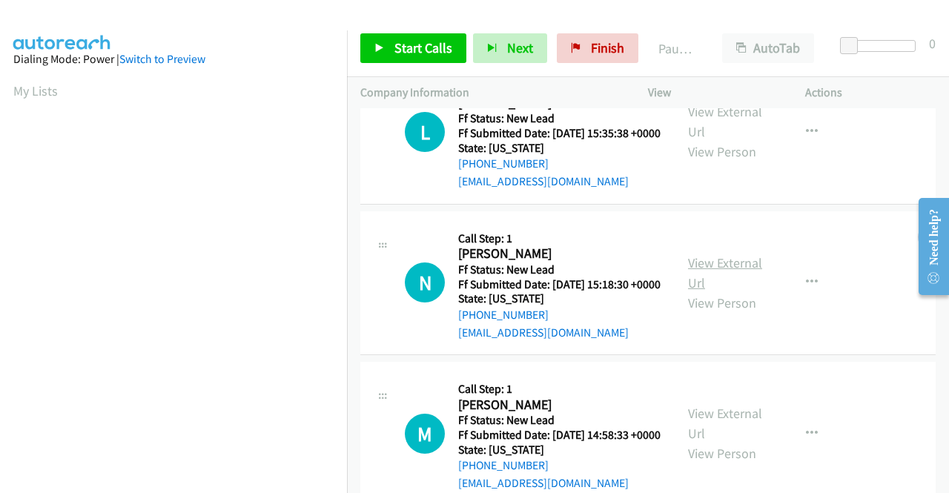
scroll to position [371, 0]
click at [727, 291] on link "View External Url" at bounding box center [725, 272] width 74 height 37
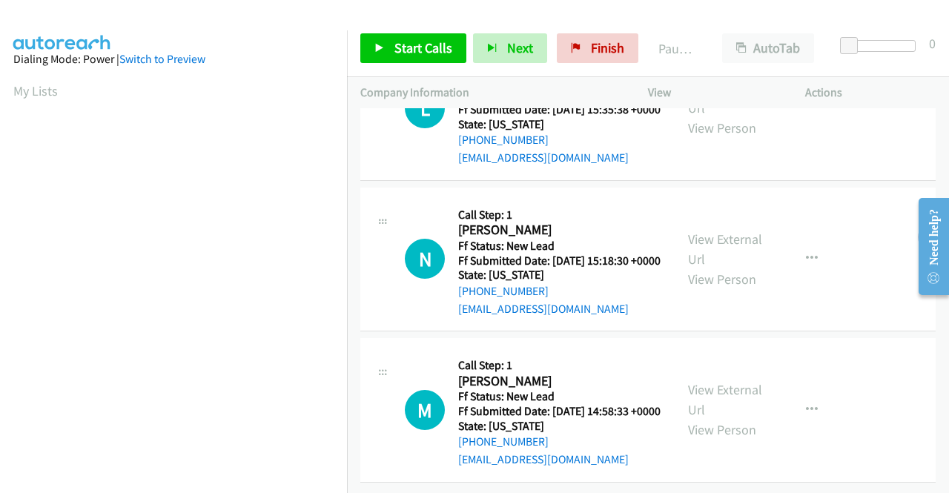
click at [737, 381] on div "View External Url View Person" at bounding box center [726, 410] width 77 height 60
click at [737, 381] on link "View External Url" at bounding box center [725, 399] width 74 height 37
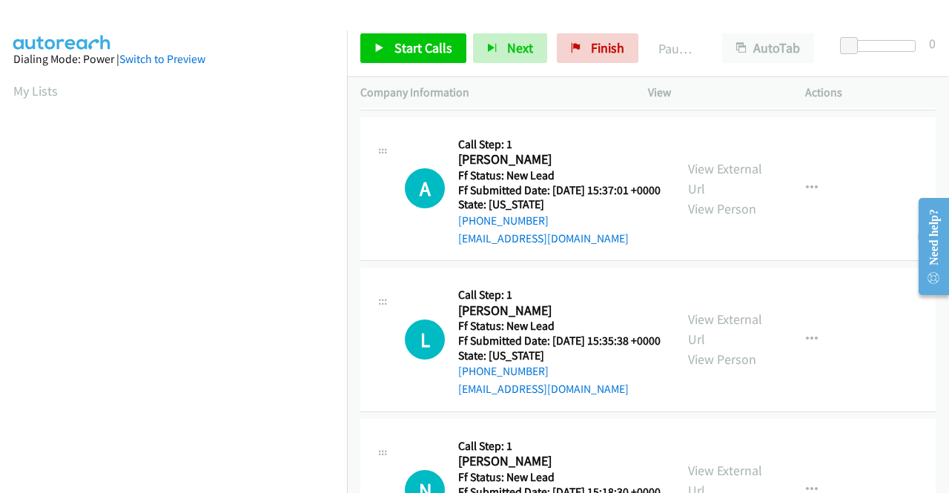
scroll to position [0, 0]
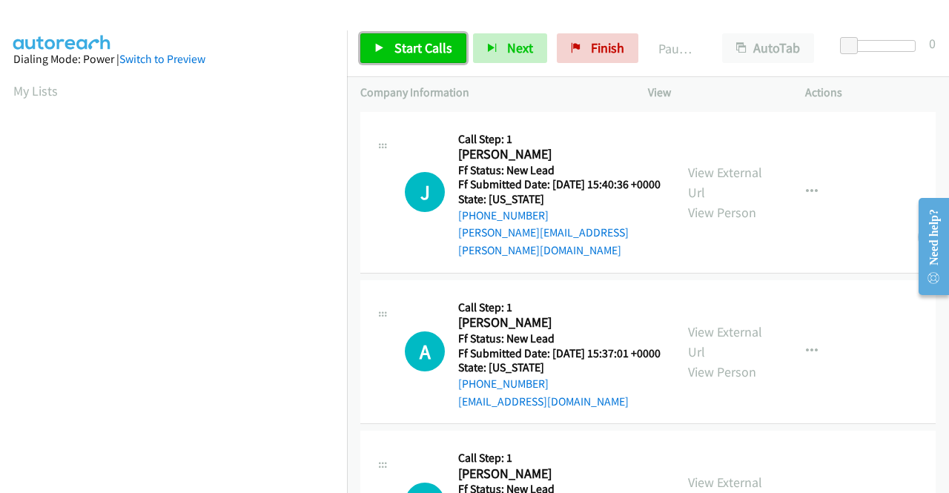
click at [409, 53] on span "Start Calls" at bounding box center [424, 47] width 58 height 17
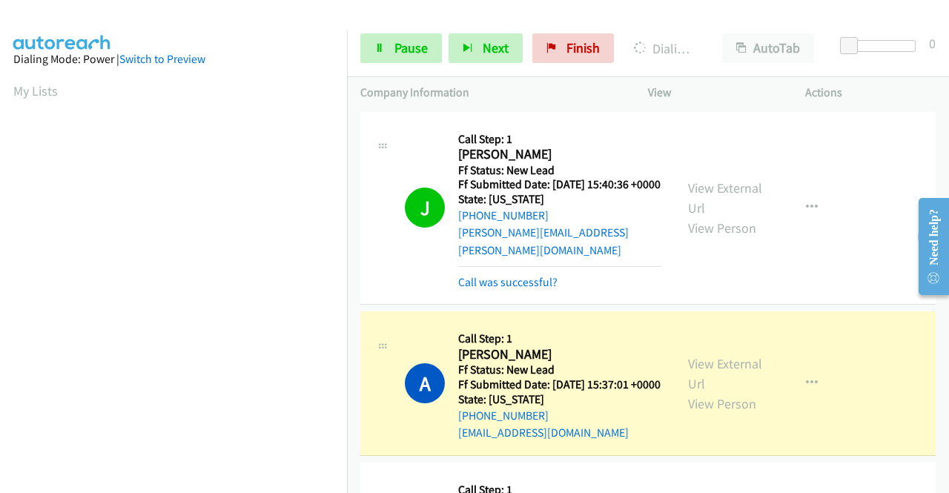
scroll to position [338, 0]
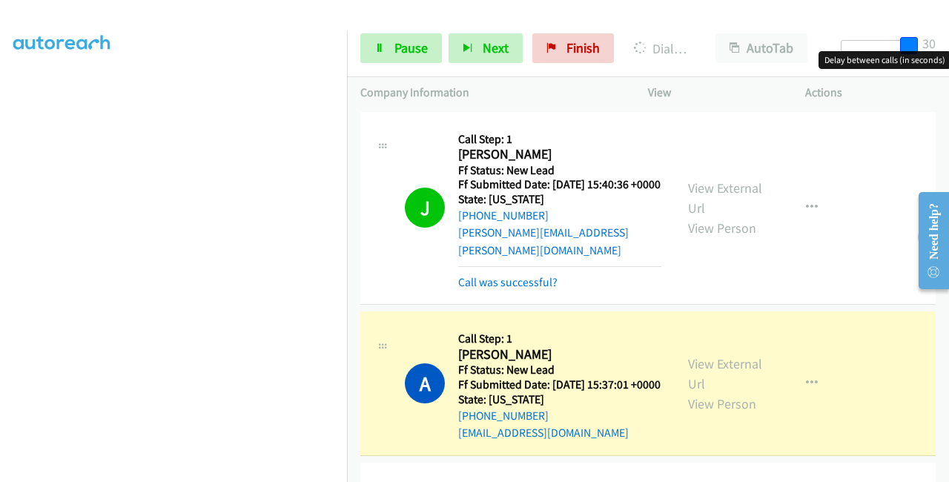
drag, startPoint x: 852, startPoint y: 47, endPoint x: 949, endPoint y: 39, distance: 96.7
click at [949, 39] on div "Start Calls Pause Next Finish Dialing [PERSON_NAME] AutoTab AutoTab 30" at bounding box center [648, 48] width 602 height 57
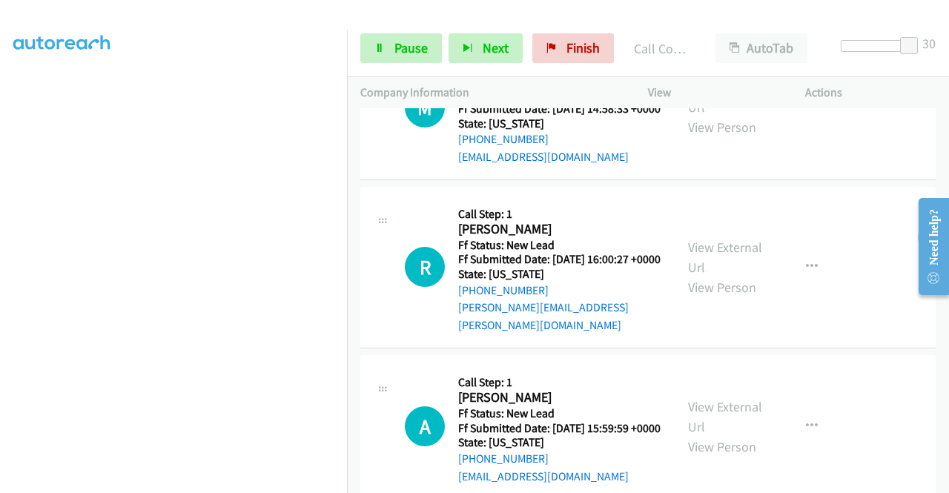
scroll to position [816, 0]
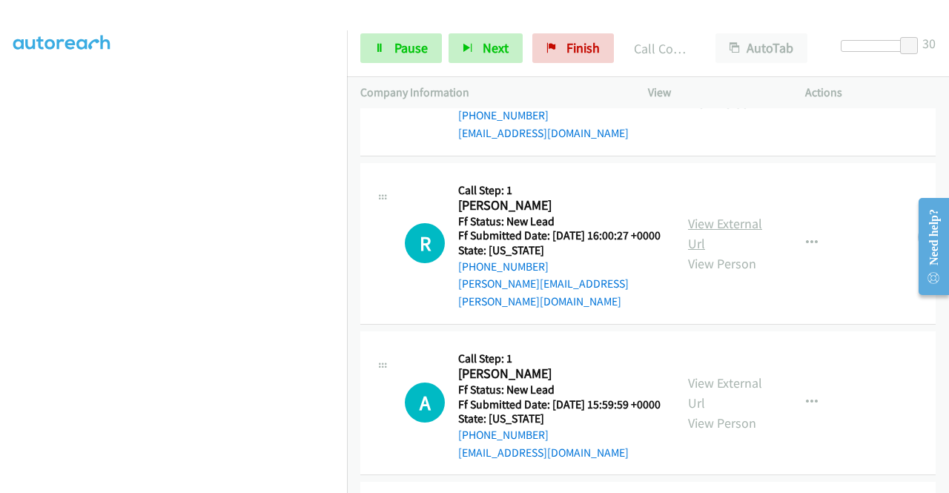
click at [726, 252] on link "View External Url" at bounding box center [725, 233] width 74 height 37
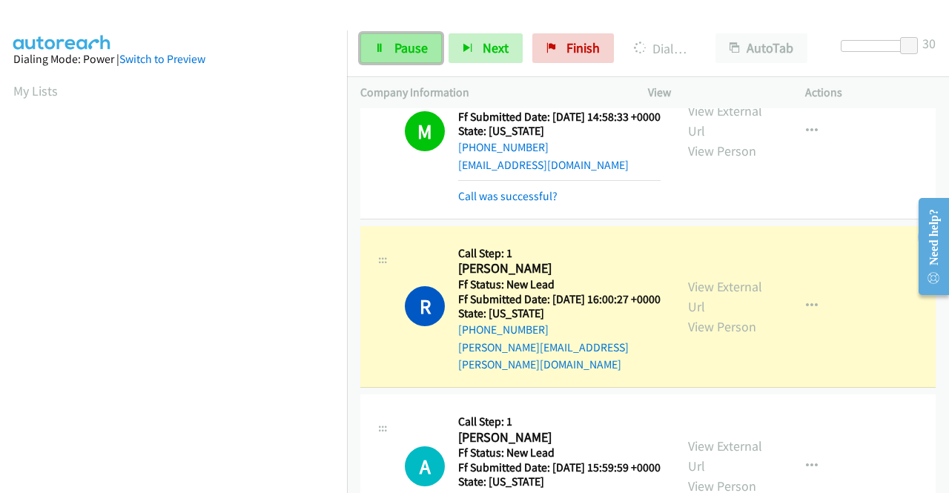
click at [400, 53] on span "Pause" at bounding box center [411, 47] width 33 height 17
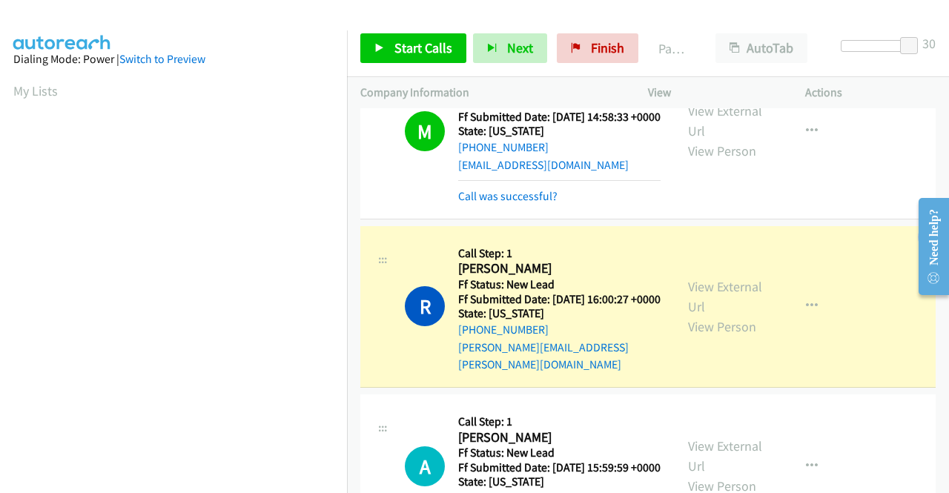
scroll to position [338, 0]
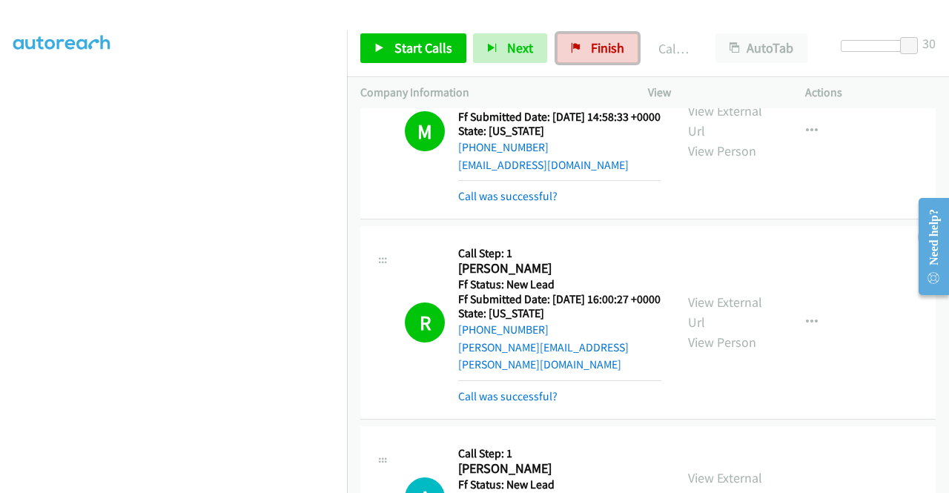
drag, startPoint x: 597, startPoint y: 51, endPoint x: 521, endPoint y: 79, distance: 81.4
click at [597, 51] on span "Finish" at bounding box center [607, 47] width 33 height 17
